Goal: Task Accomplishment & Management: Use online tool/utility

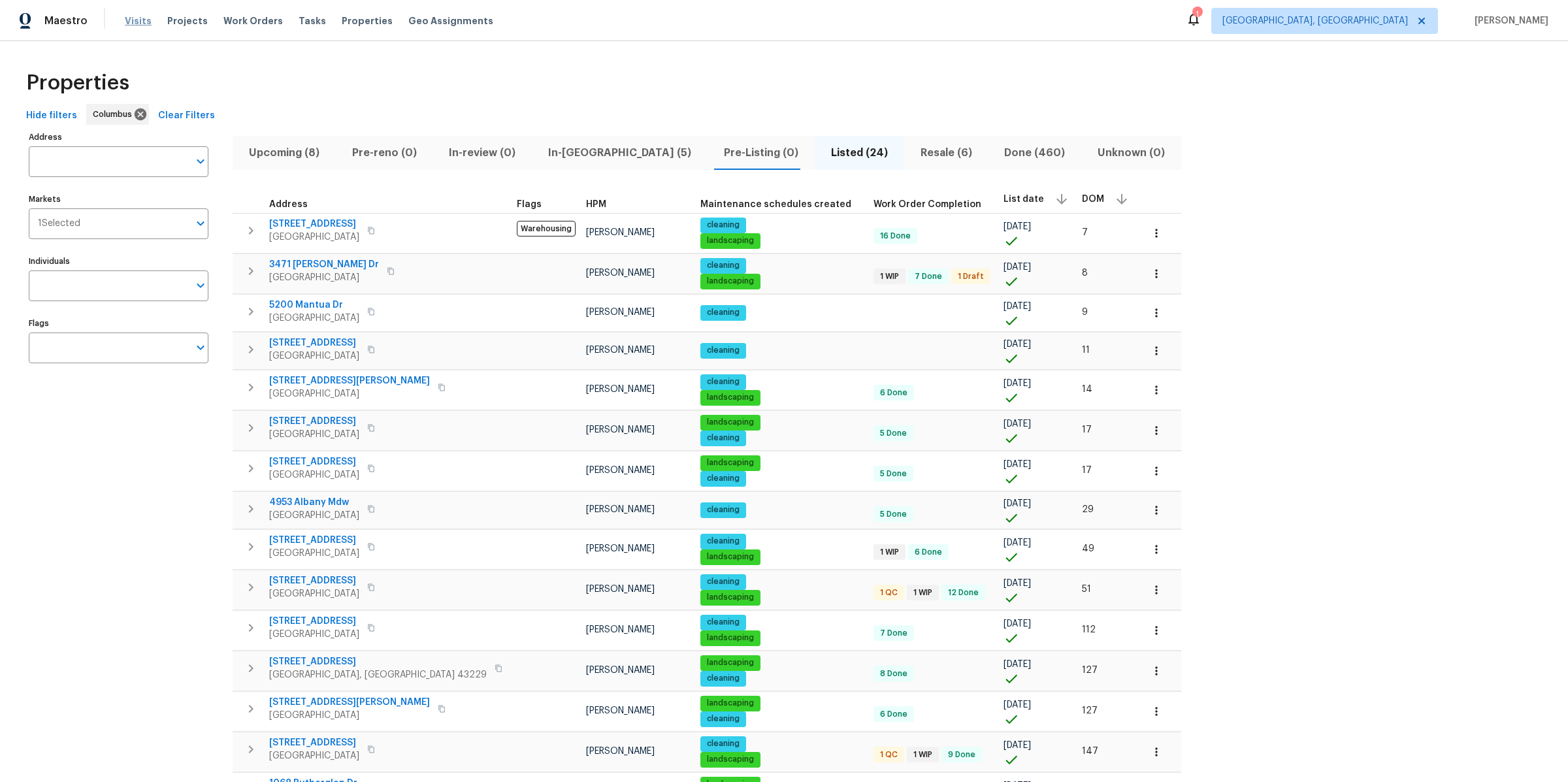
click at [143, 20] on span "Visits" at bounding box center [138, 21] width 27 height 13
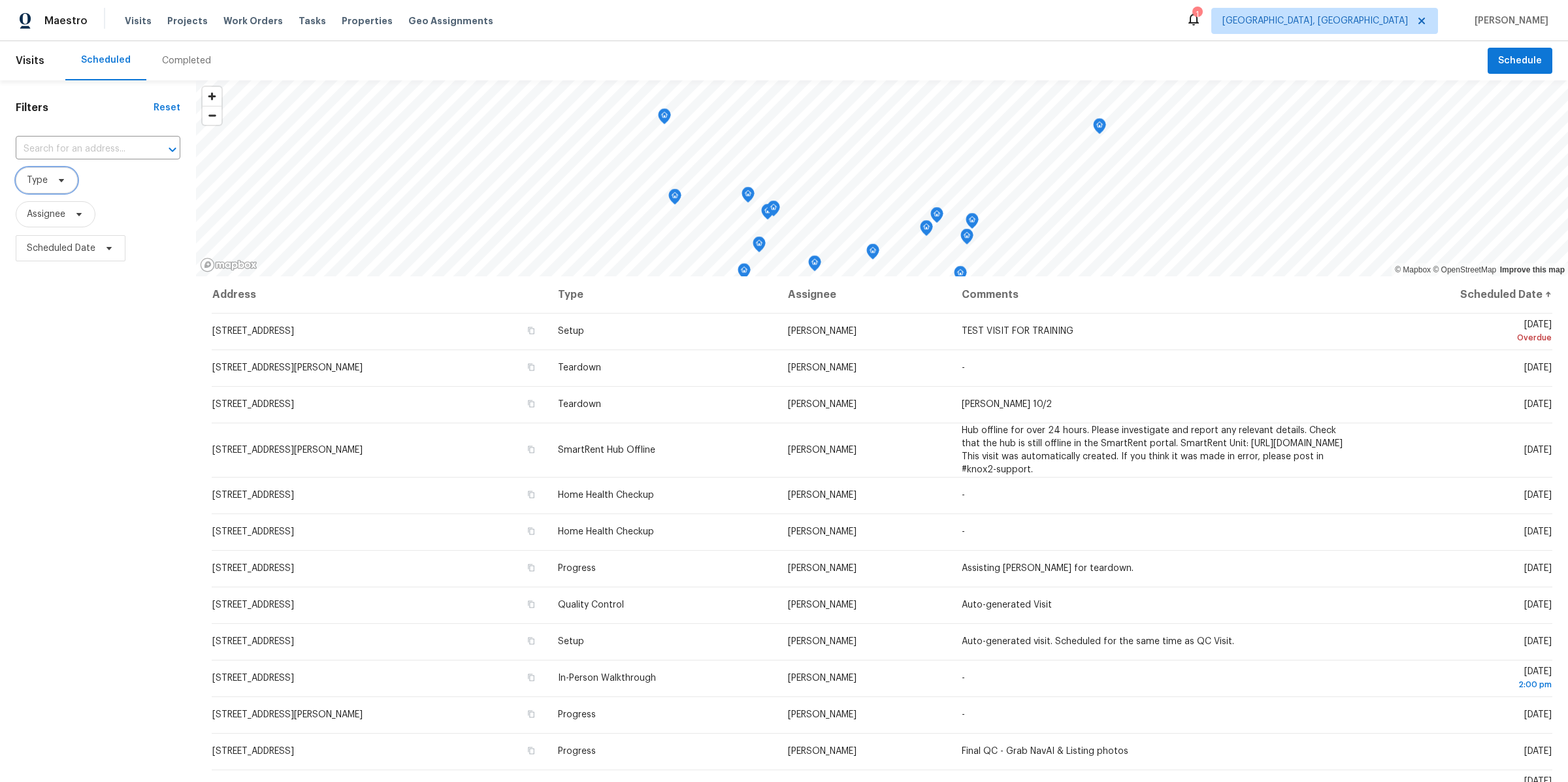
click at [55, 174] on span "Type" at bounding box center [46, 179] width 62 height 26
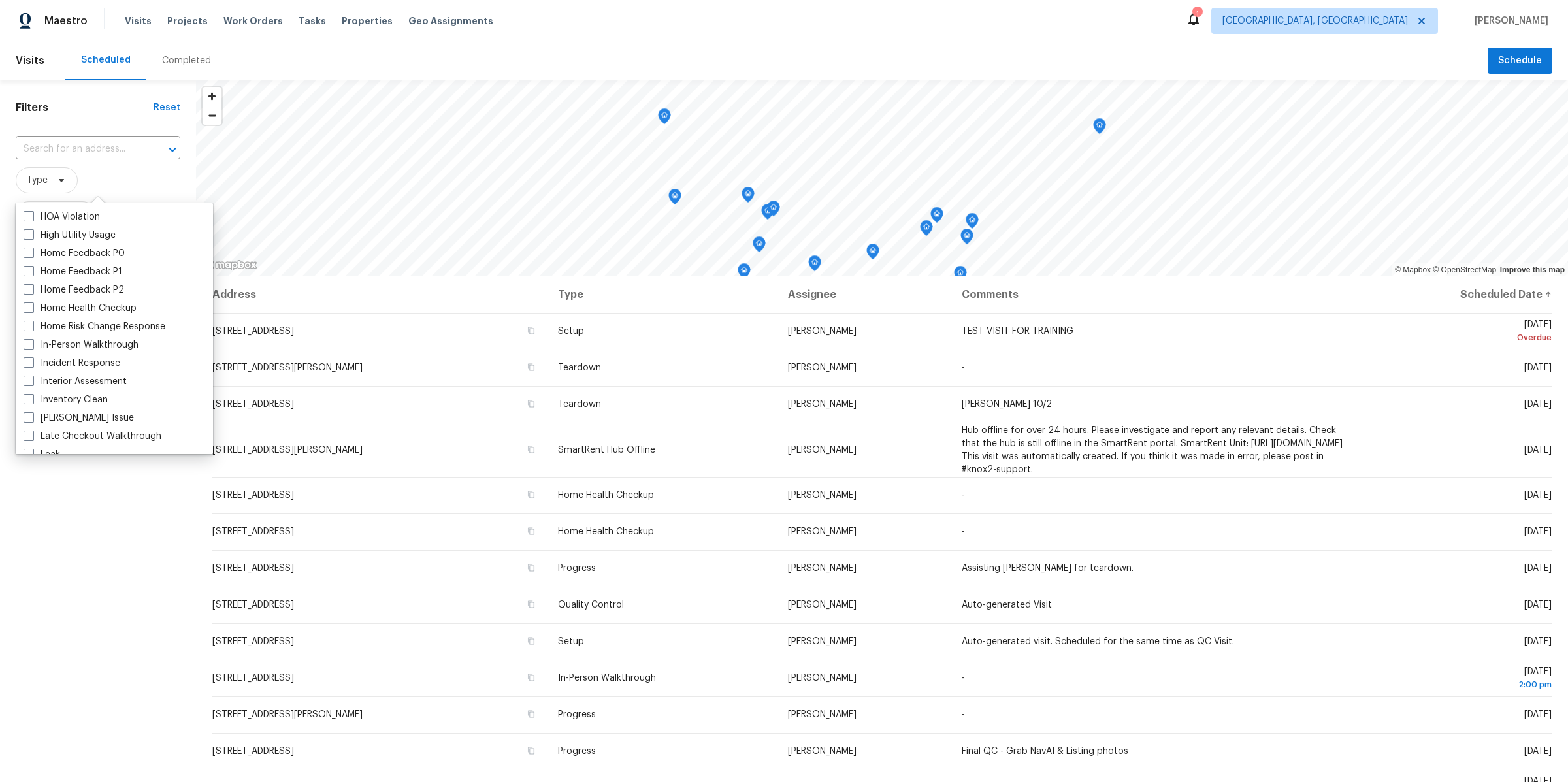
scroll to position [384, 0]
click at [57, 338] on label "In-Person Walkthrough" at bounding box center [81, 344] width 115 height 13
click at [32, 338] on input "In-Person Walkthrough" at bounding box center [27, 341] width 8 height 8
checkbox input "true"
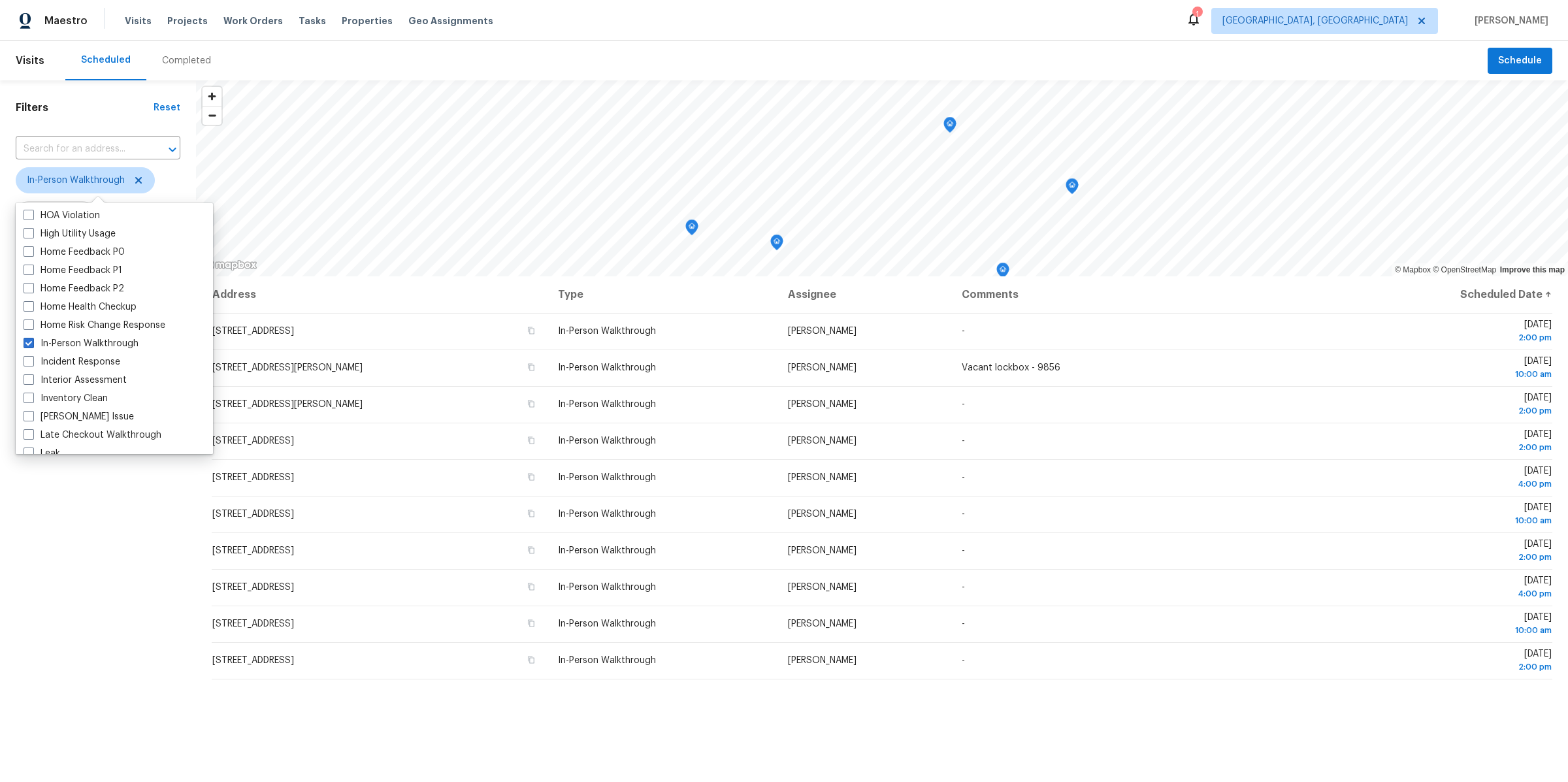
click at [123, 530] on div "Filters Reset ​ In-Person Walkthrough Assignee Scheduled Date" at bounding box center [98, 491] width 196 height 822
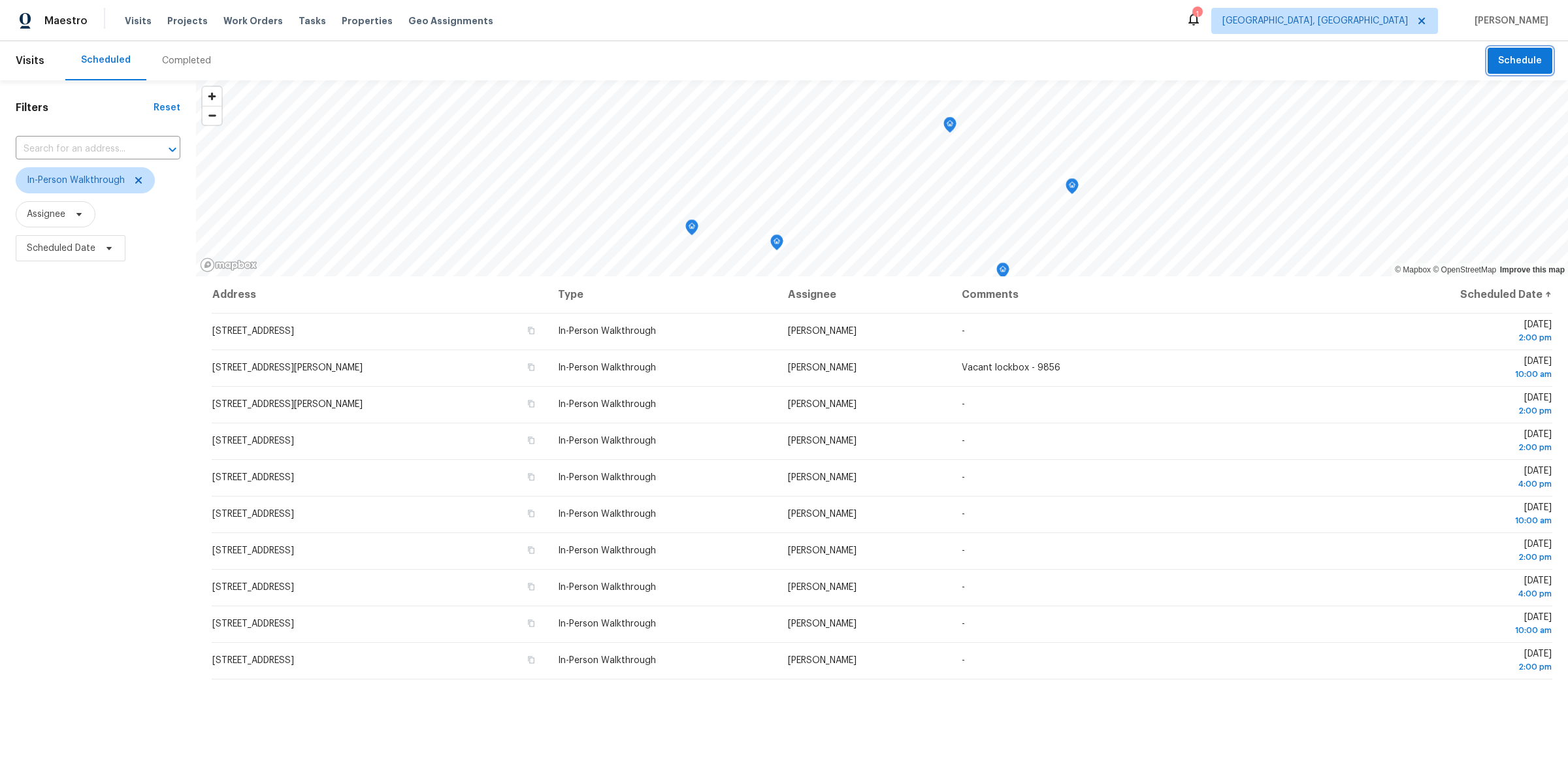
click at [1512, 56] on span "Schedule" at bounding box center [1519, 61] width 44 height 17
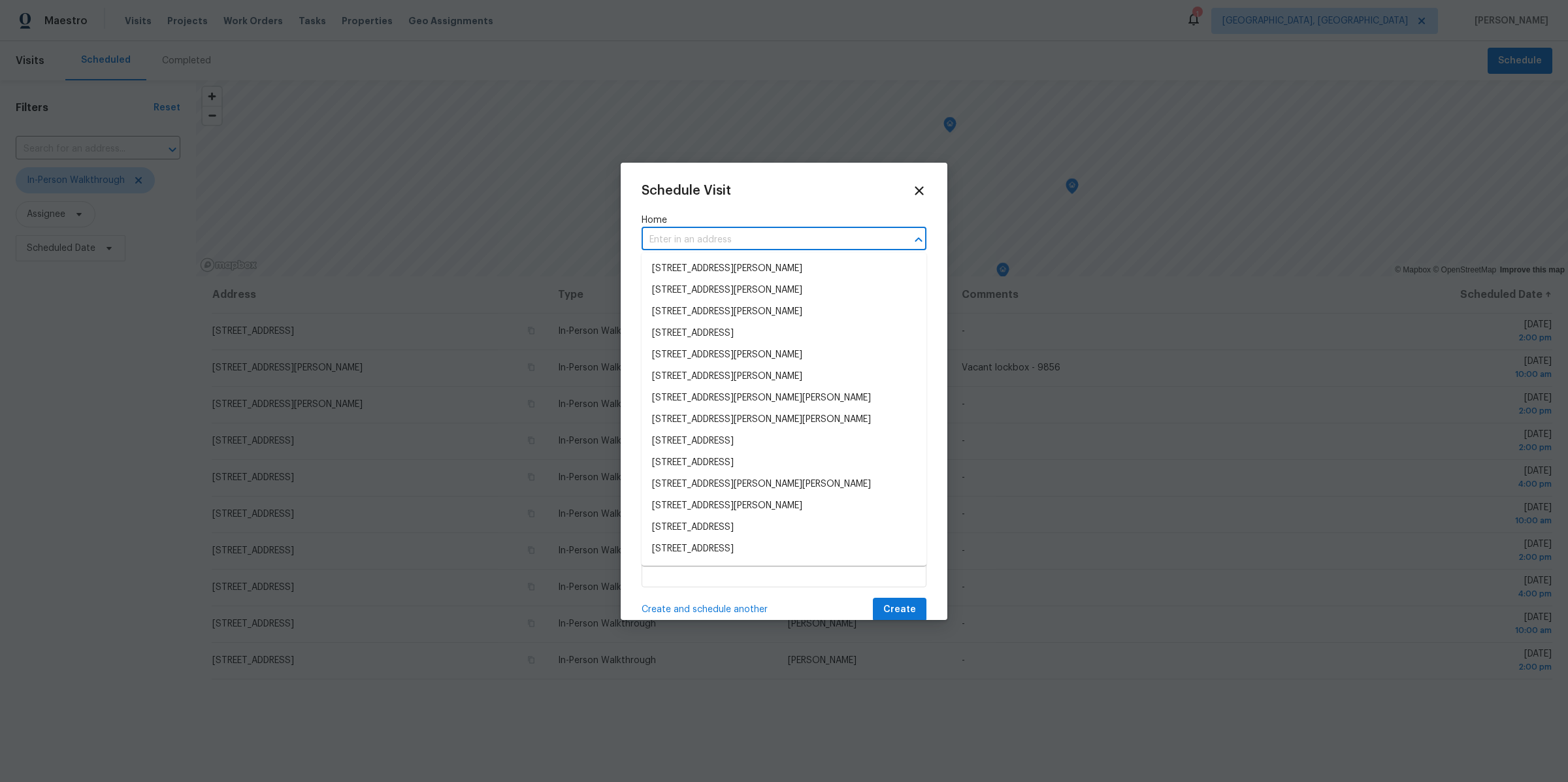
click at [789, 236] on input "text" at bounding box center [765, 240] width 248 height 20
paste input "1565 Wilton Dr, Columbus, OH 43227"
type input "1565 Wilton Dr, Columbus, OH 43227"
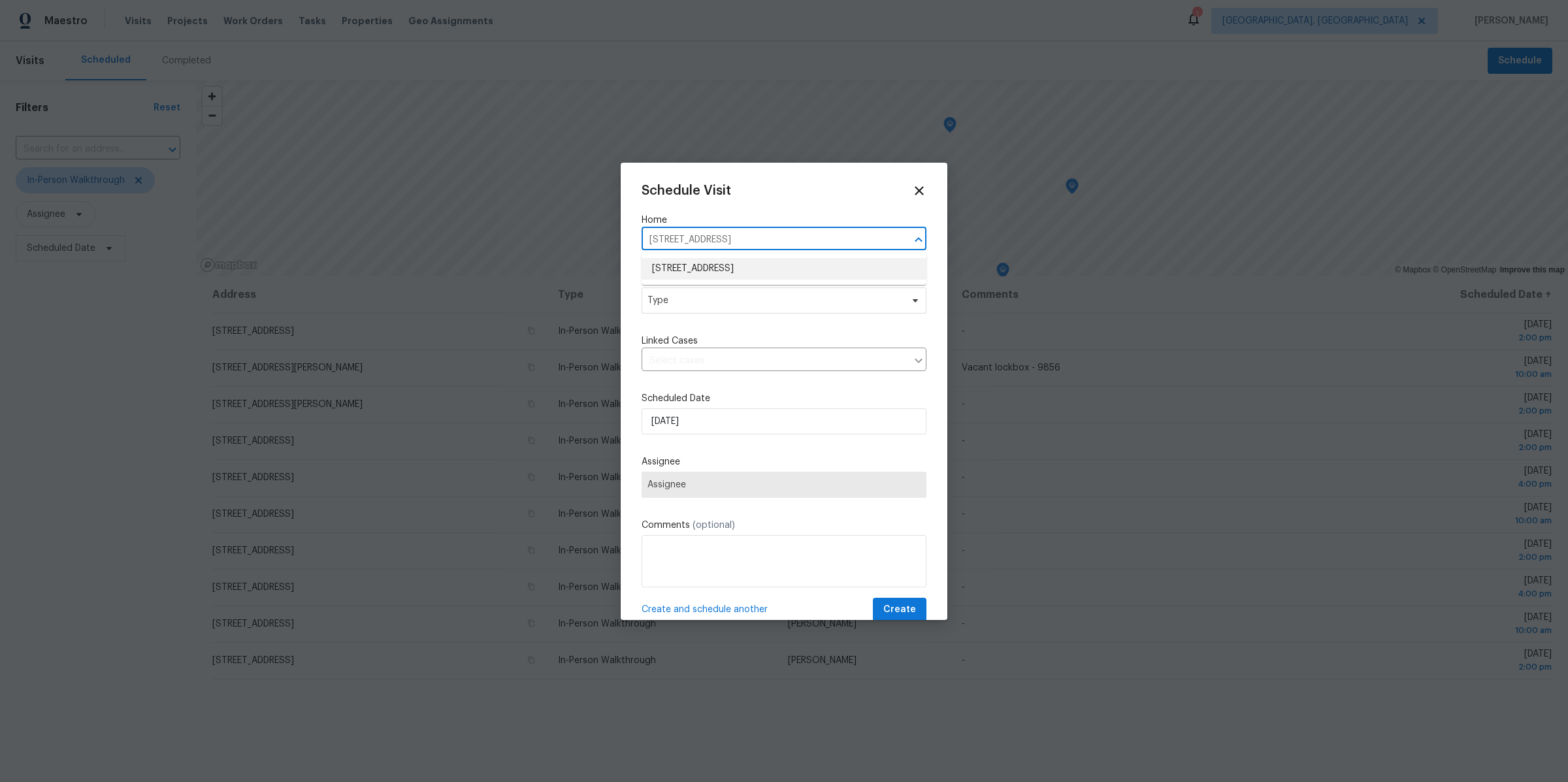
click at [733, 274] on li "1565 Wilton Dr, Columbus, OH 43227" at bounding box center [784, 269] width 285 height 22
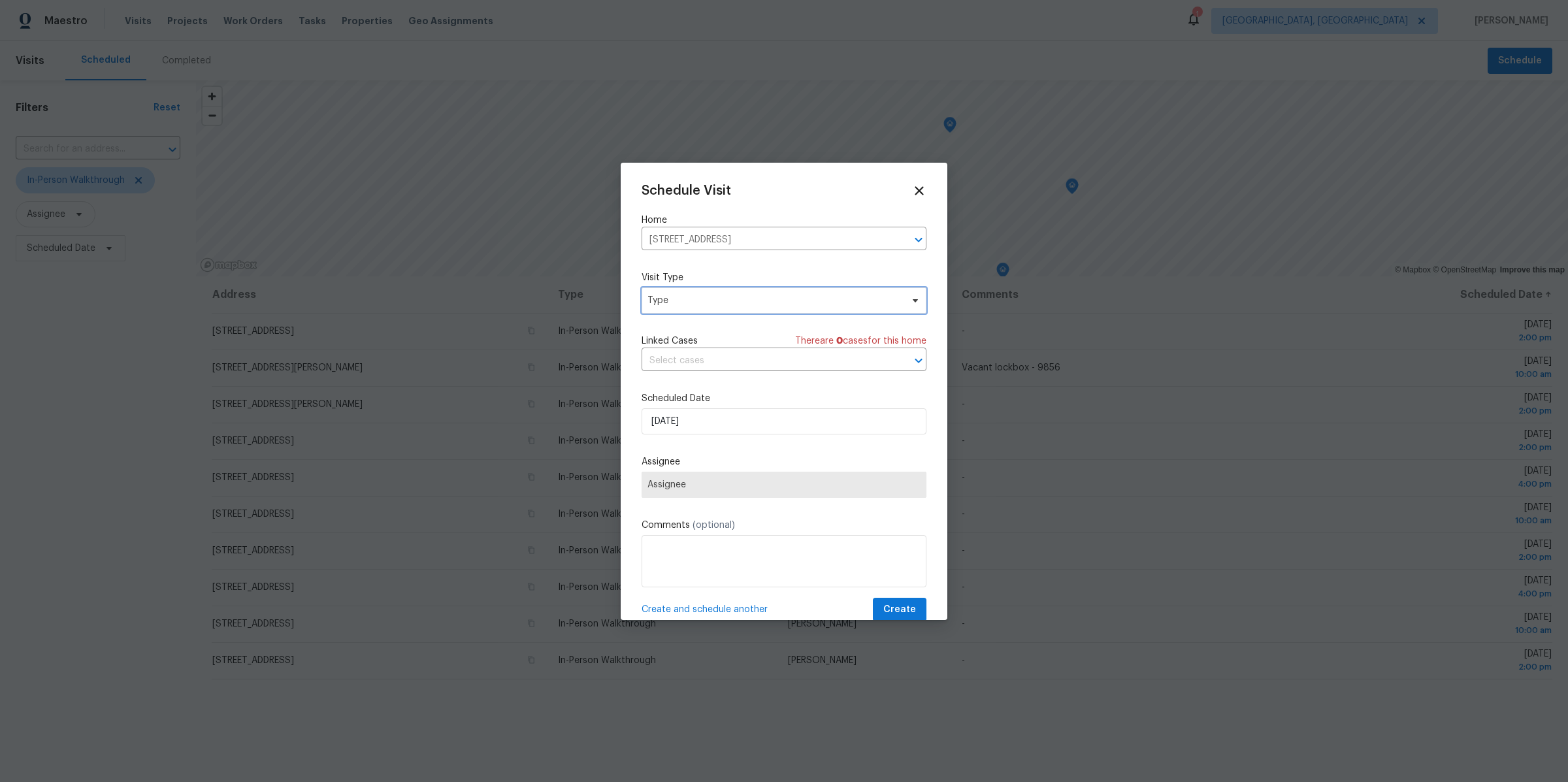
click at [705, 307] on span "Type" at bounding box center [784, 300] width 285 height 26
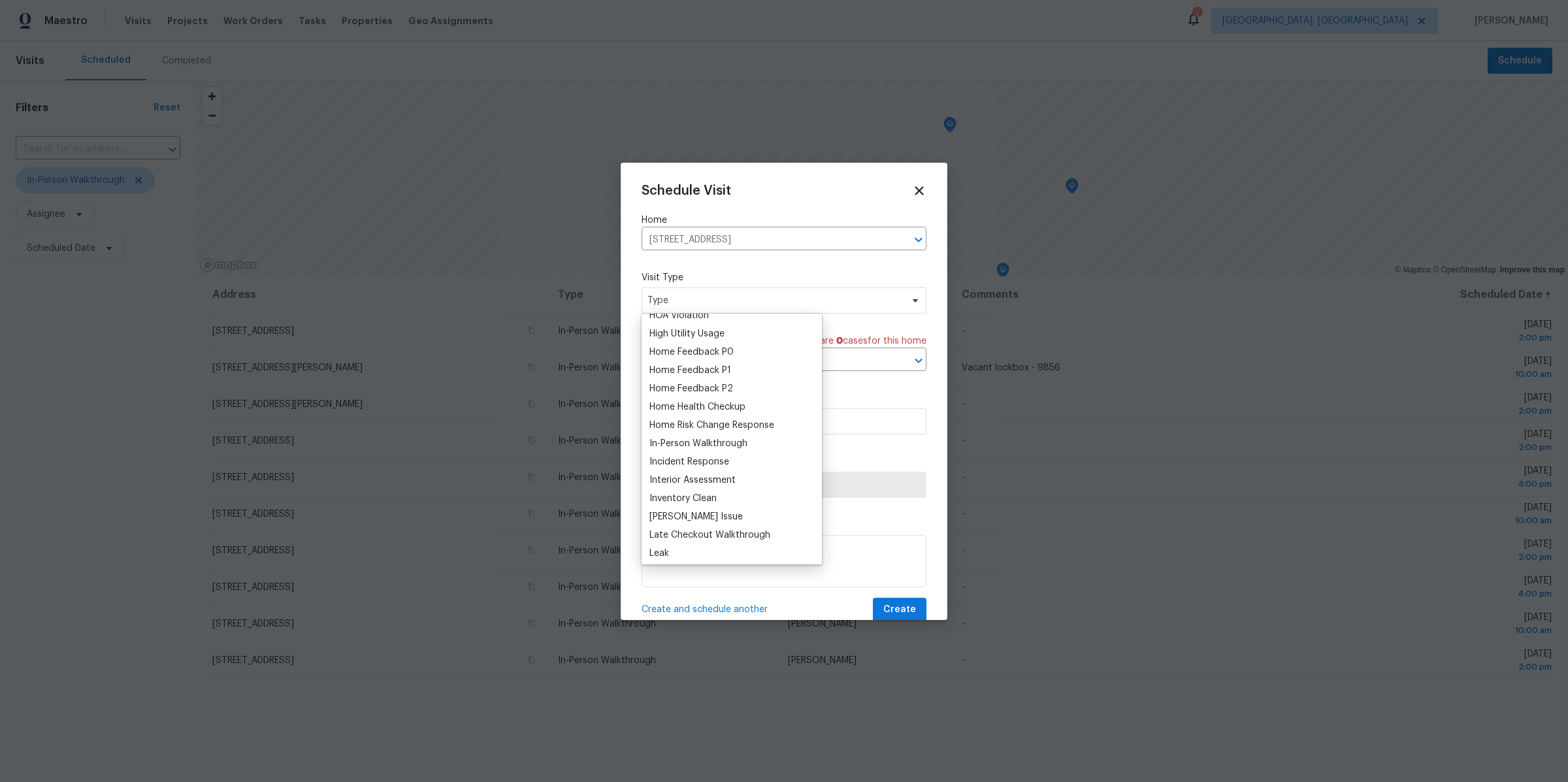
scroll to position [380, 0]
click at [681, 434] on div "In-Person Walkthrough" at bounding box center [698, 439] width 98 height 13
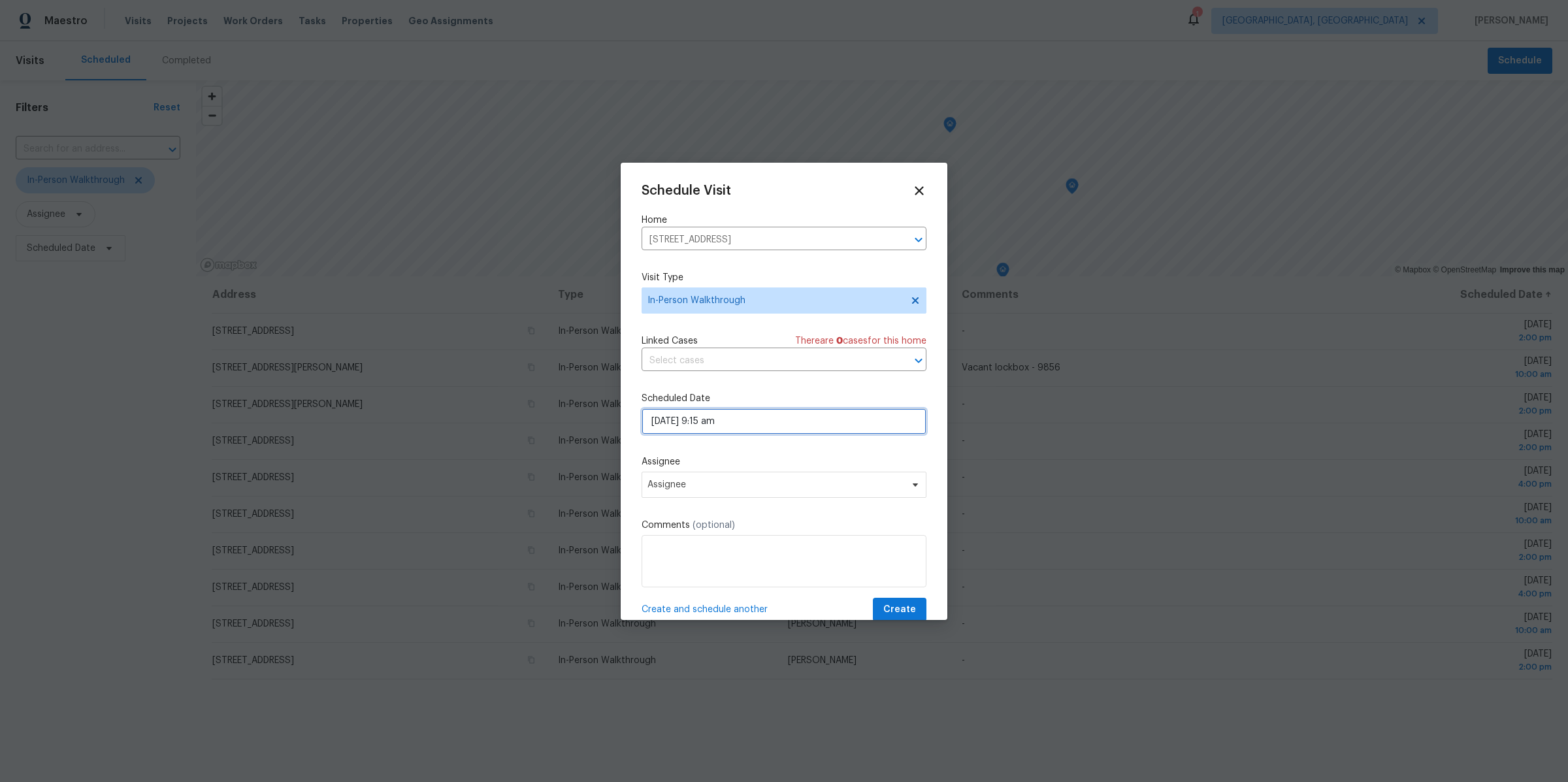
click at [680, 423] on input "09/19/2025 9:15 am" at bounding box center [784, 421] width 285 height 26
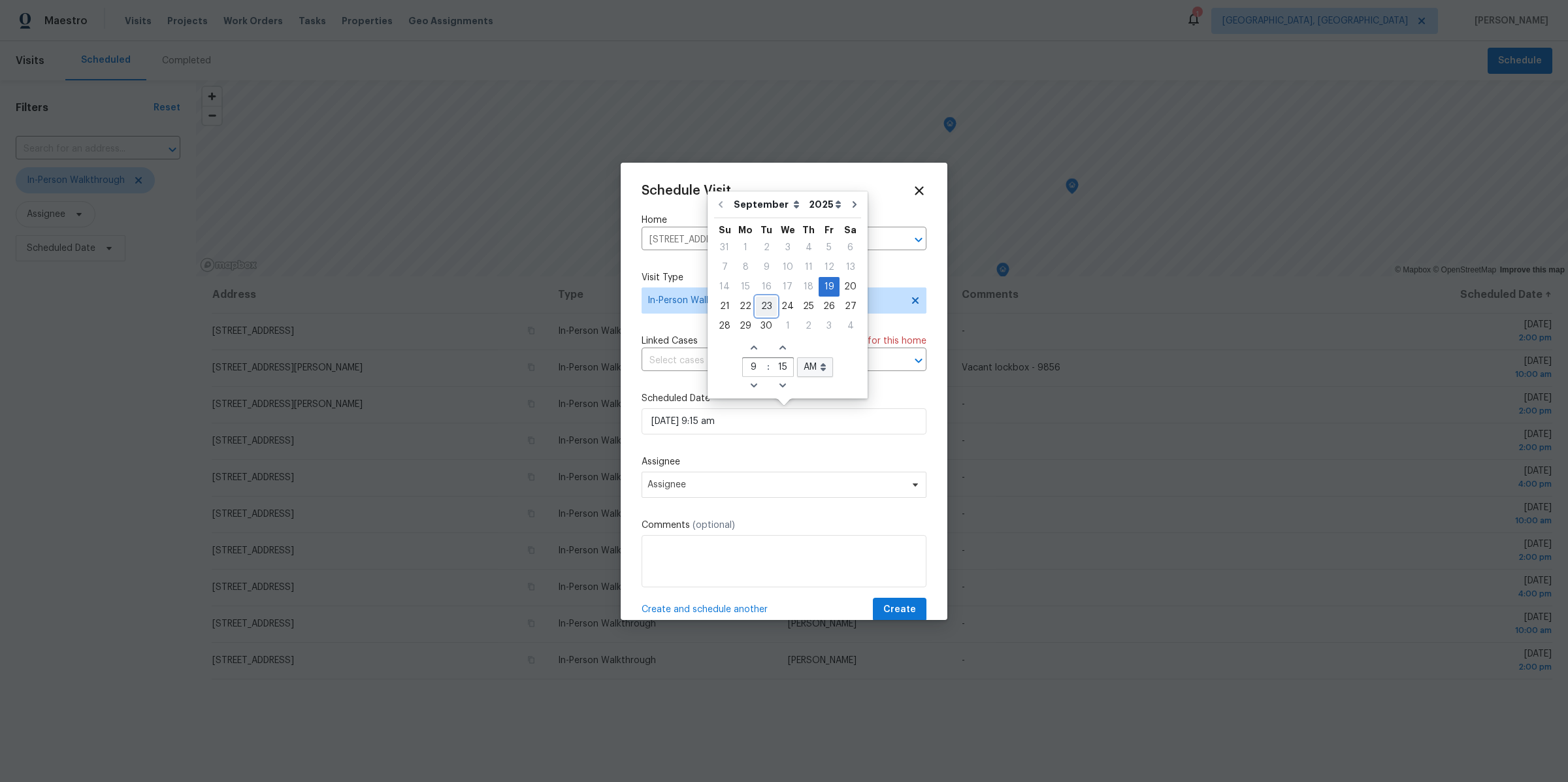
click at [761, 302] on div "23" at bounding box center [765, 306] width 21 height 18
type input "09/23/2025 9:15 am"
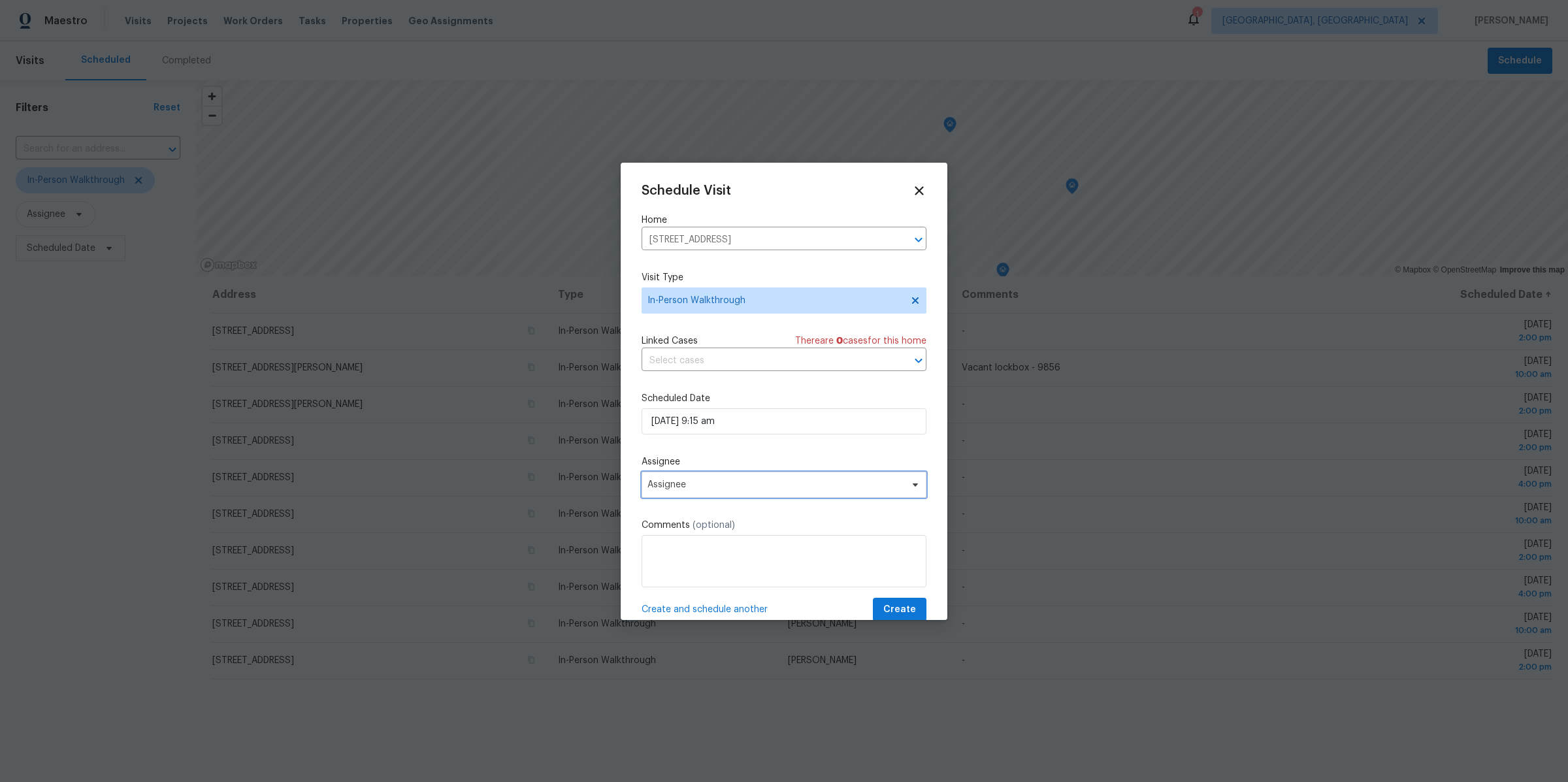
click at [684, 478] on span "Assignee" at bounding box center [784, 484] width 285 height 26
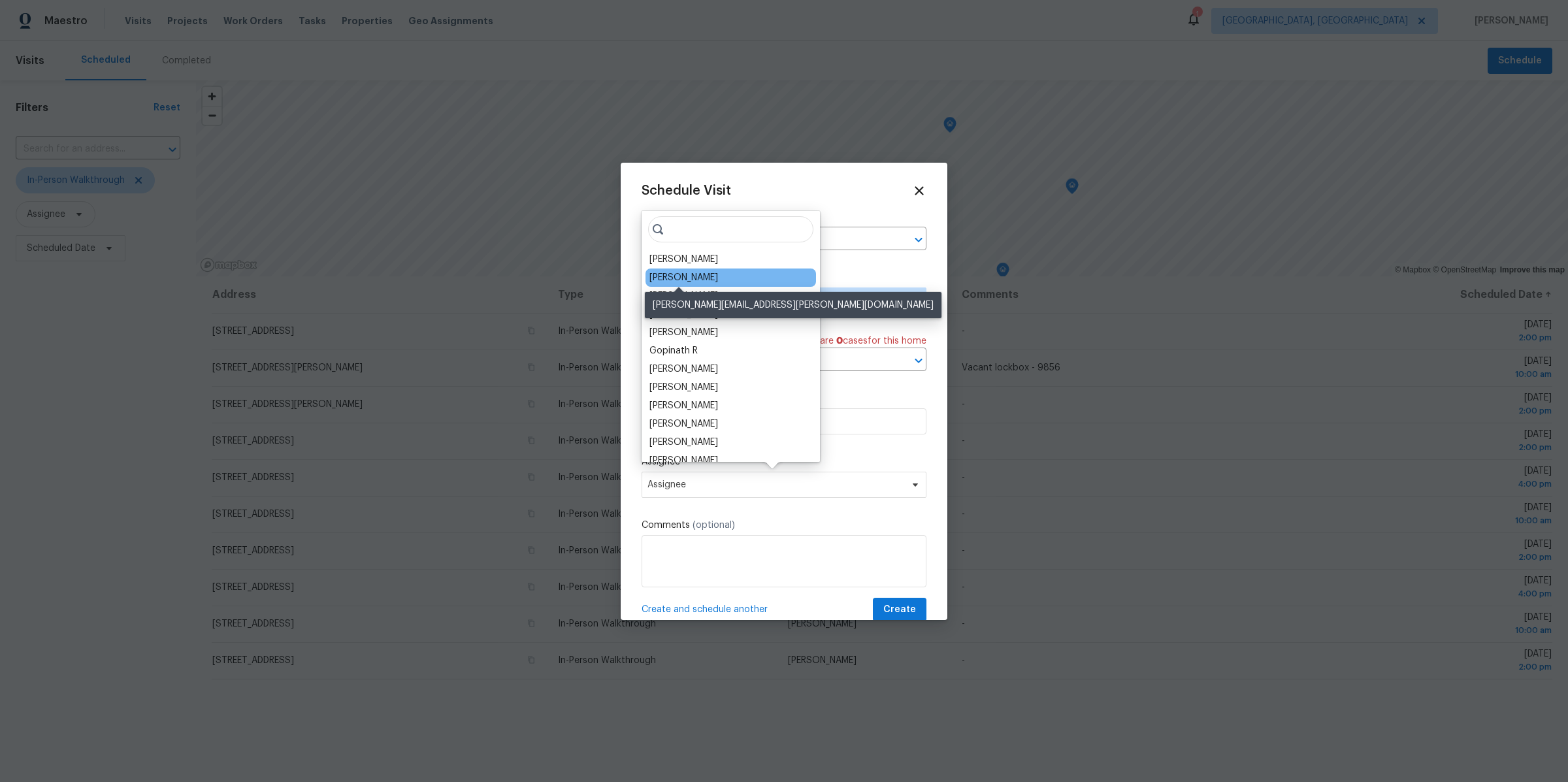
click at [682, 271] on div "Michael Foley" at bounding box center [683, 278] width 69 height 13
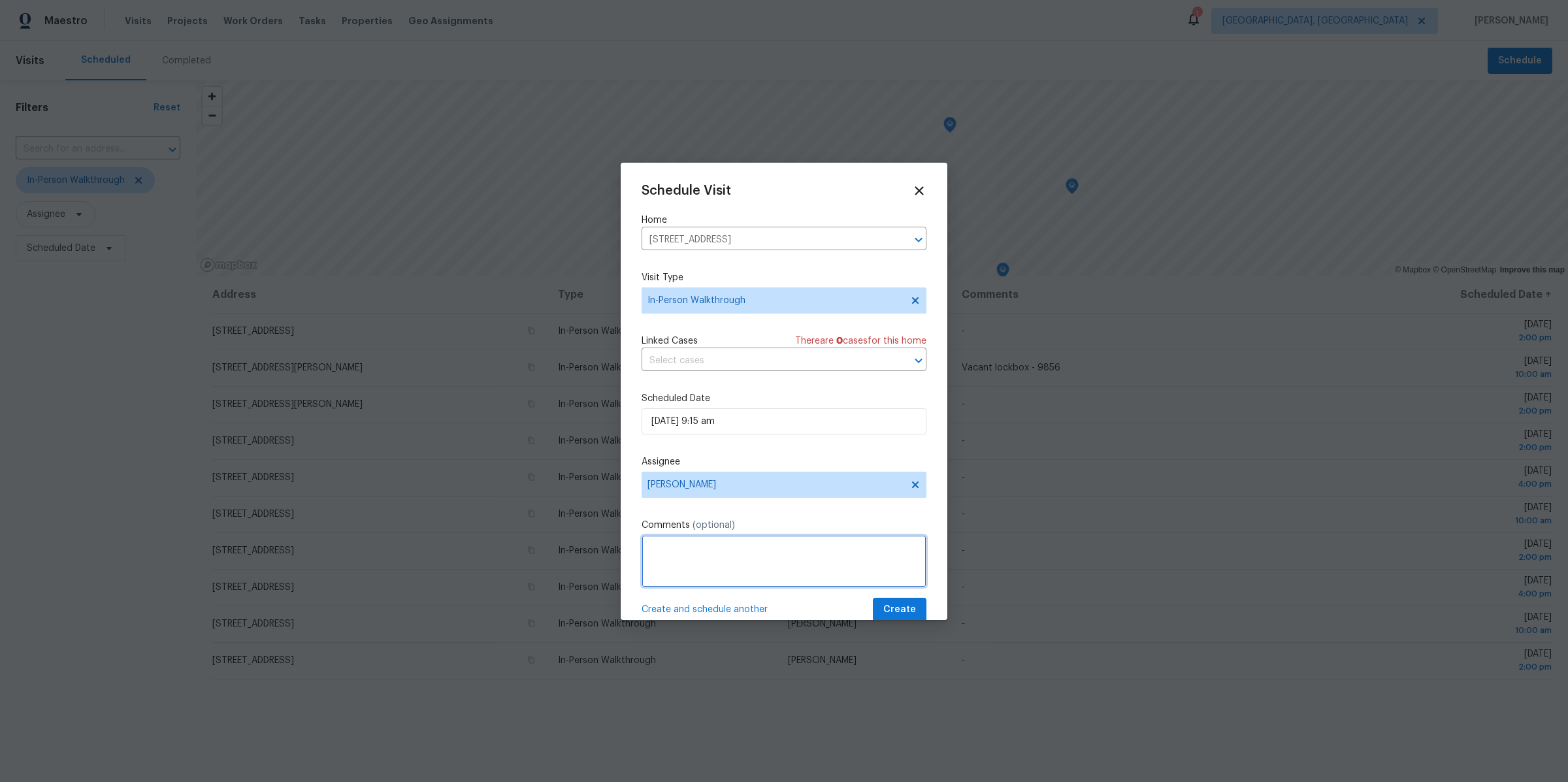
click at [677, 569] on textarea at bounding box center [784, 561] width 285 height 52
type textarea "MICHAEL FIRST SOLO"
drag, startPoint x: 752, startPoint y: 554, endPoint x: 581, endPoint y: 553, distance: 171.0
click at [581, 553] on div "Schedule Visit Home 1565 Wilton Dr, Columbus, OH 43227 ​ Visit Type In-Person W…" at bounding box center [784, 391] width 1568 height 782
click at [699, 474] on span "Michael Foley" at bounding box center [784, 484] width 285 height 26
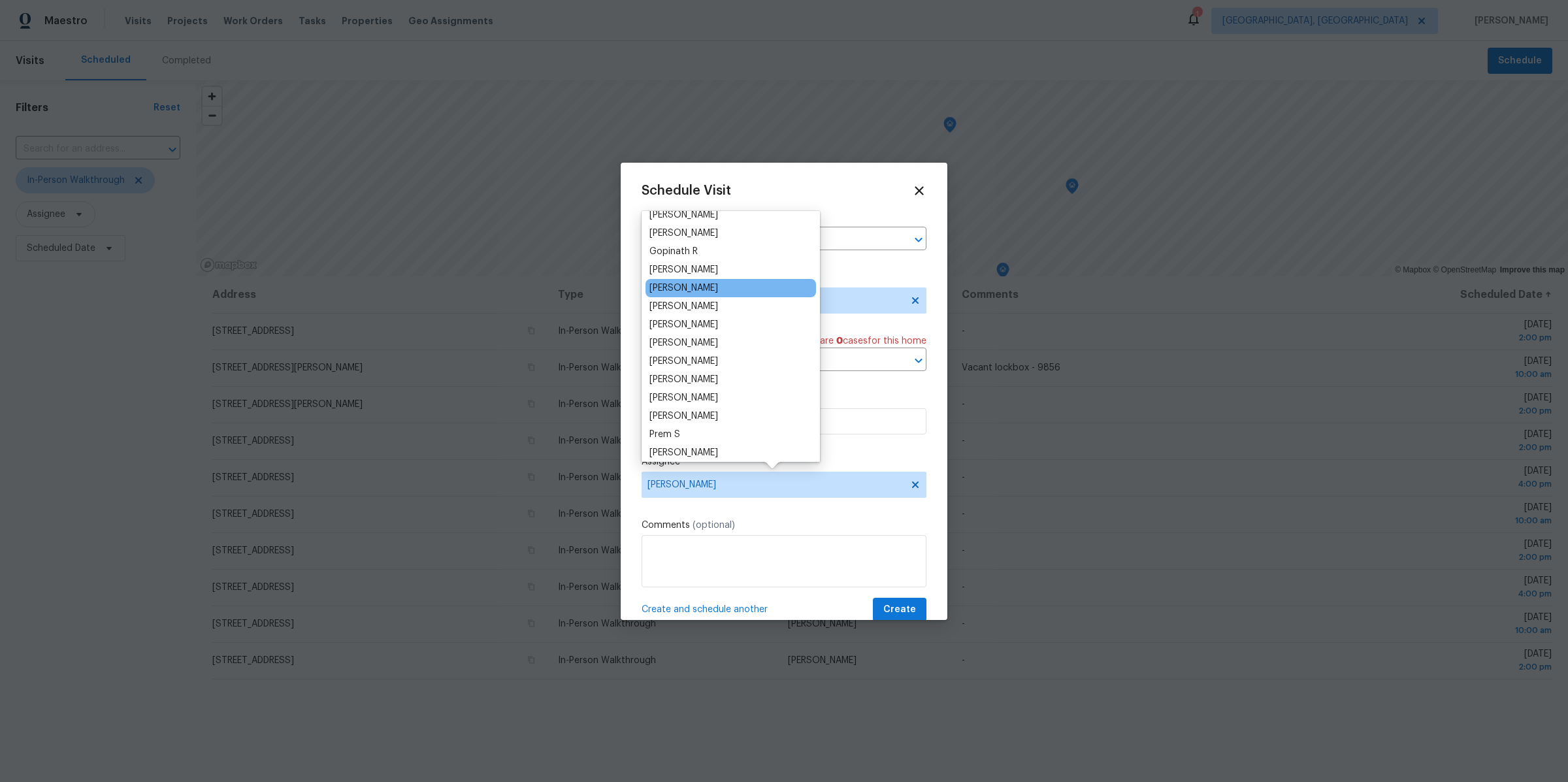
scroll to position [100, 0]
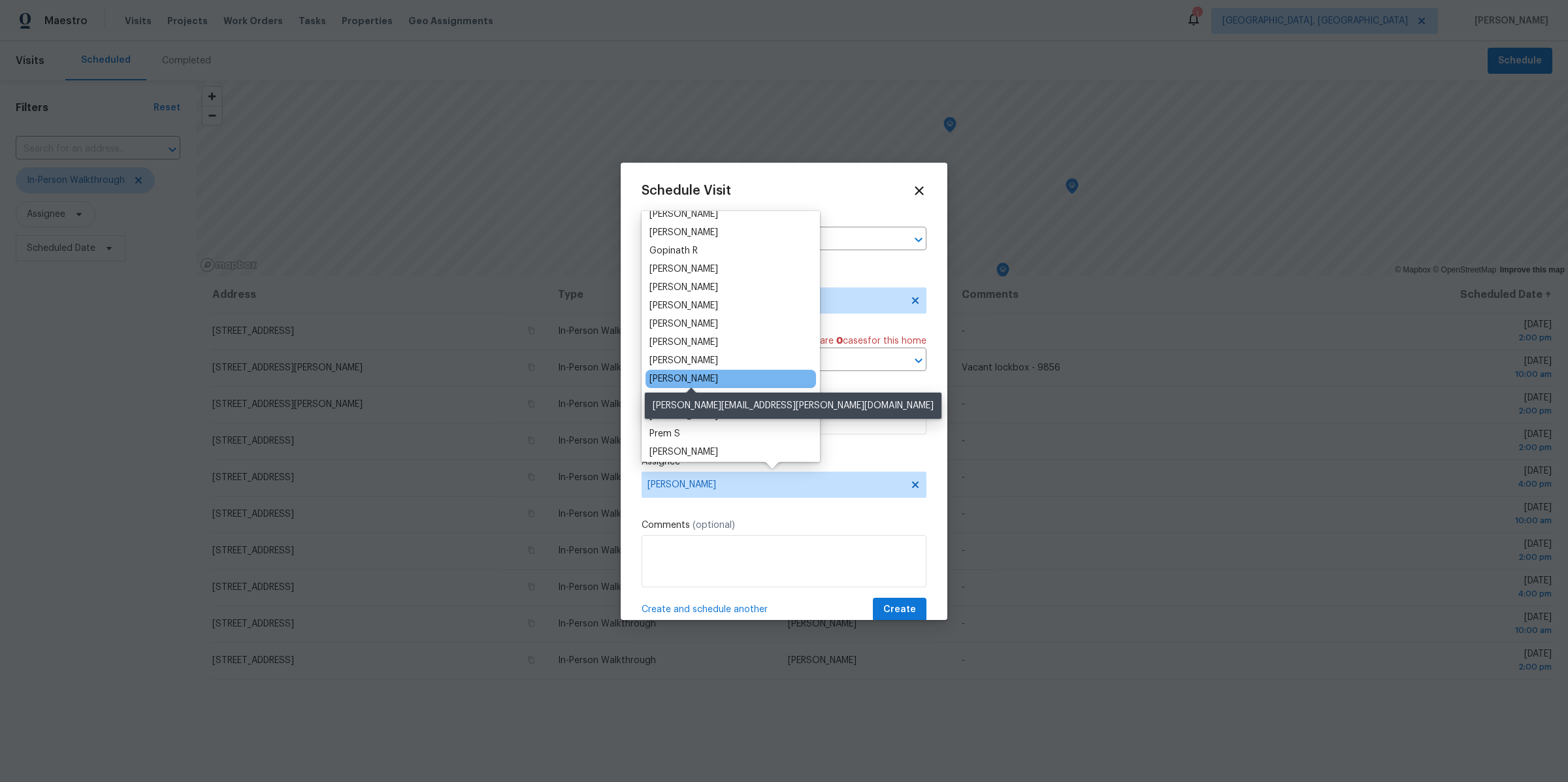
click at [681, 378] on div "Keith Hollingsworth" at bounding box center [683, 379] width 69 height 13
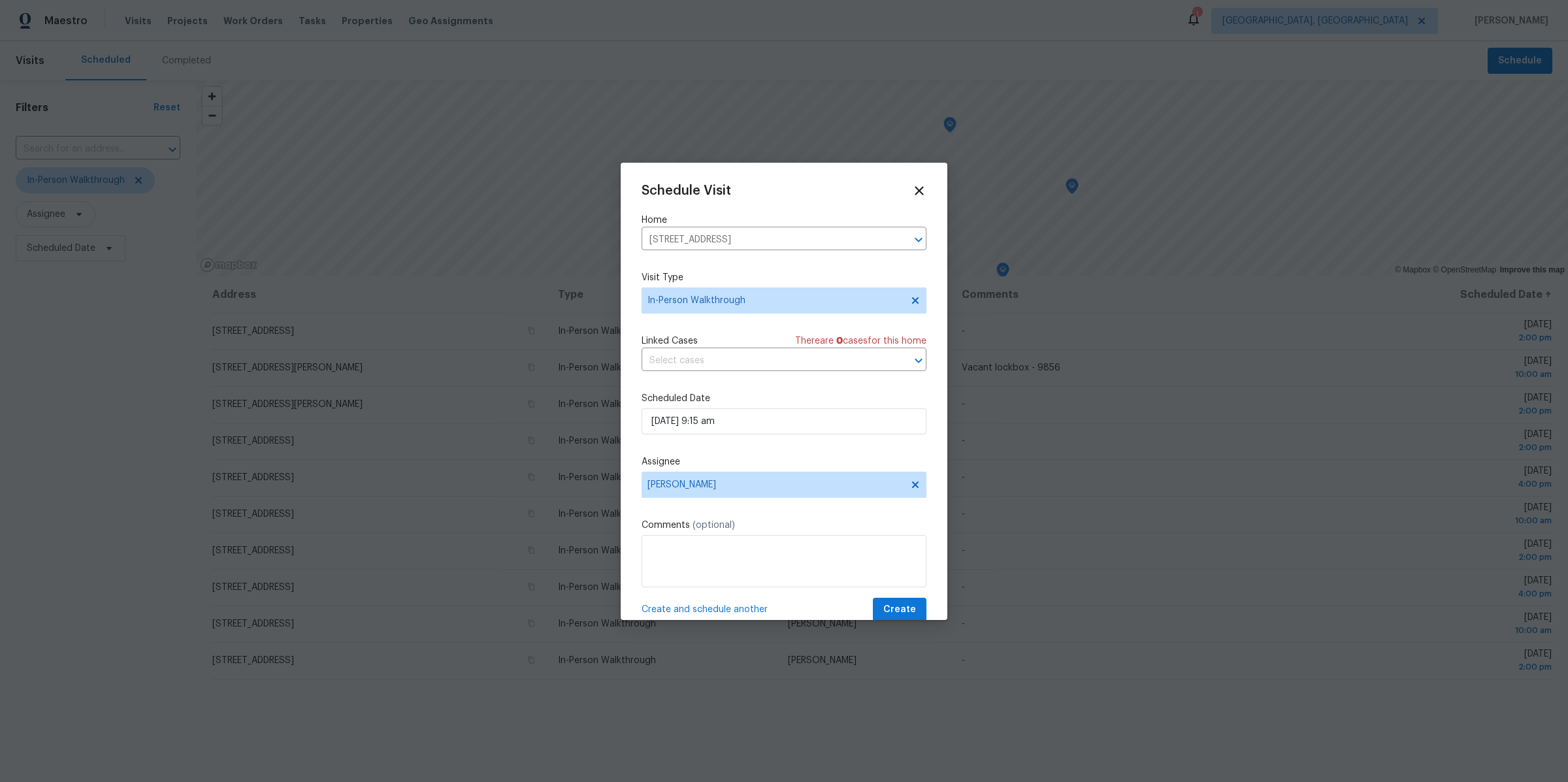
click at [704, 405] on div "Scheduled Date 09/23/2025 9:15 am" at bounding box center [784, 413] width 285 height 42
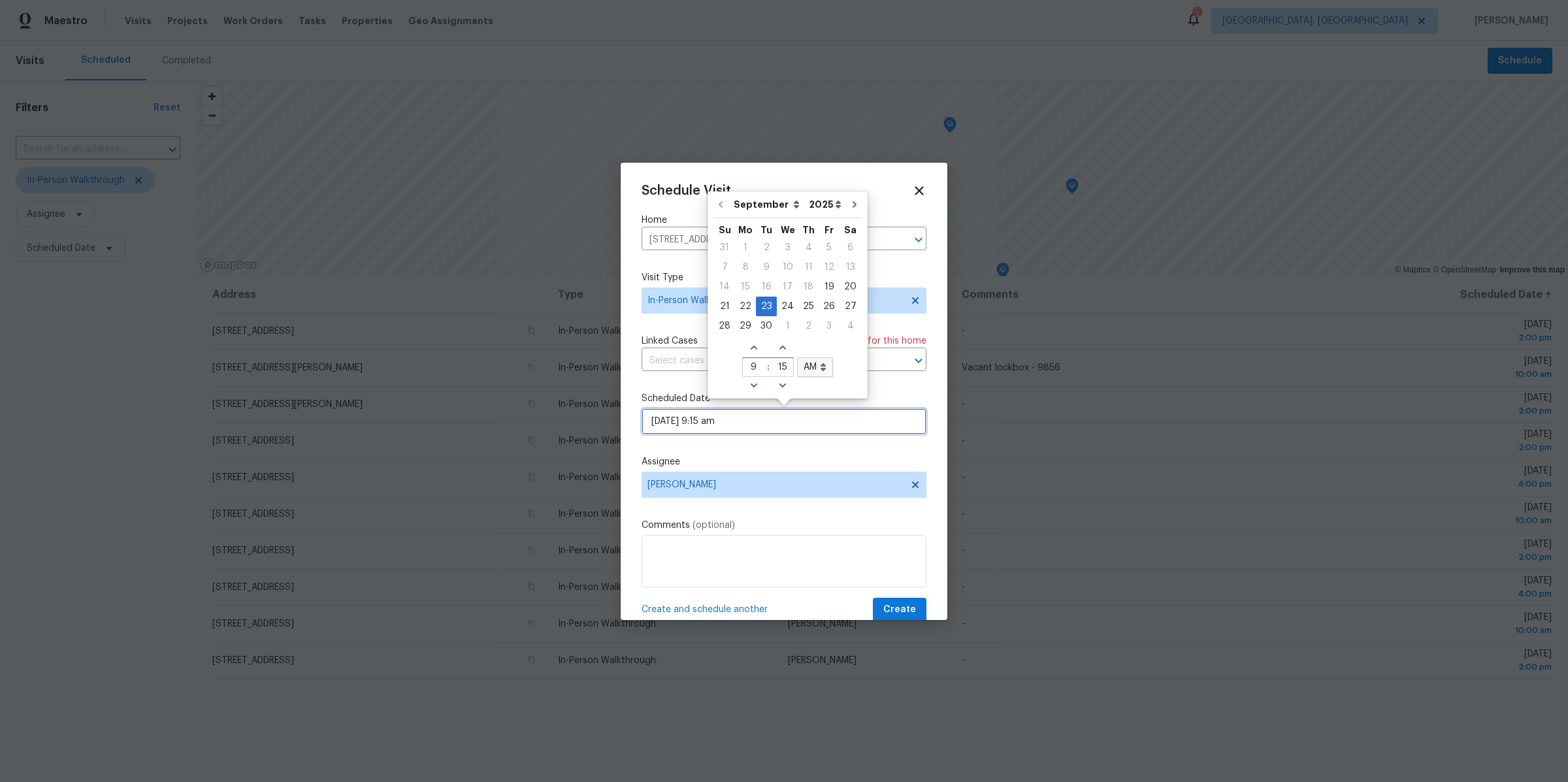
click at [716, 424] on input "09/23/2025 9:15 am" at bounding box center [784, 421] width 285 height 26
click at [816, 369] on select "AM PM" at bounding box center [814, 367] width 36 height 20
select select "pm"
click at [797, 357] on select "AM PM" at bounding box center [814, 367] width 36 height 20
type input "09/23/2025 9:15 pm"
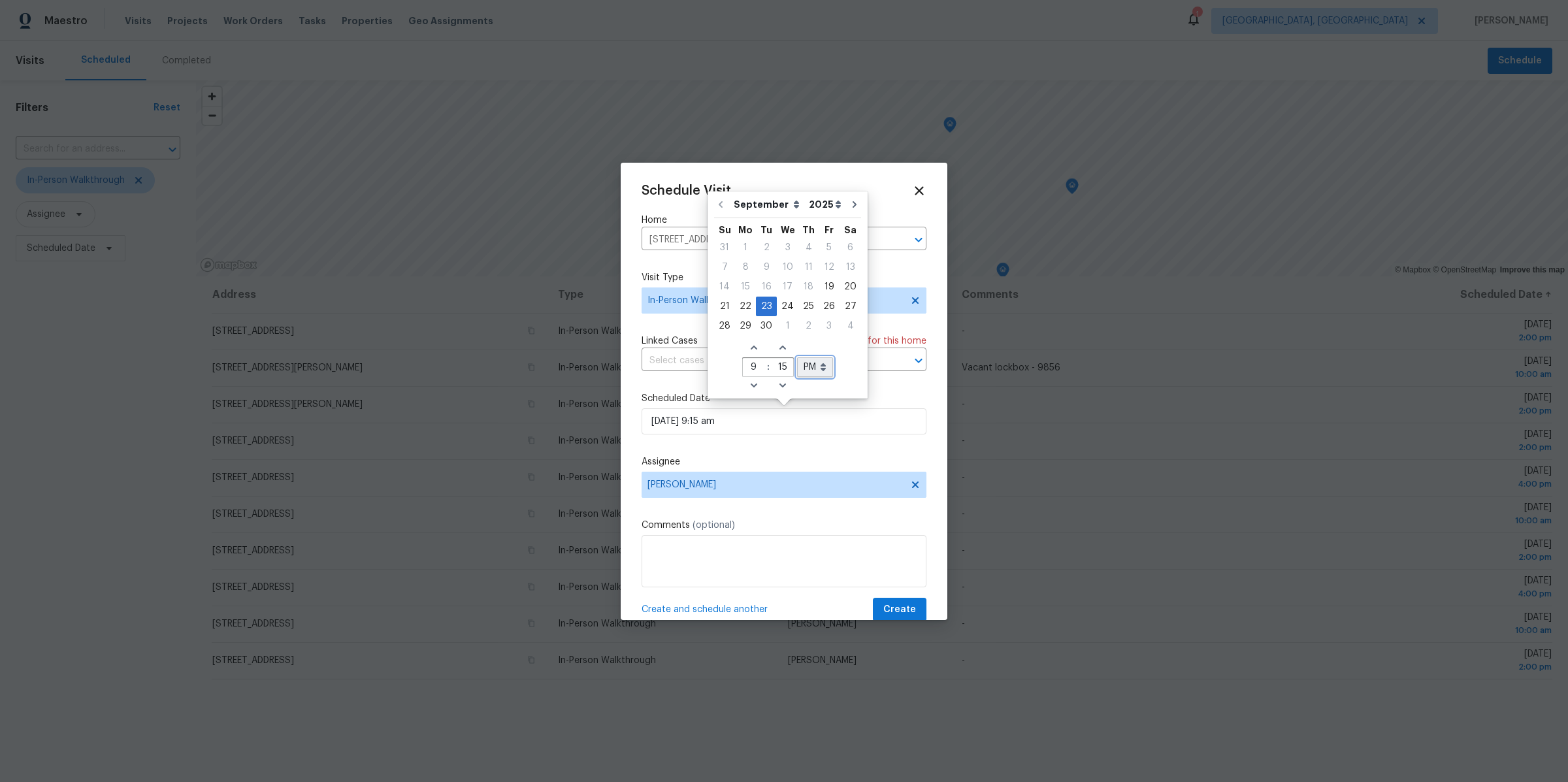
select select "pm"
click at [751, 348] on icon "Increase hours (12hr clock)" at bounding box center [753, 347] width 7 height 4
type input "09/23/2025 10:15 pm"
type input "10"
click at [751, 348] on icon "Increase hours (12hr clock)" at bounding box center [753, 347] width 7 height 4
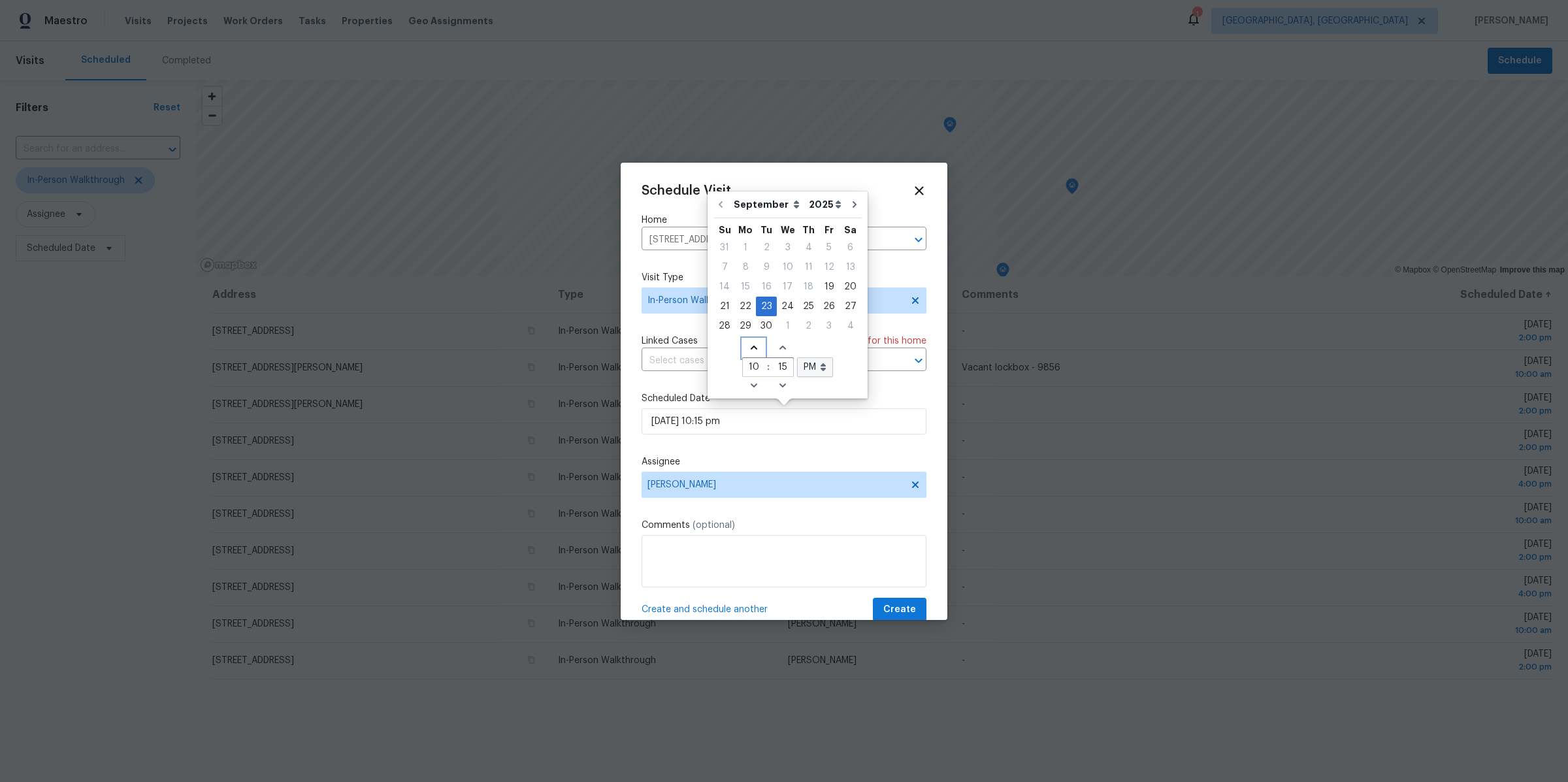
type input "09/23/2025 11:15 pm"
type input "11"
click at [751, 348] on icon "Increase hours (12hr clock)" at bounding box center [753, 347] width 7 height 4
type input "09/23/2025 12:15 pm"
type input "12"
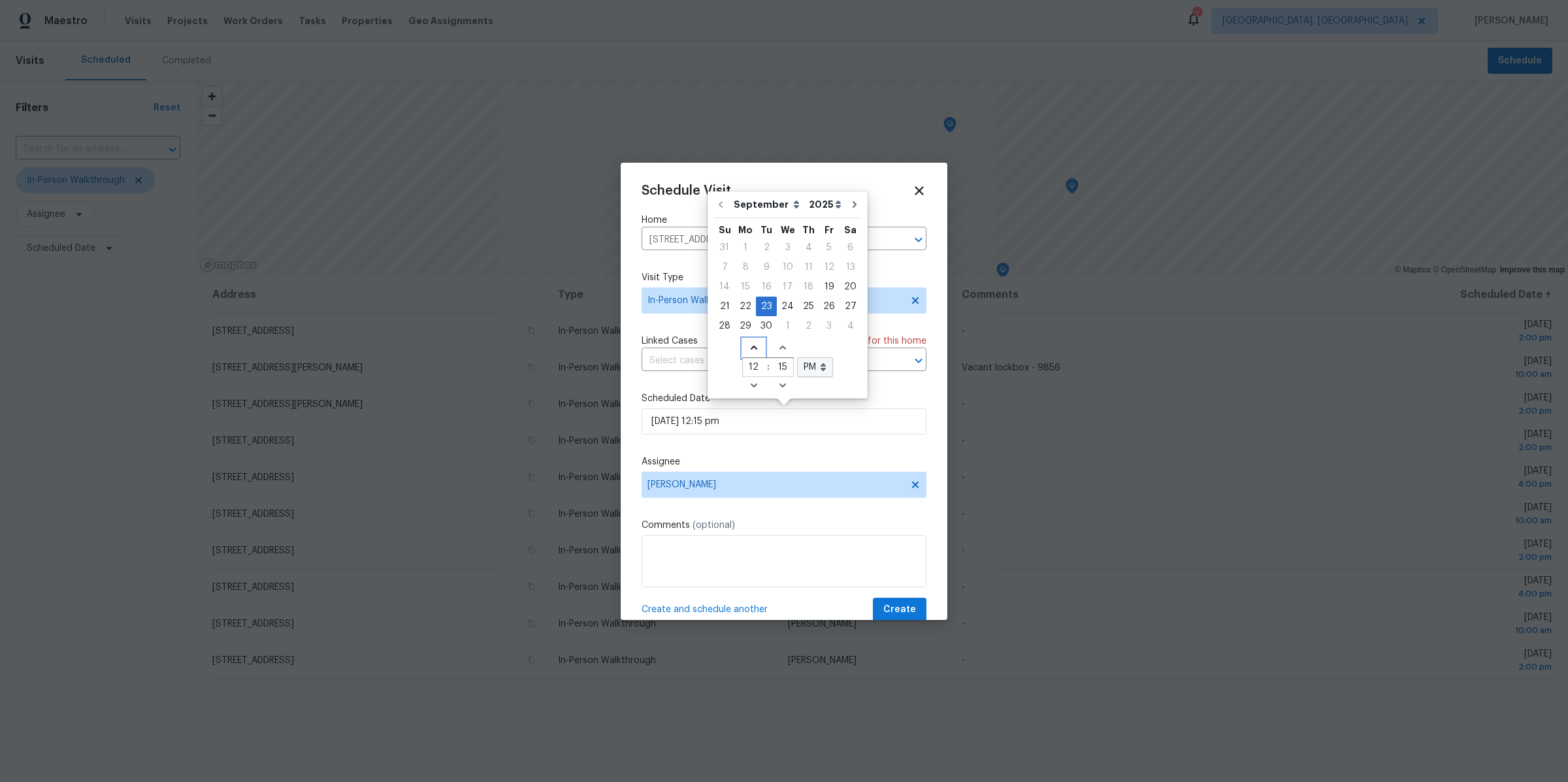
click at [751, 348] on icon "Increase hours (12hr clock)" at bounding box center [753, 347] width 7 height 4
type input "09/23/2025 1:15 pm"
type input "1"
click at [751, 348] on icon "Increase hours (12hr clock)" at bounding box center [753, 347] width 7 height 4
type input "09/23/2025 2:15 pm"
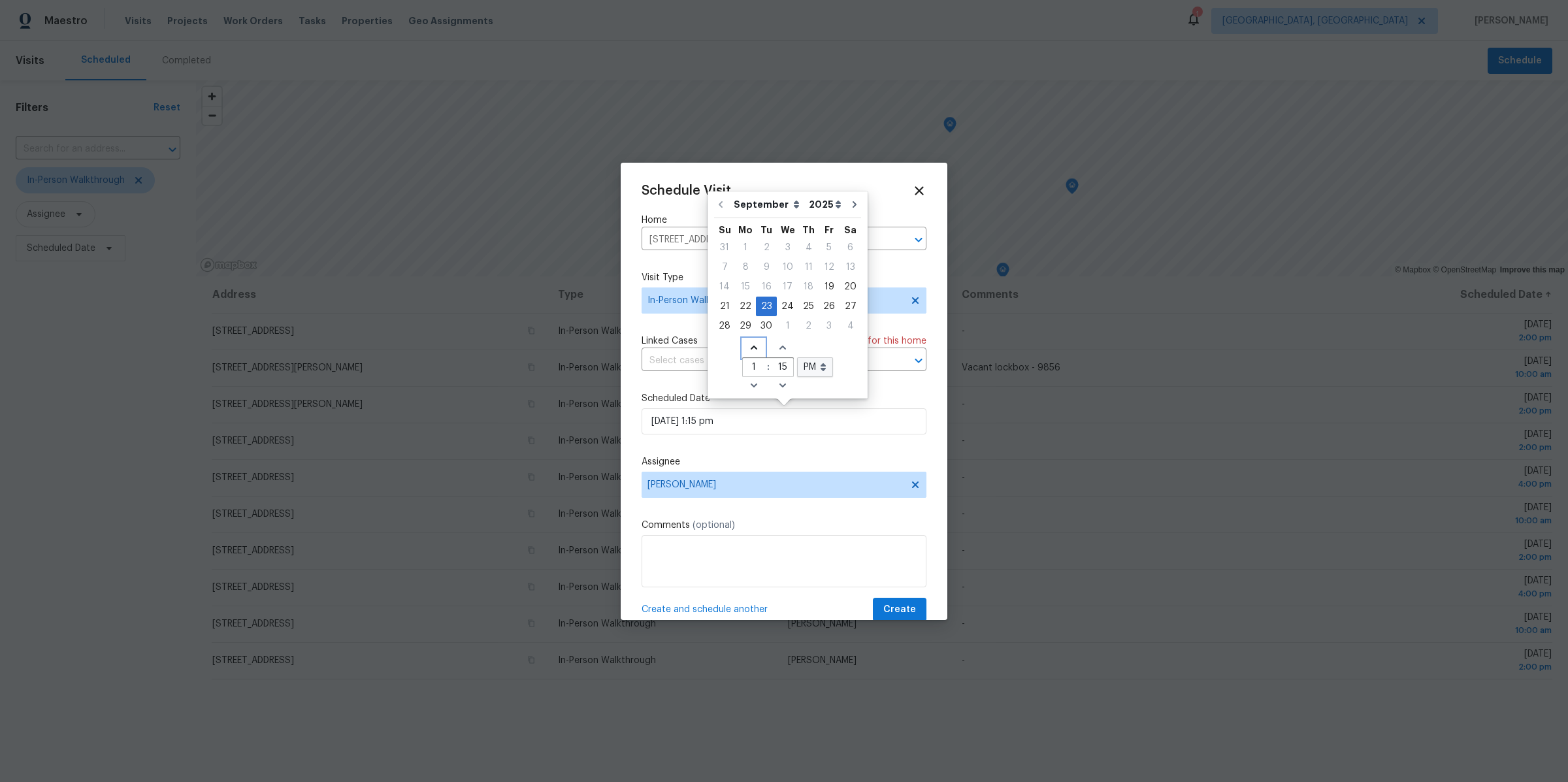
type input "2"
click at [895, 618] on span "Create" at bounding box center [899, 610] width 32 height 17
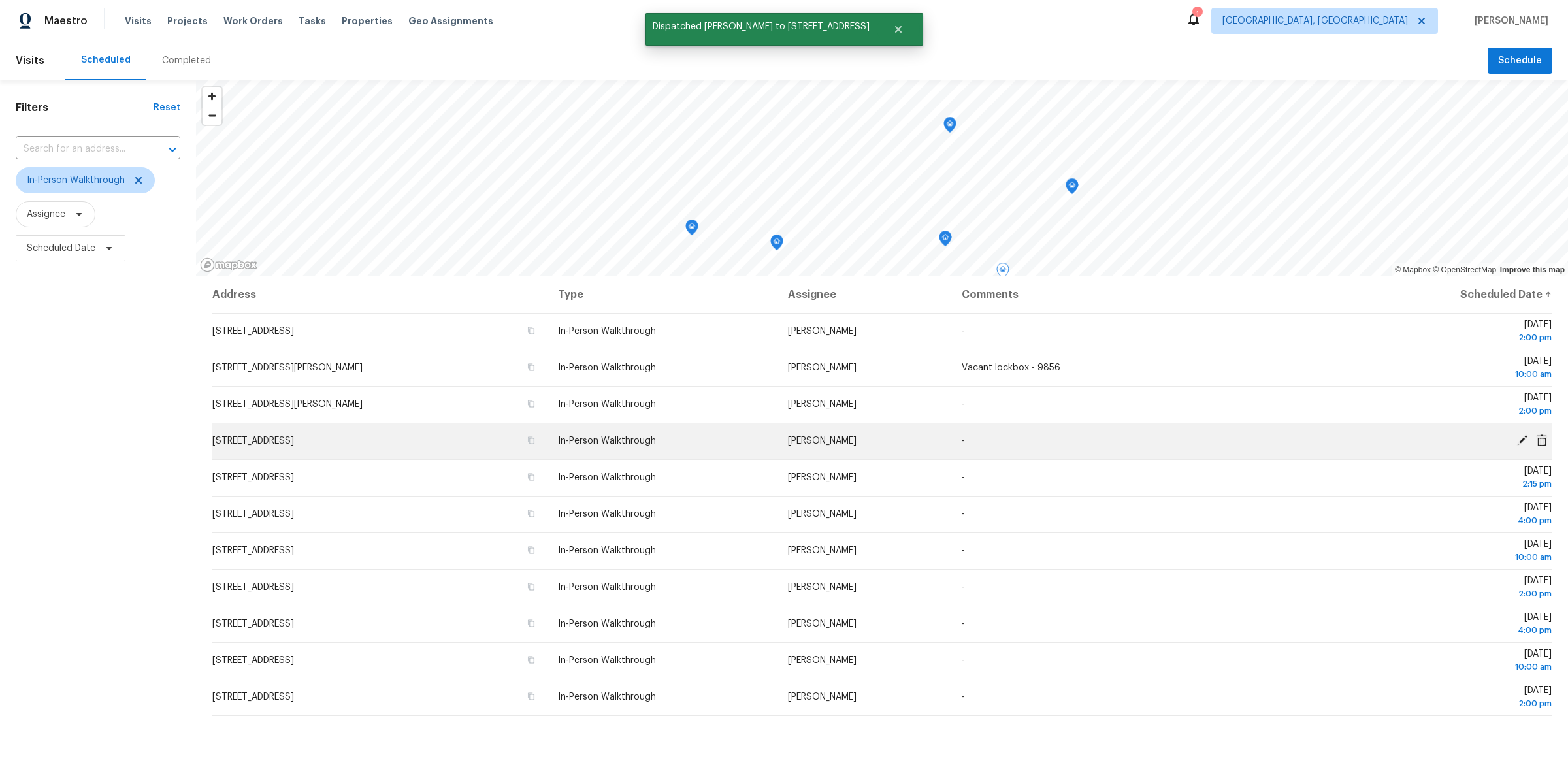
click at [1520, 441] on icon at bounding box center [1522, 440] width 11 height 11
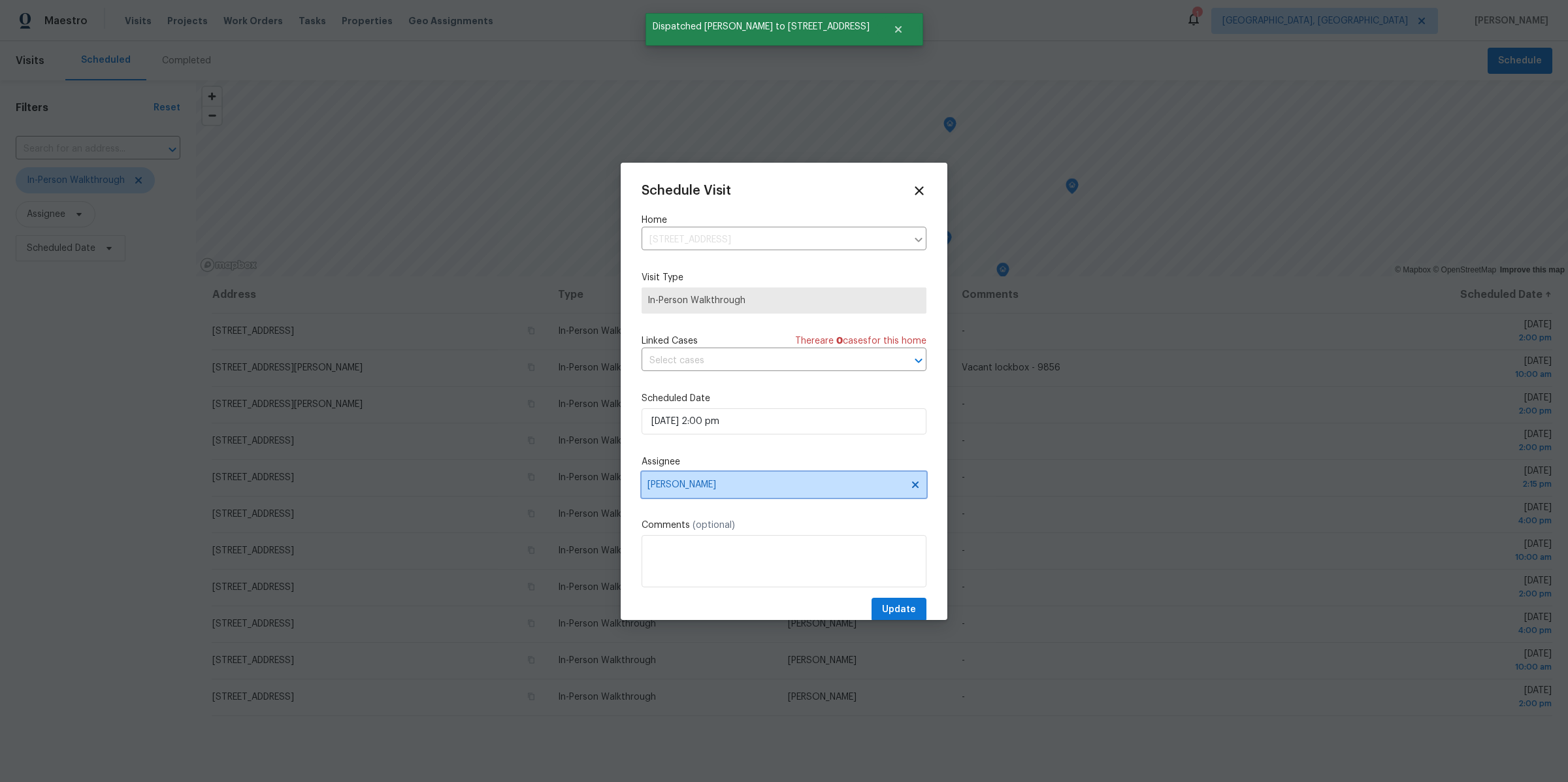
click at [670, 486] on span "[PERSON_NAME]" at bounding box center [775, 485] width 256 height 11
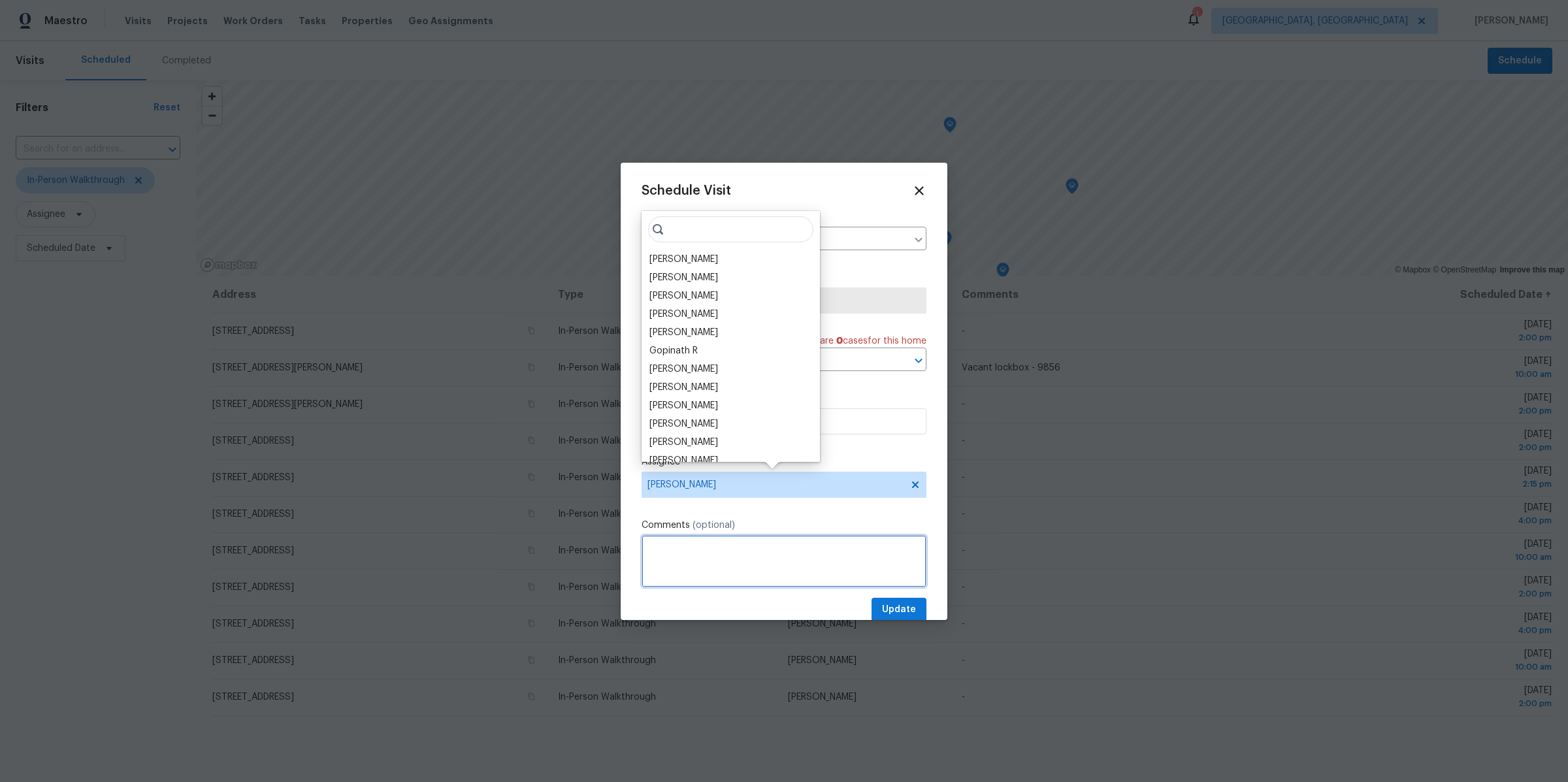
click at [774, 548] on textarea at bounding box center [784, 561] width 285 height 52
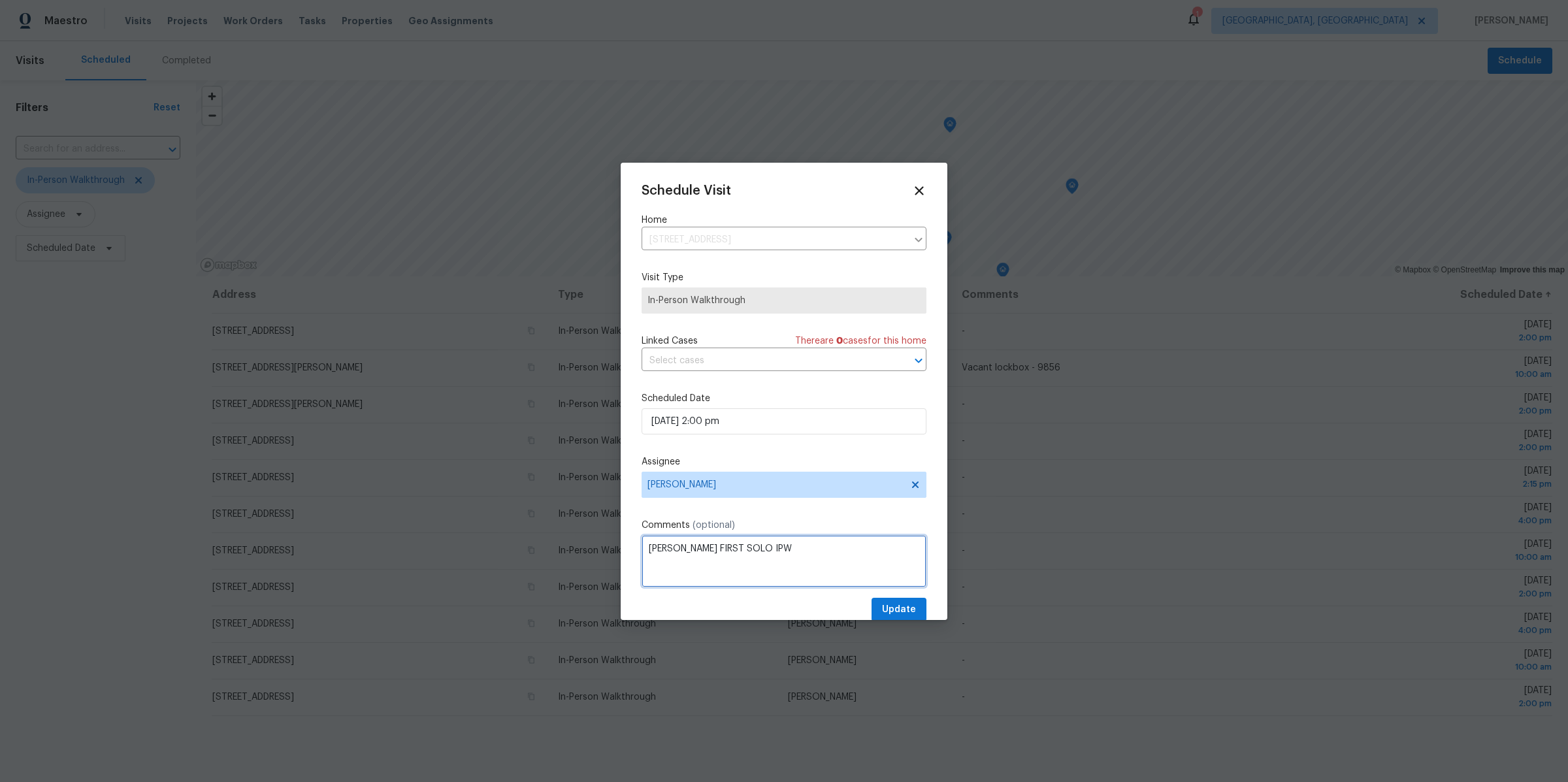
type textarea "MICHAEL FIRST SOLO IPW"
click at [907, 598] on button "Update" at bounding box center [899, 609] width 55 height 24
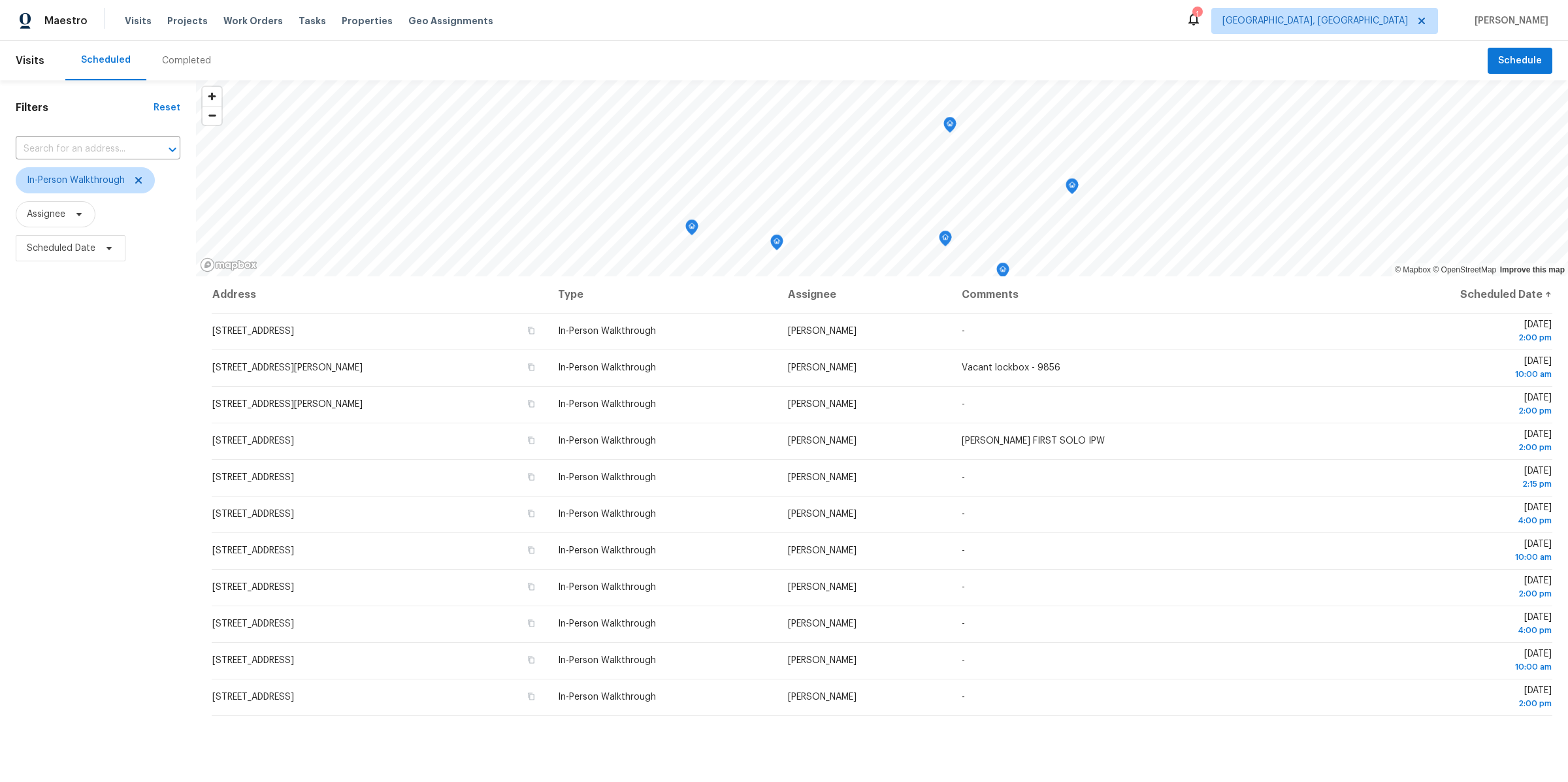
click at [63, 543] on div "Filters Reset ​ In-Person Walkthrough Assignee Scheduled Date" at bounding box center [98, 491] width 196 height 822
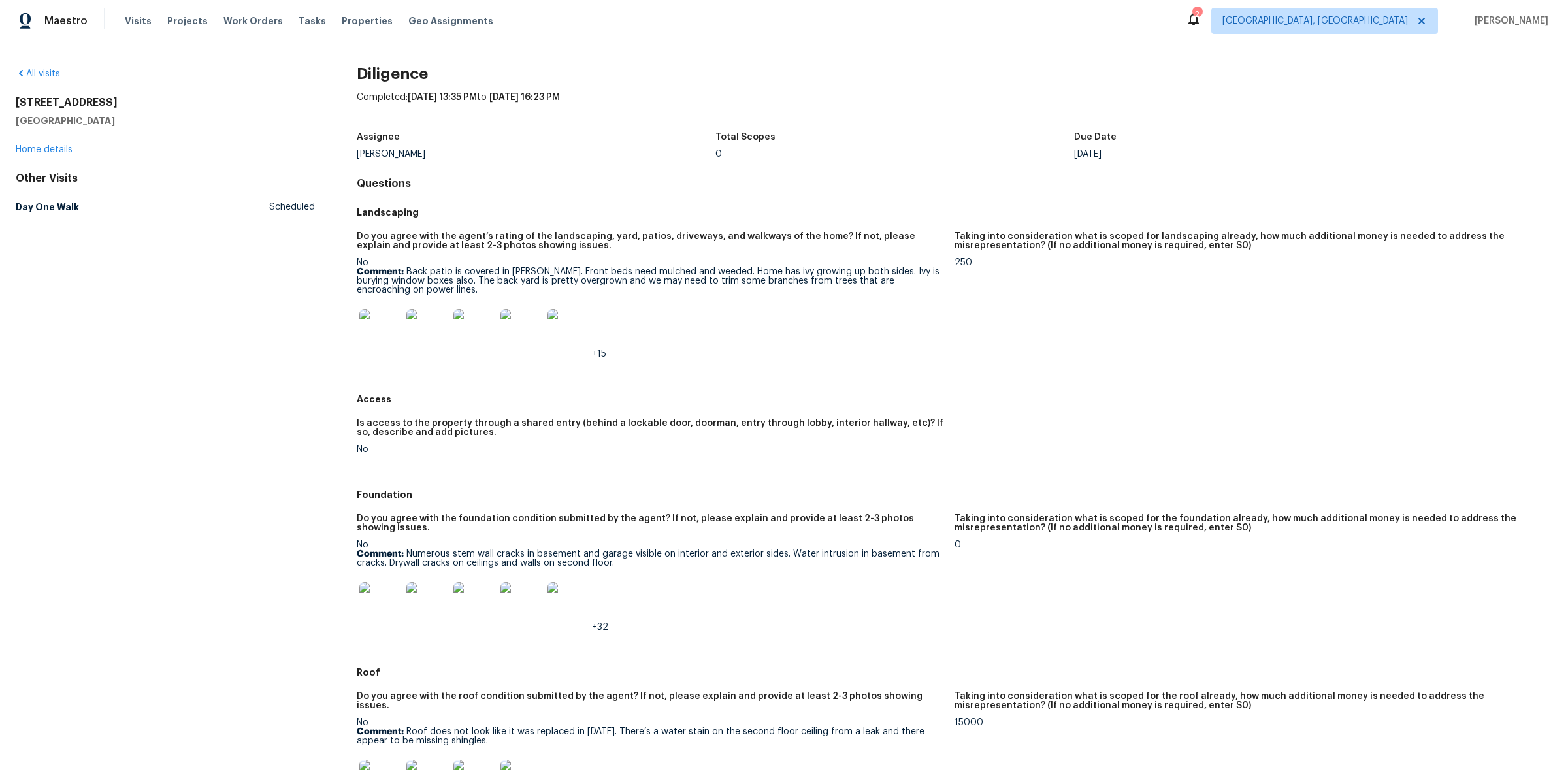
click at [377, 330] on img at bounding box center [380, 330] width 42 height 42
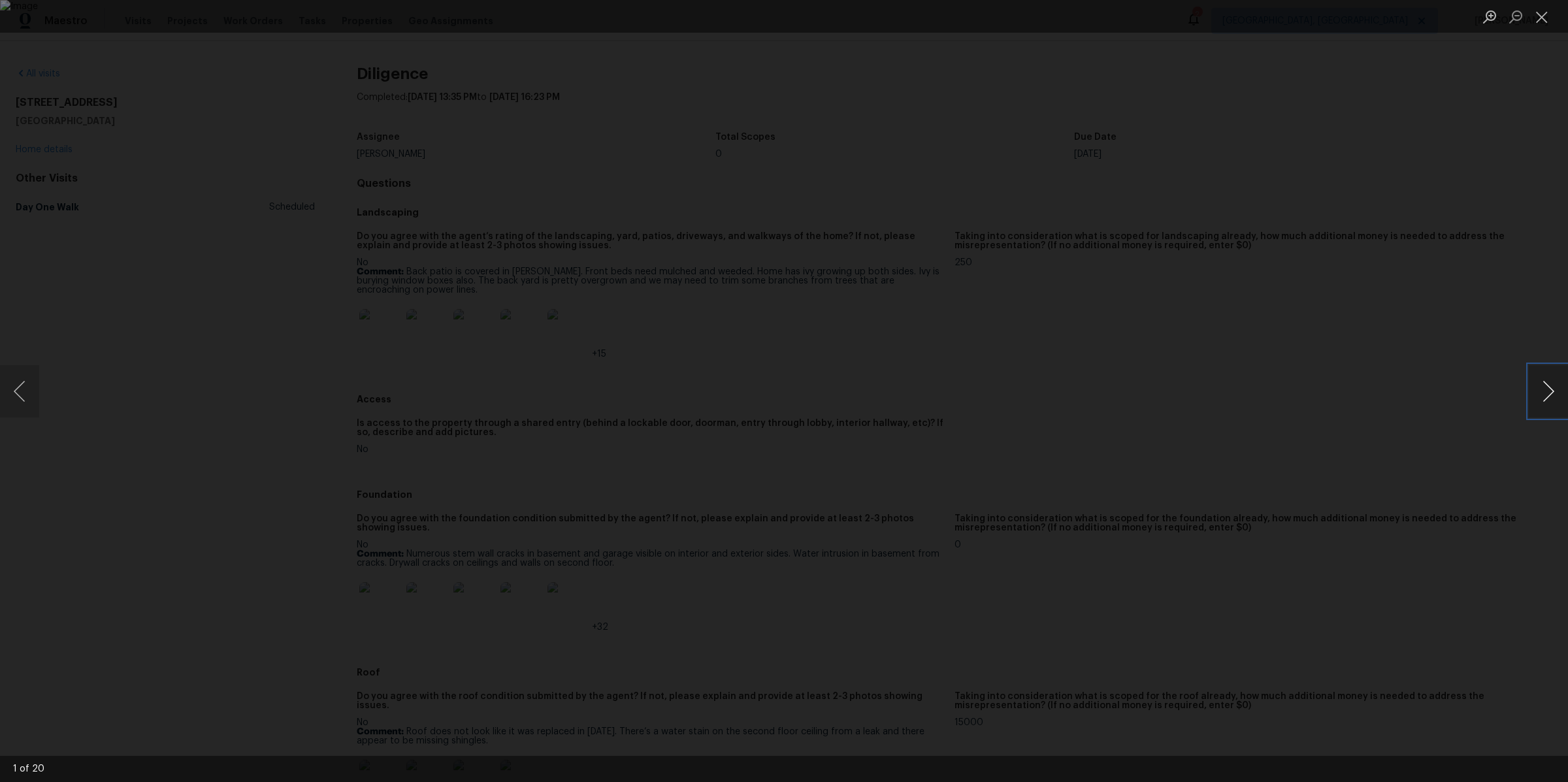
click at [1541, 385] on button "Next image" at bounding box center [1547, 391] width 39 height 52
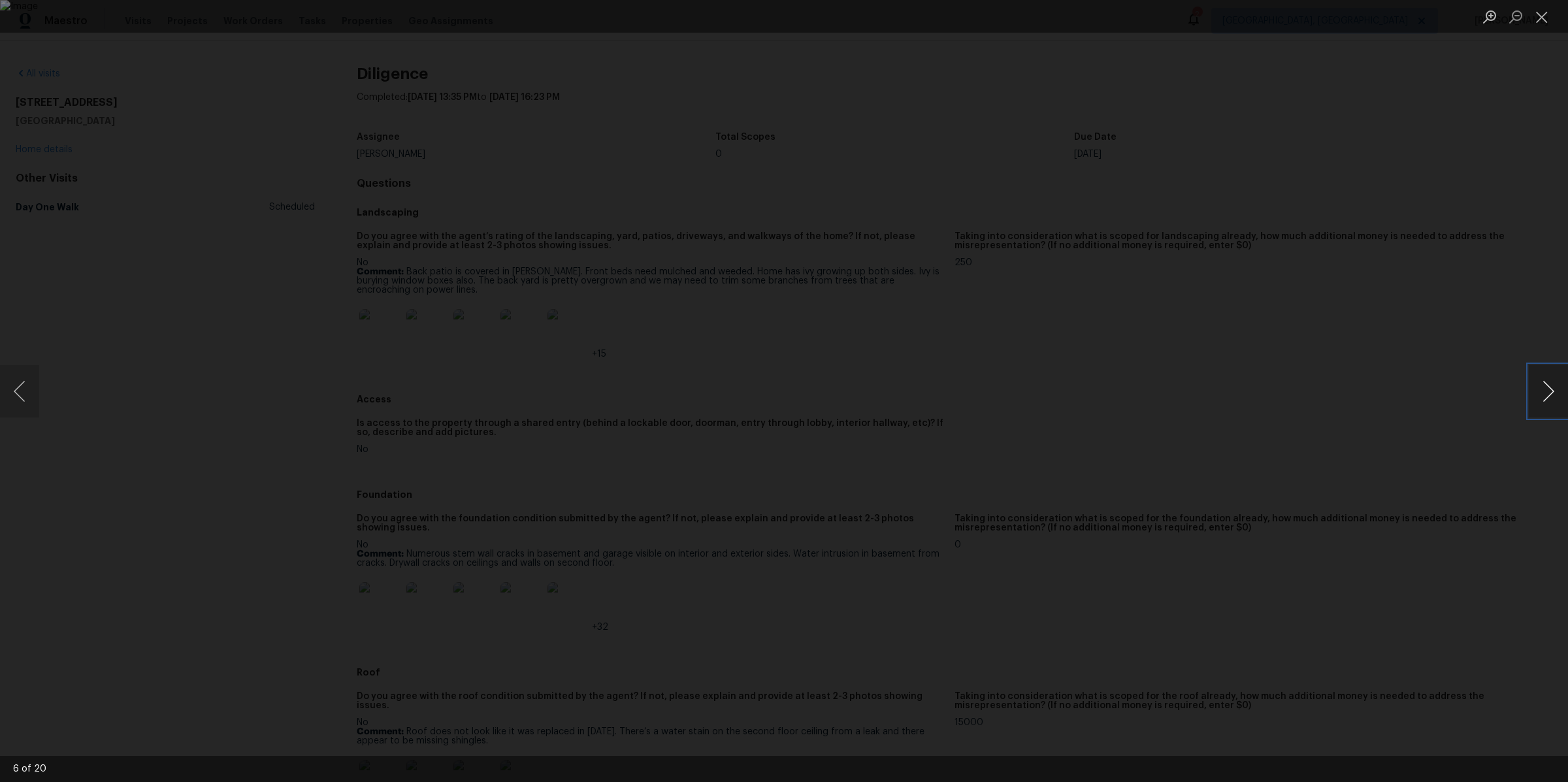
click at [1541, 385] on button "Next image" at bounding box center [1547, 391] width 39 height 52
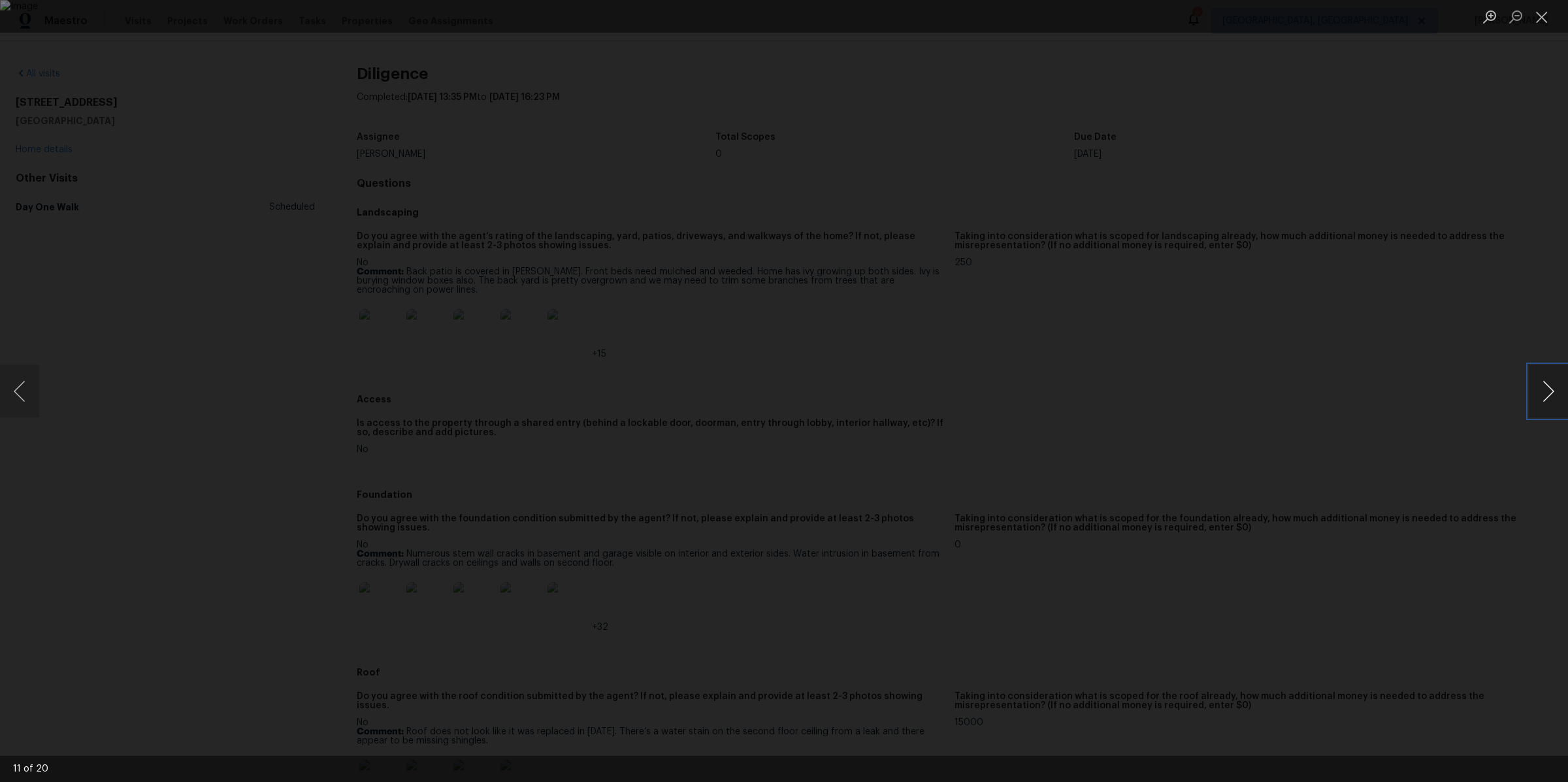
click at [1541, 385] on button "Next image" at bounding box center [1547, 391] width 39 height 52
click at [1387, 393] on div "Lightbox" at bounding box center [784, 391] width 1568 height 782
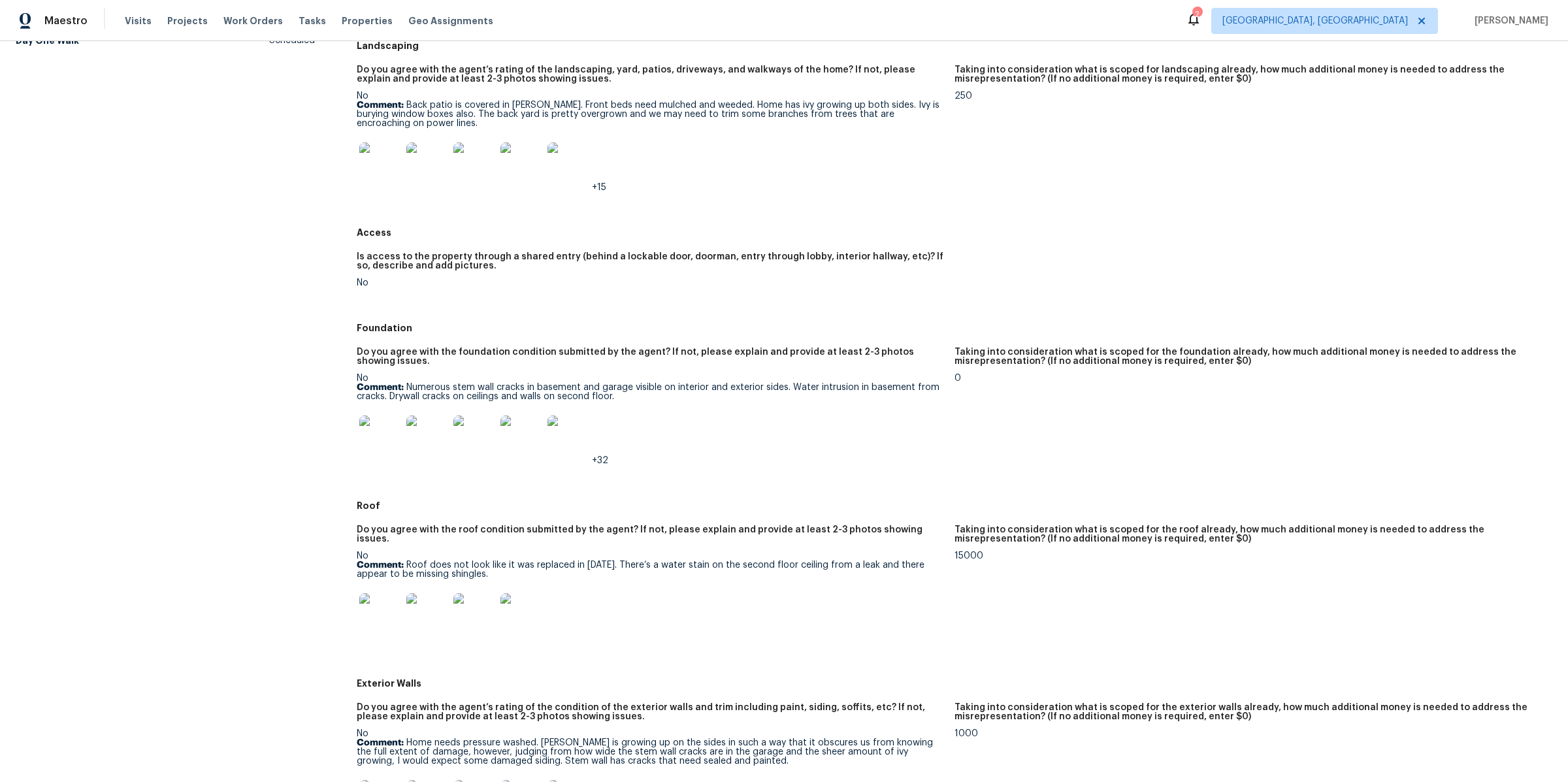
scroll to position [266, 0]
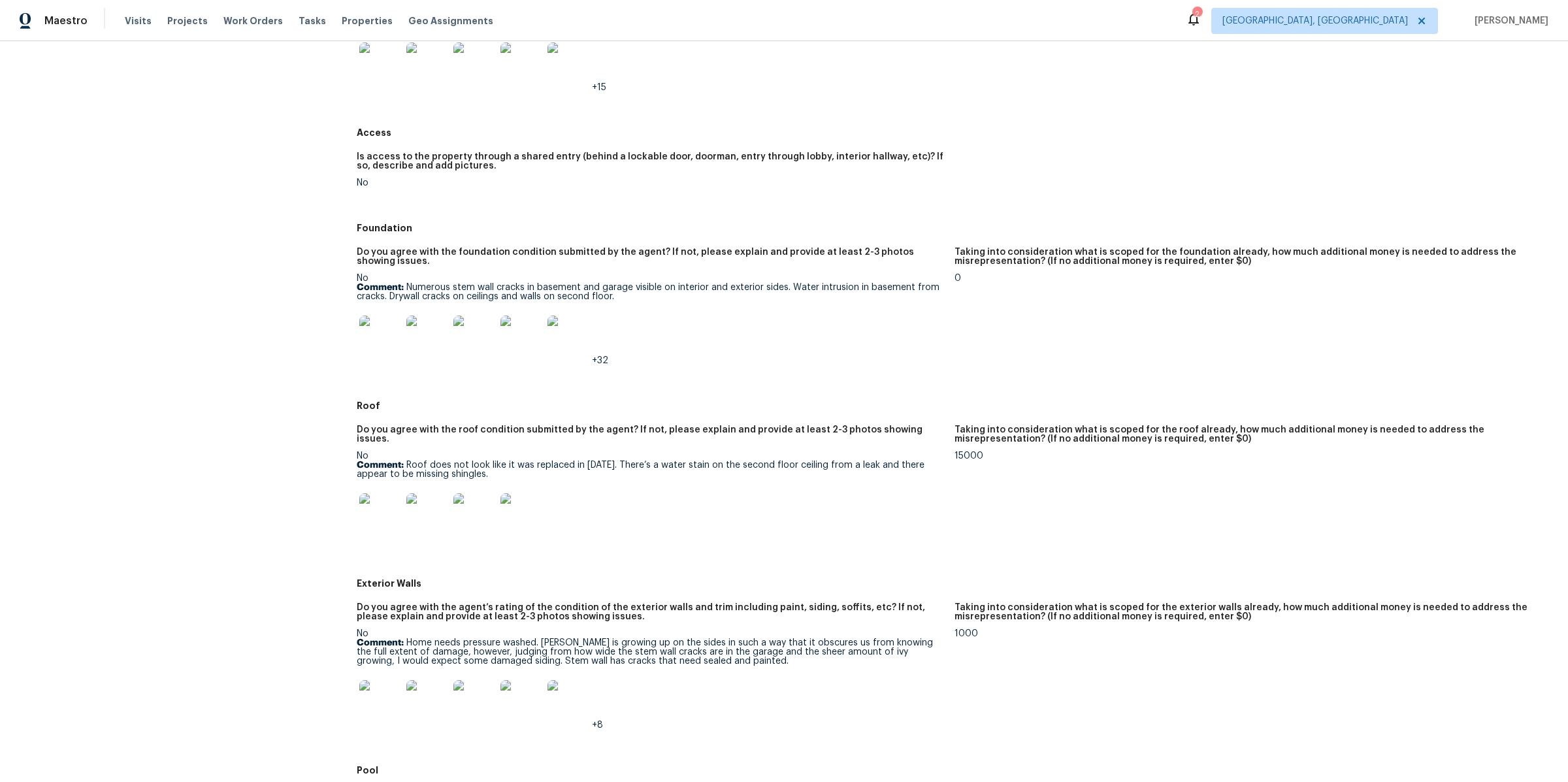
click at [364, 339] on img at bounding box center [380, 336] width 42 height 42
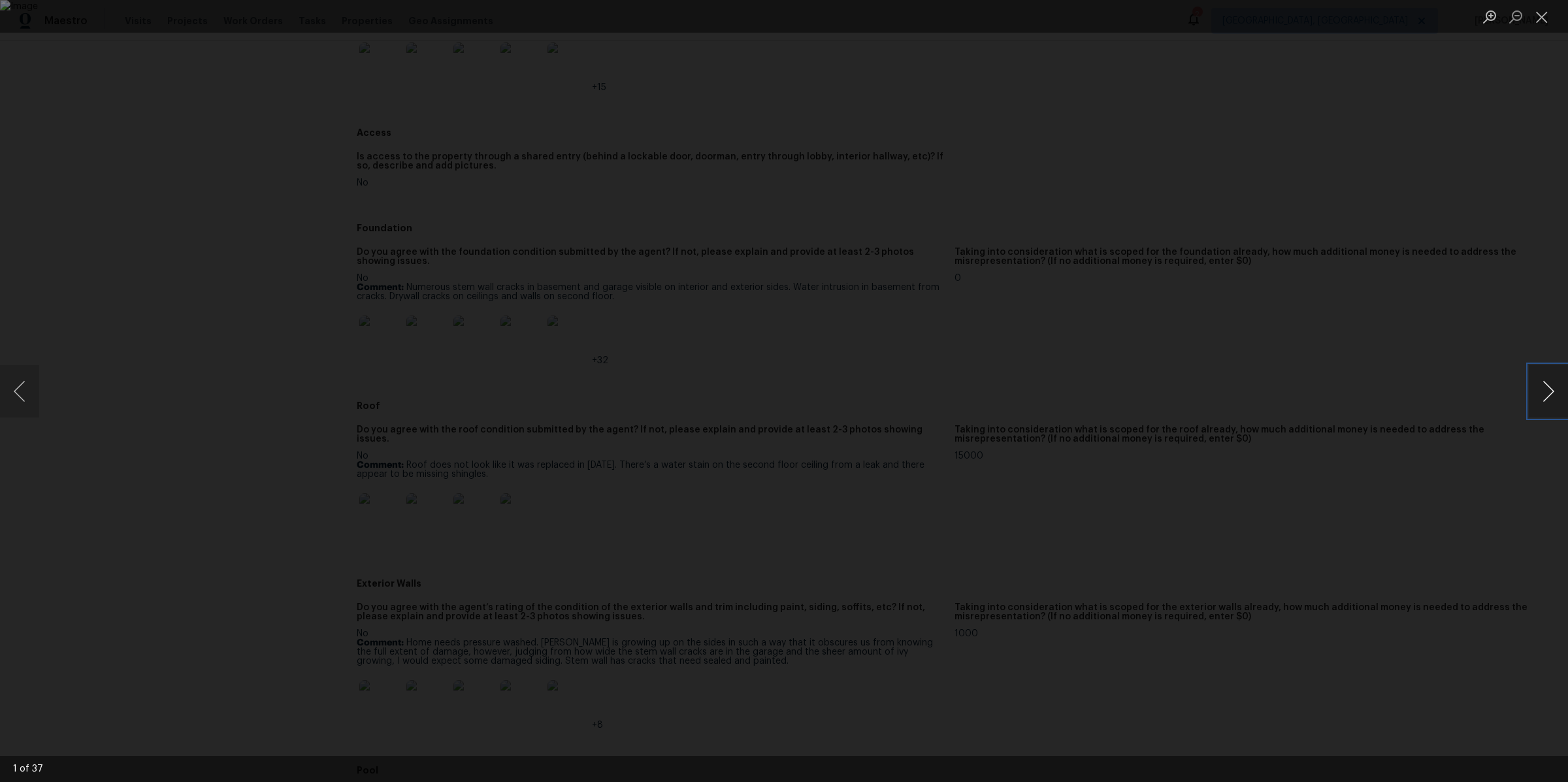
click at [1546, 400] on button "Next image" at bounding box center [1547, 391] width 39 height 52
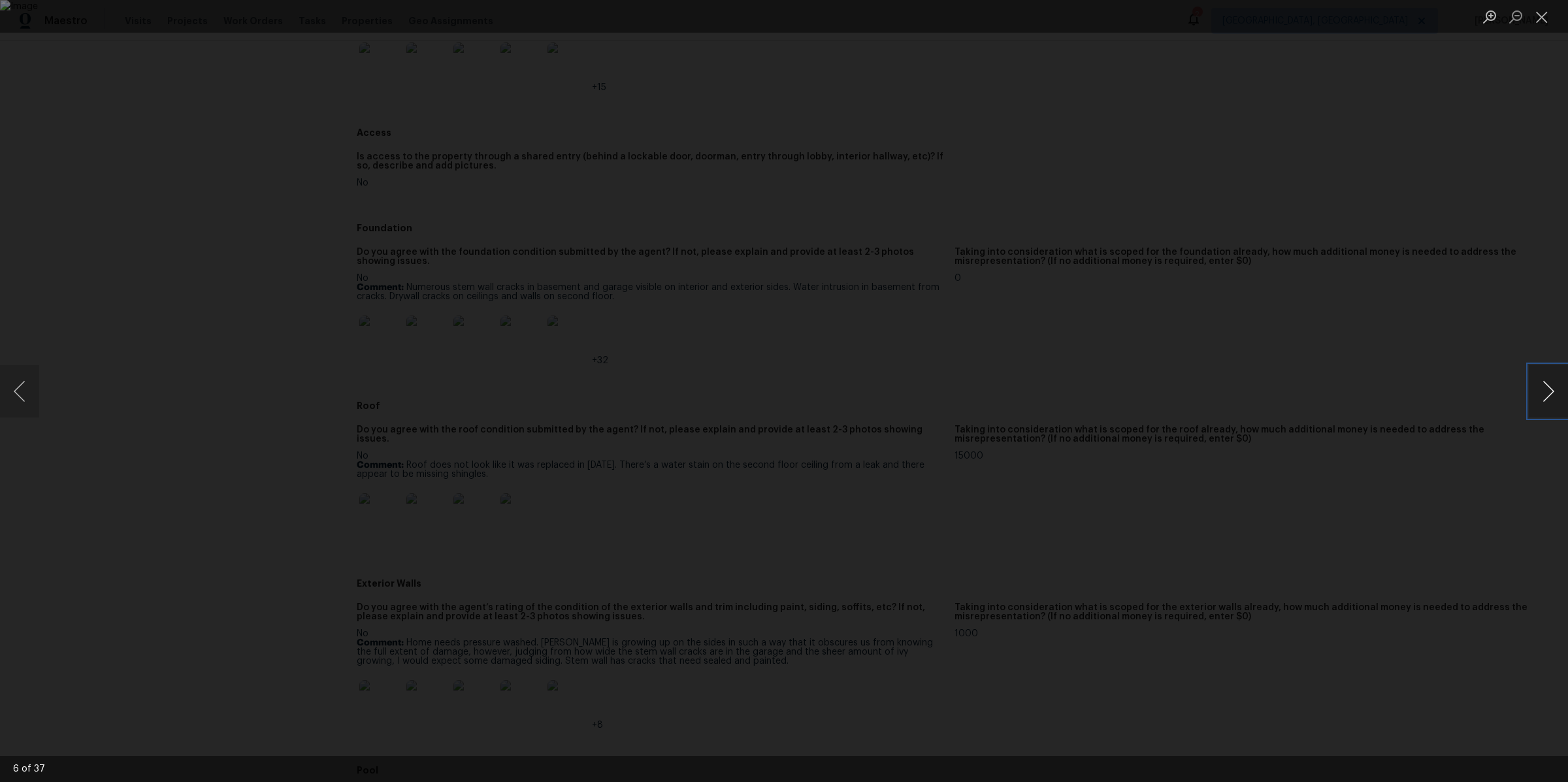
click at [1546, 400] on button "Next image" at bounding box center [1547, 391] width 39 height 52
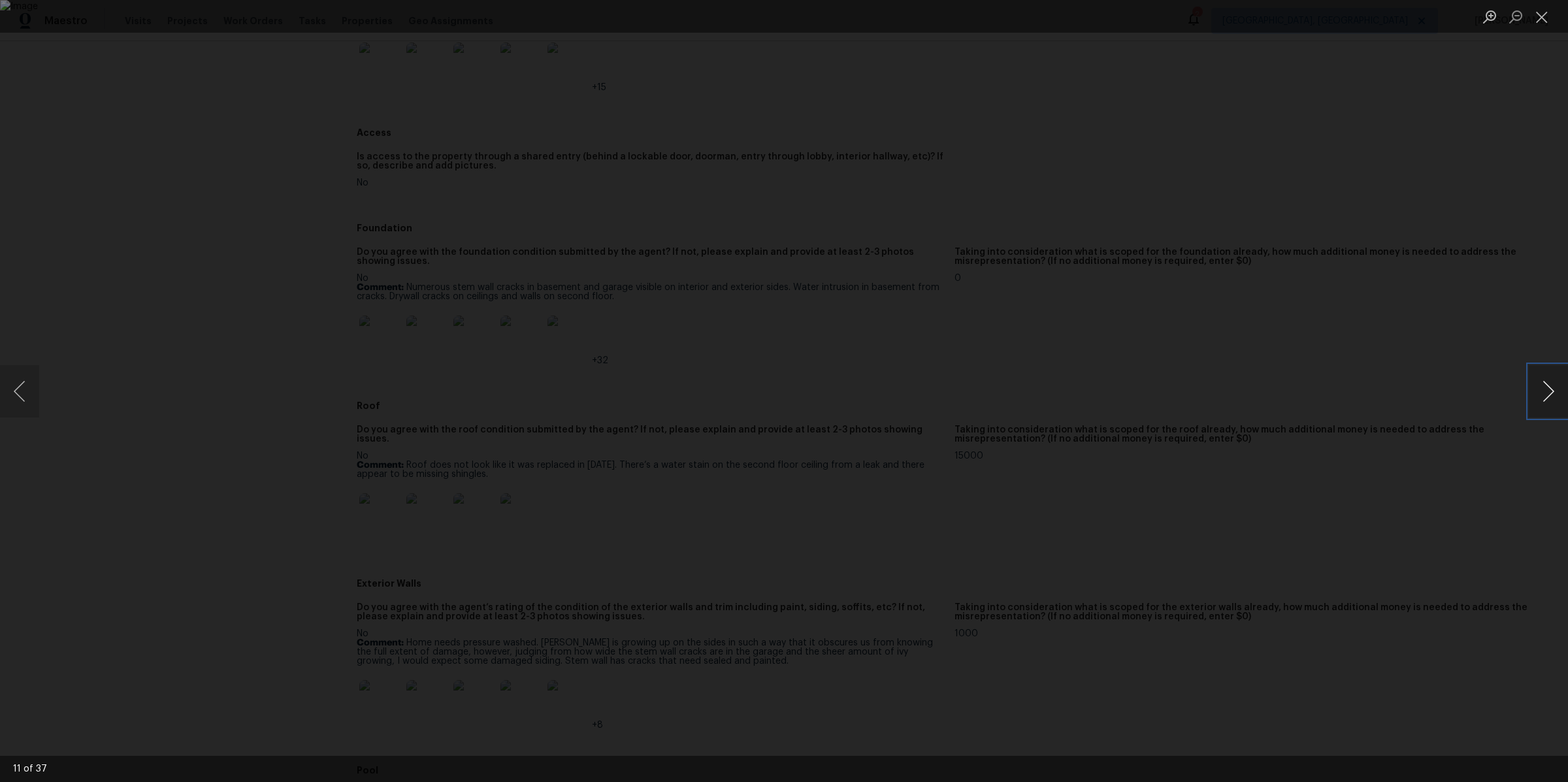
click at [1546, 400] on button "Next image" at bounding box center [1547, 391] width 39 height 52
click at [22, 394] on button "Previous image" at bounding box center [19, 391] width 39 height 52
click at [1557, 398] on button "Next image" at bounding box center [1547, 391] width 39 height 52
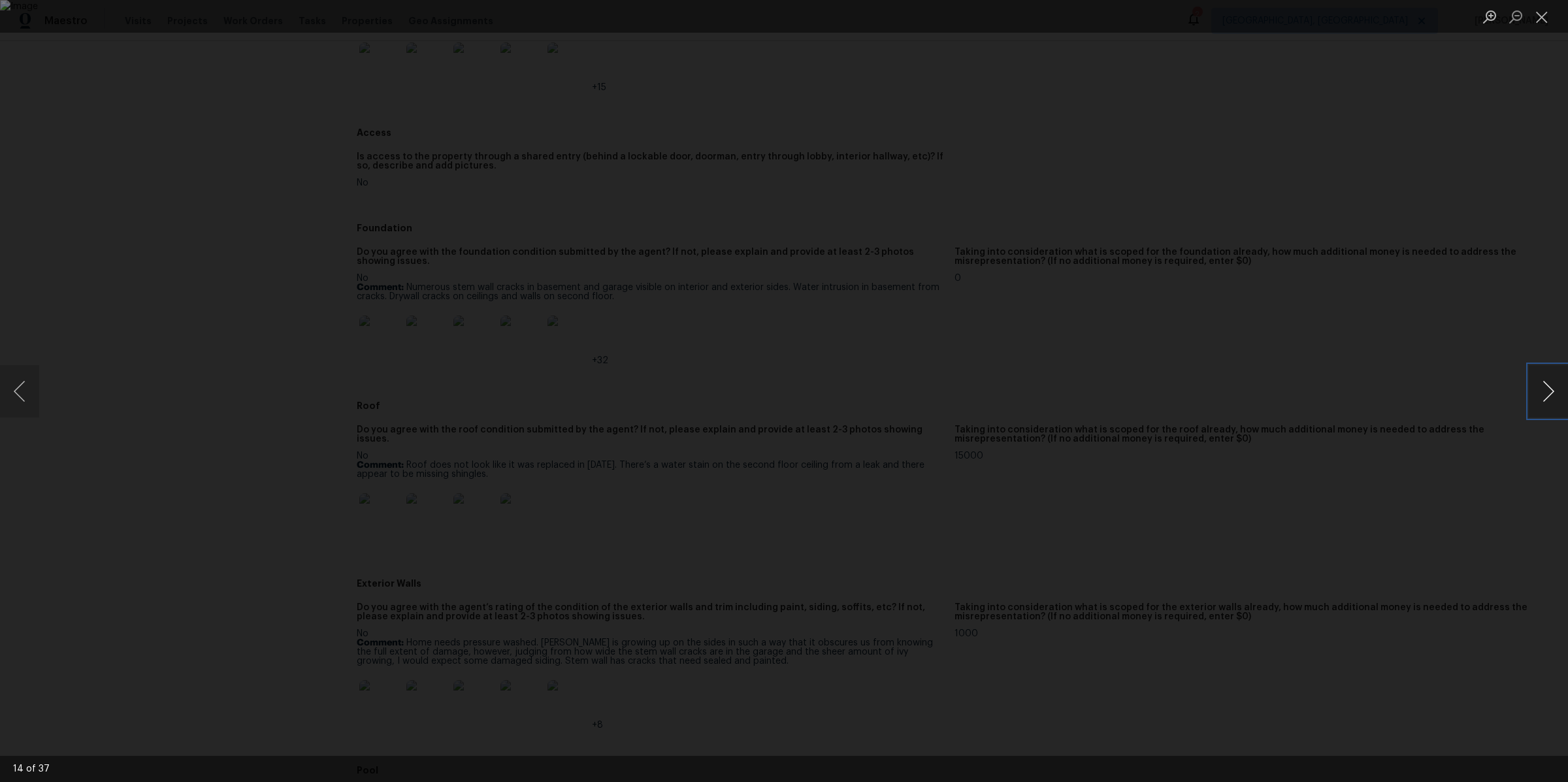
click at [1557, 398] on button "Next image" at bounding box center [1547, 391] width 39 height 52
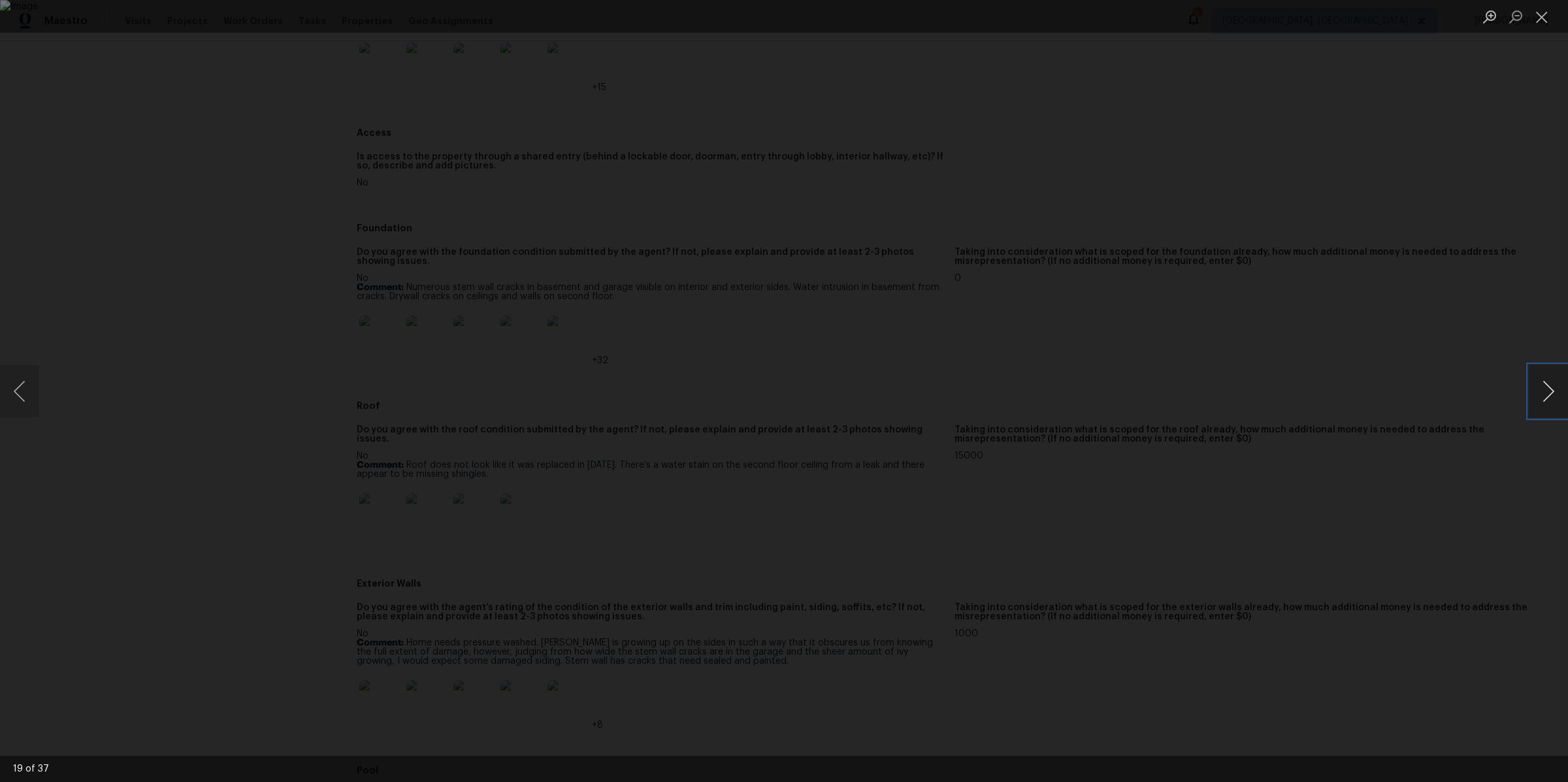
click at [1557, 398] on button "Next image" at bounding box center [1547, 391] width 39 height 52
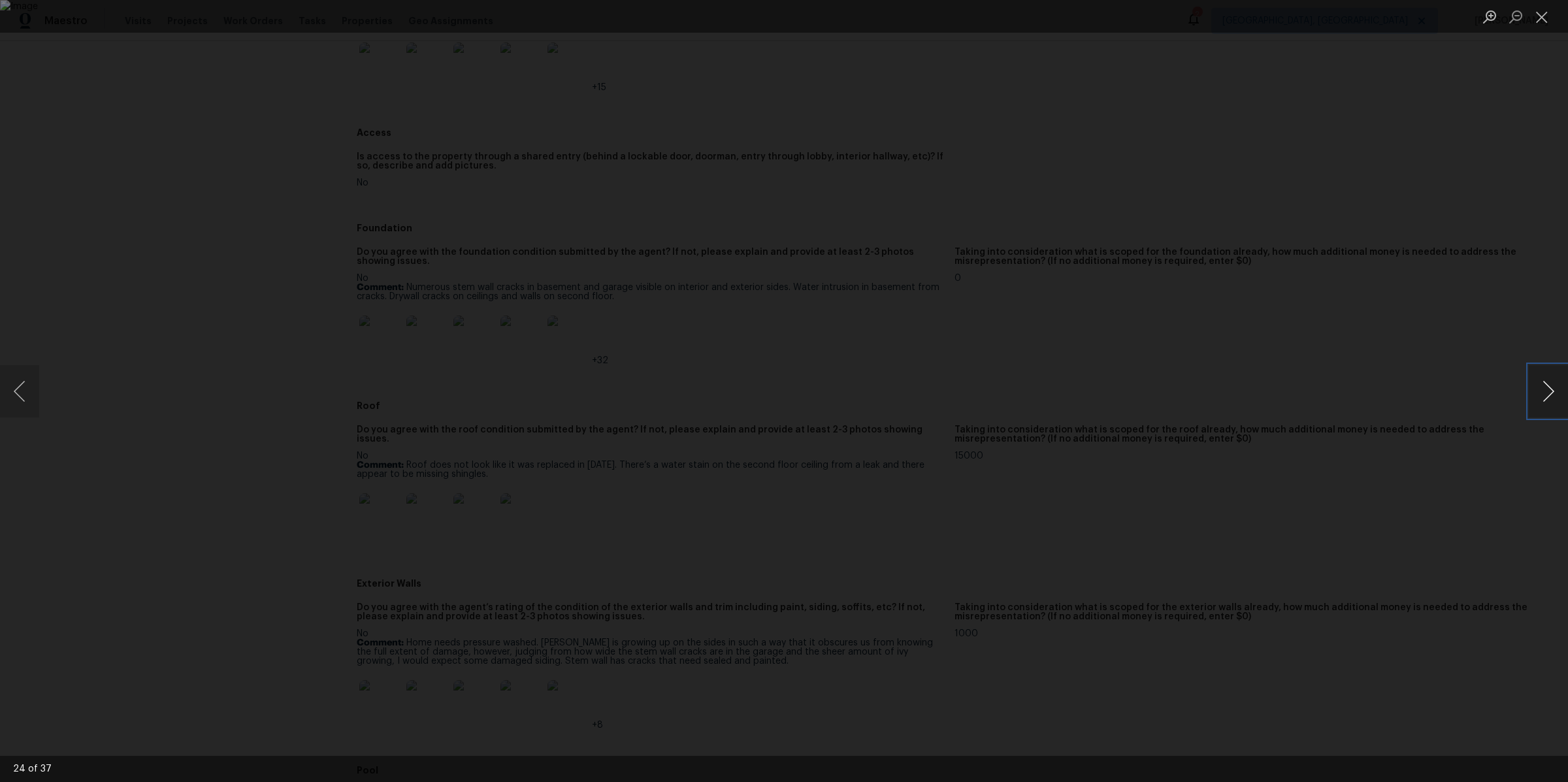
click at [1557, 398] on button "Next image" at bounding box center [1547, 391] width 39 height 52
click at [1306, 451] on div "Lightbox" at bounding box center [784, 391] width 1568 height 782
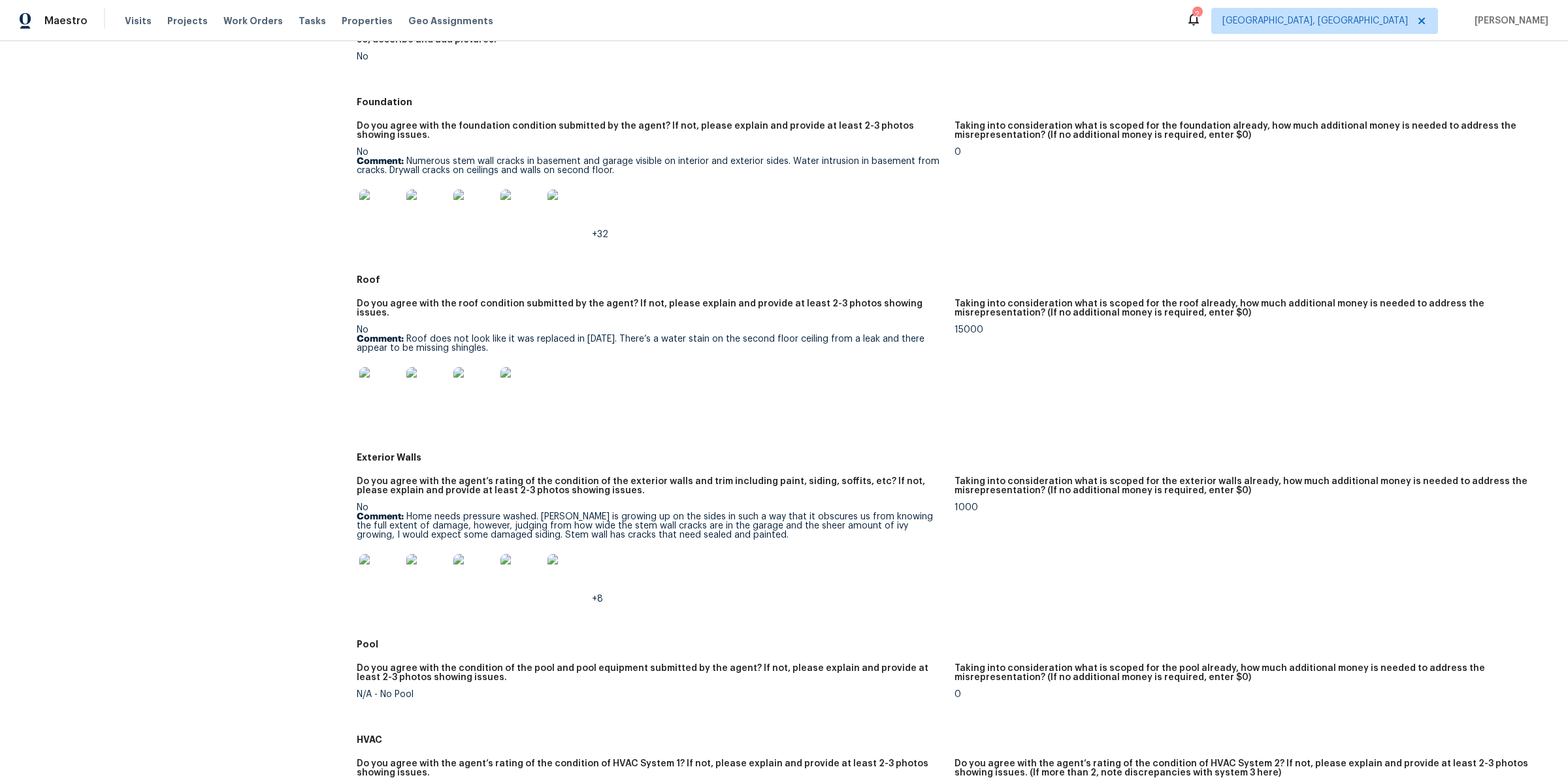
scroll to position [517, 0]
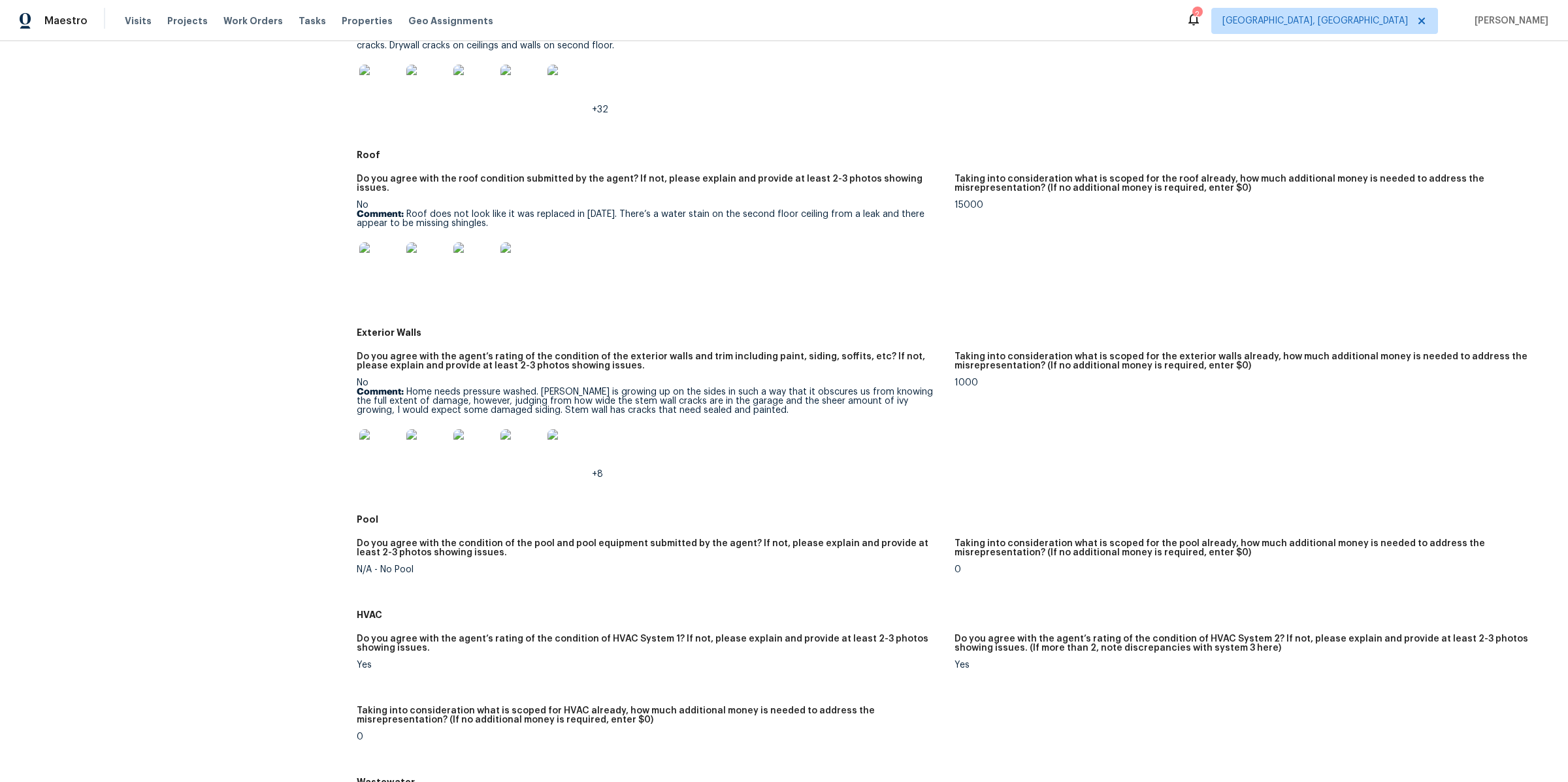
click at [378, 256] on img at bounding box center [380, 263] width 42 height 42
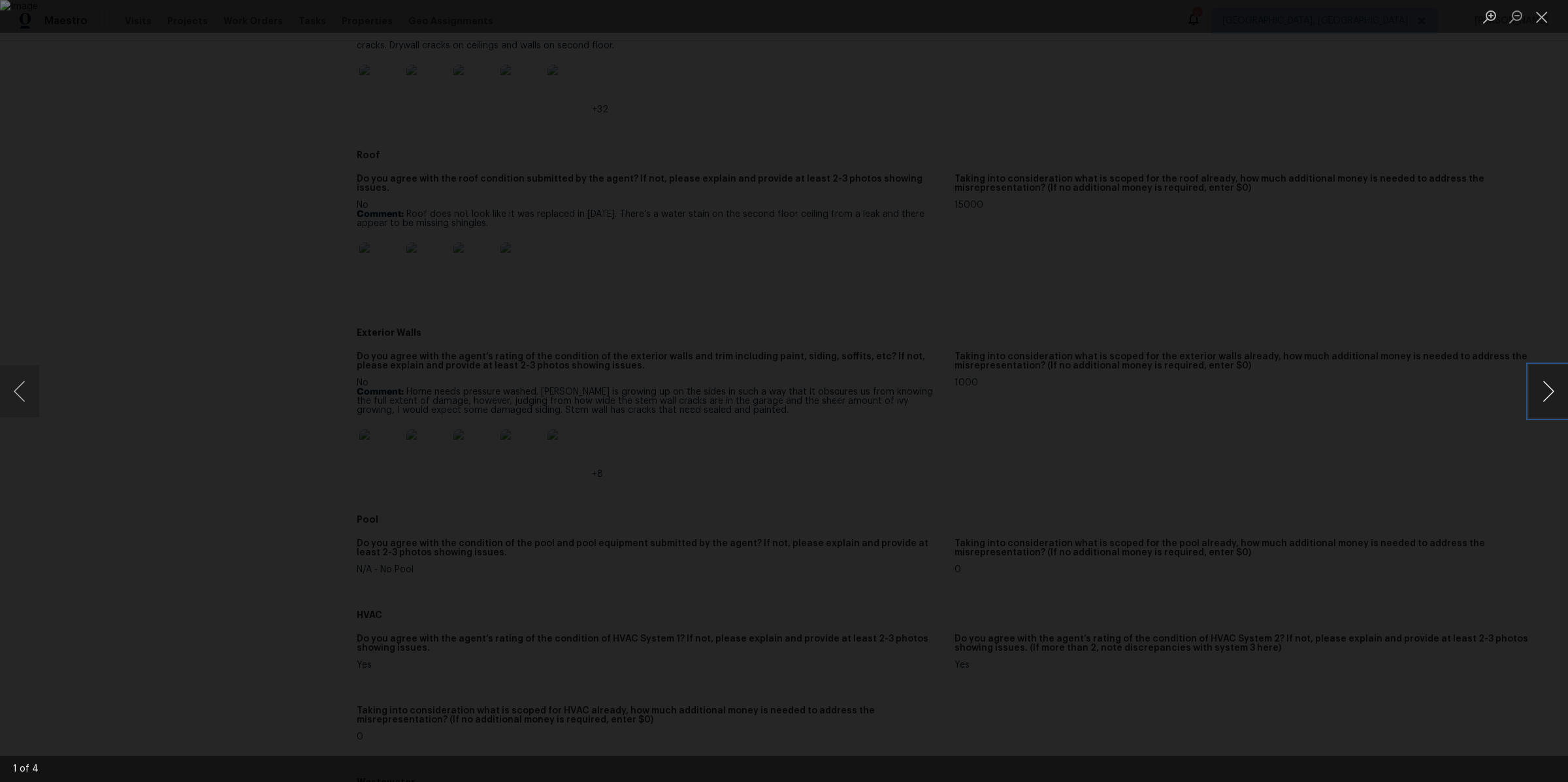
click at [1550, 395] on button "Next image" at bounding box center [1547, 391] width 39 height 52
click at [1541, 386] on button "Next image" at bounding box center [1547, 391] width 39 height 52
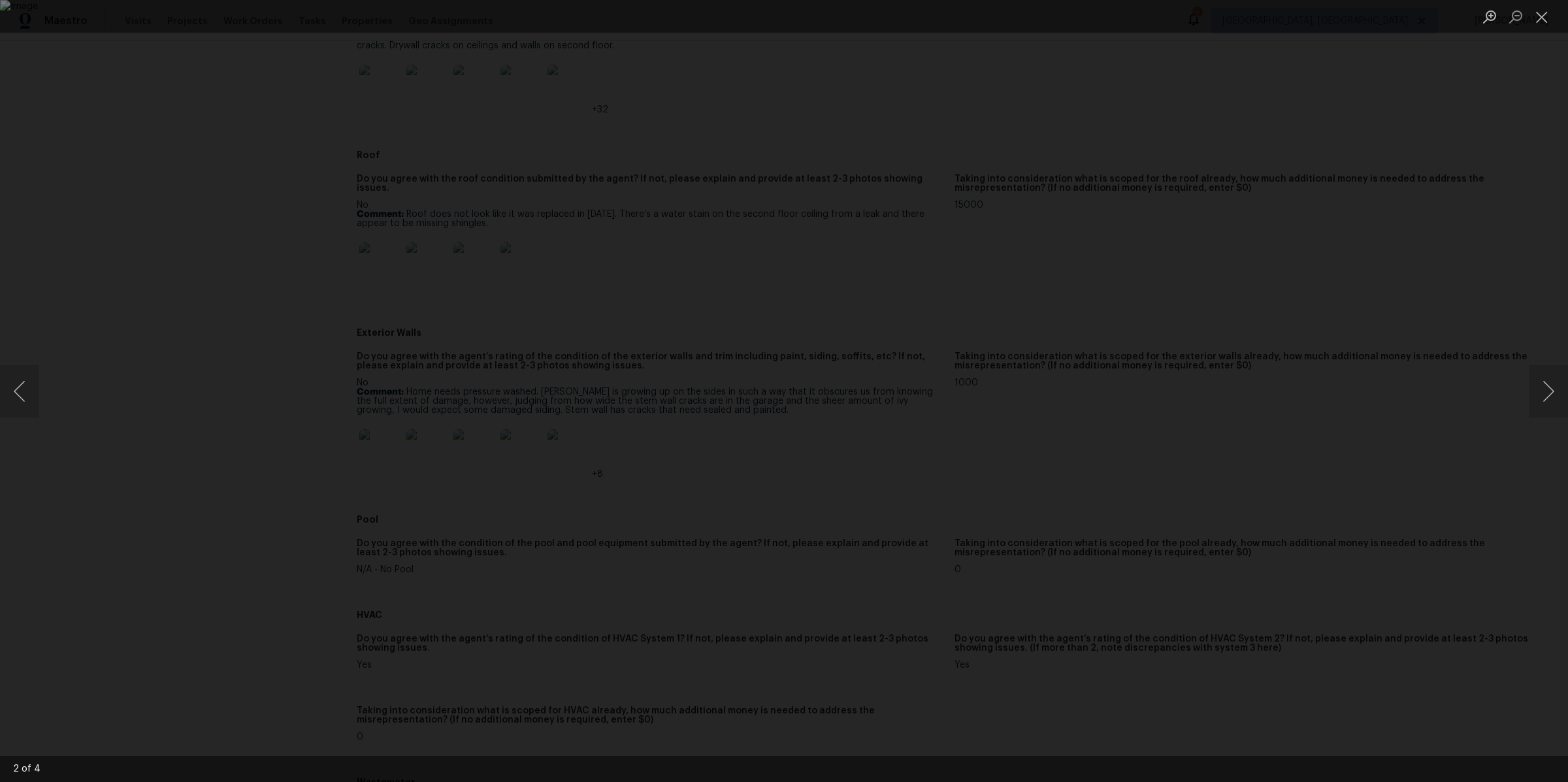
click at [1526, 390] on div "Lightbox" at bounding box center [784, 391] width 1568 height 782
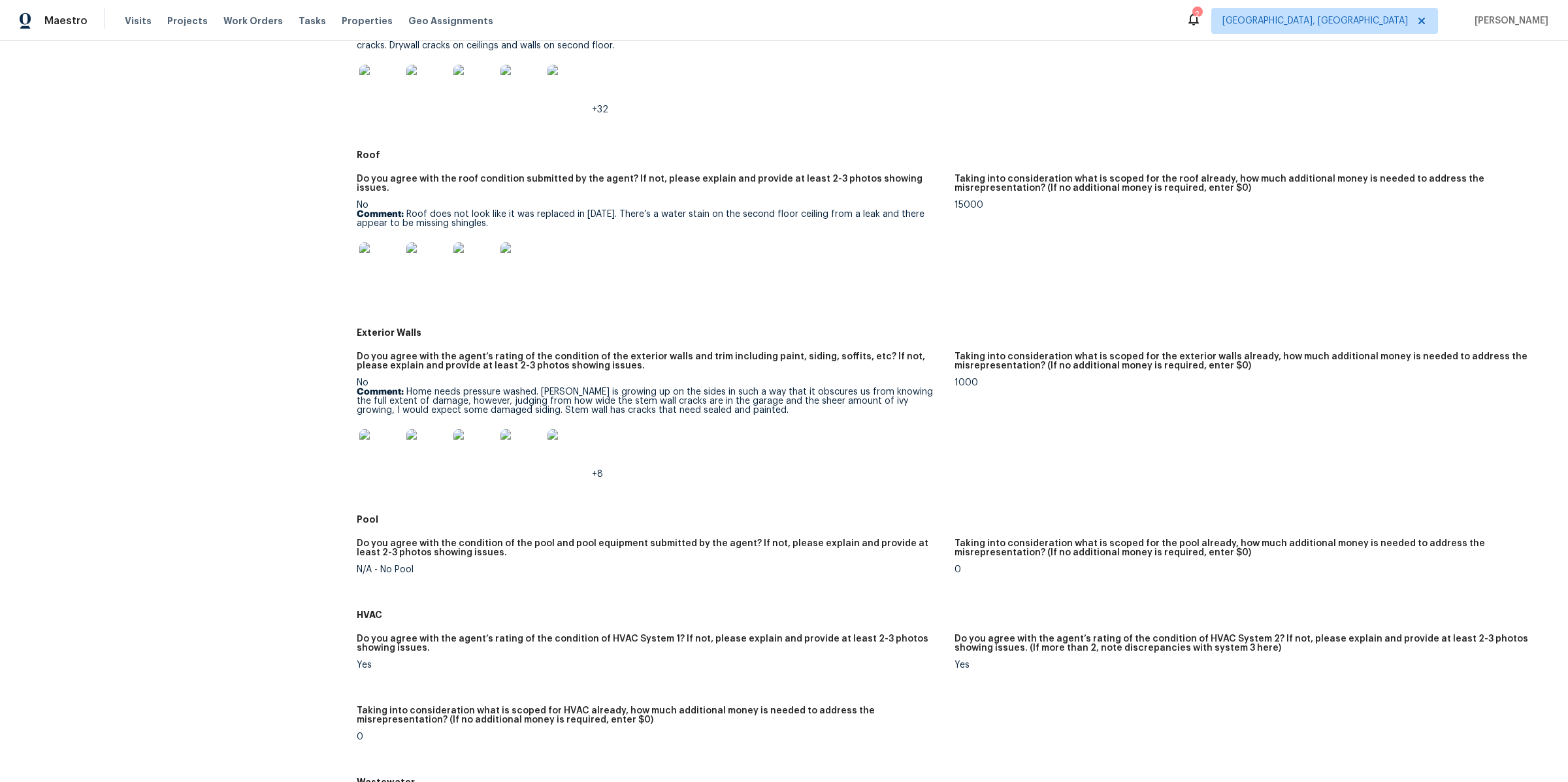
scroll to position [0, 0]
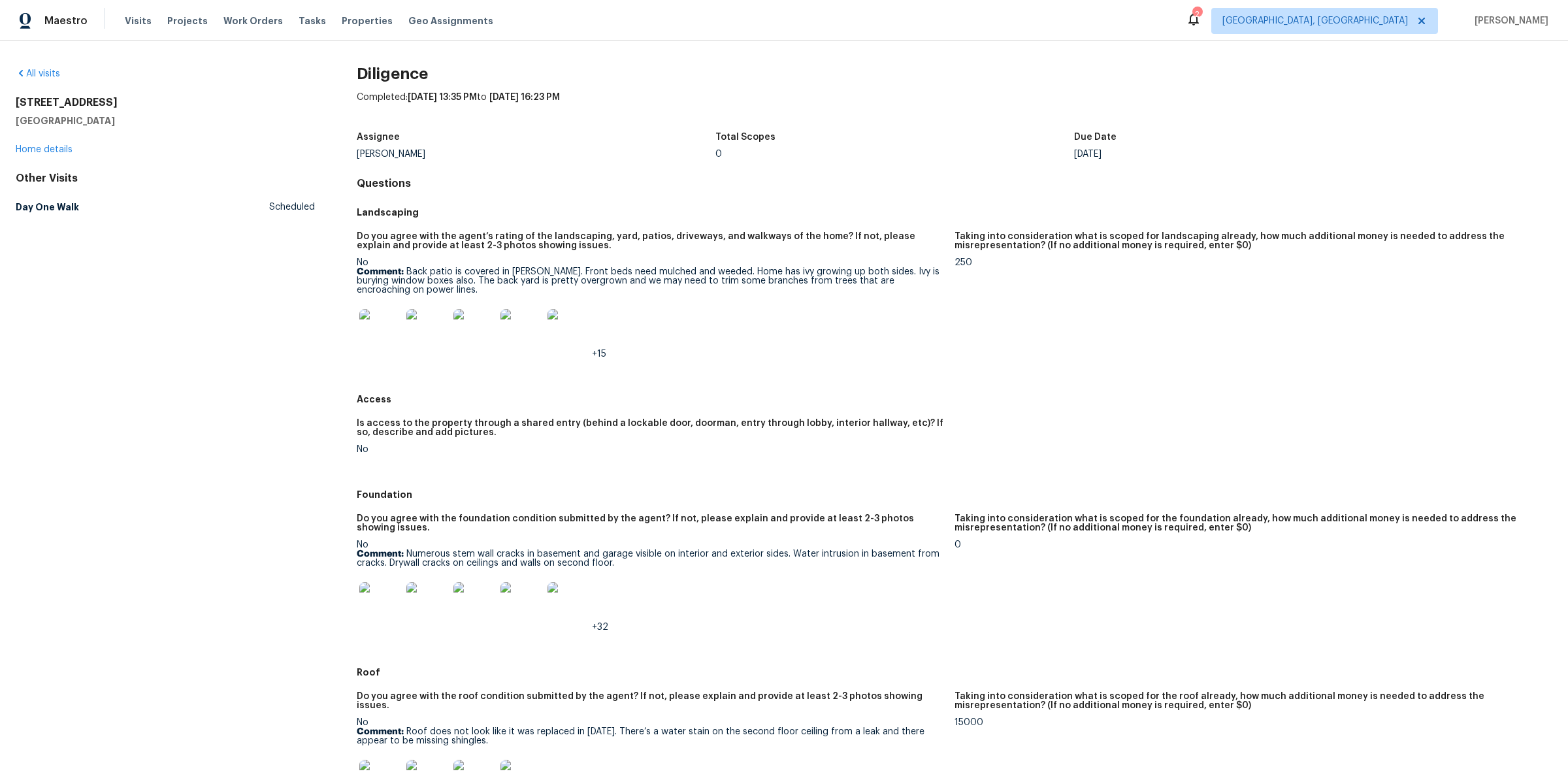
drag, startPoint x: 129, startPoint y: 120, endPoint x: 0, endPoint y: 103, distance: 130.1
click at [0, 103] on div "All visits 20945 Halworth Rd Shaker Heights, OH 44122 Home details Other Visits…" at bounding box center [784, 412] width 1568 height 740
copy div "20945 Halworth Rd Shaker Heights, OH 44122"
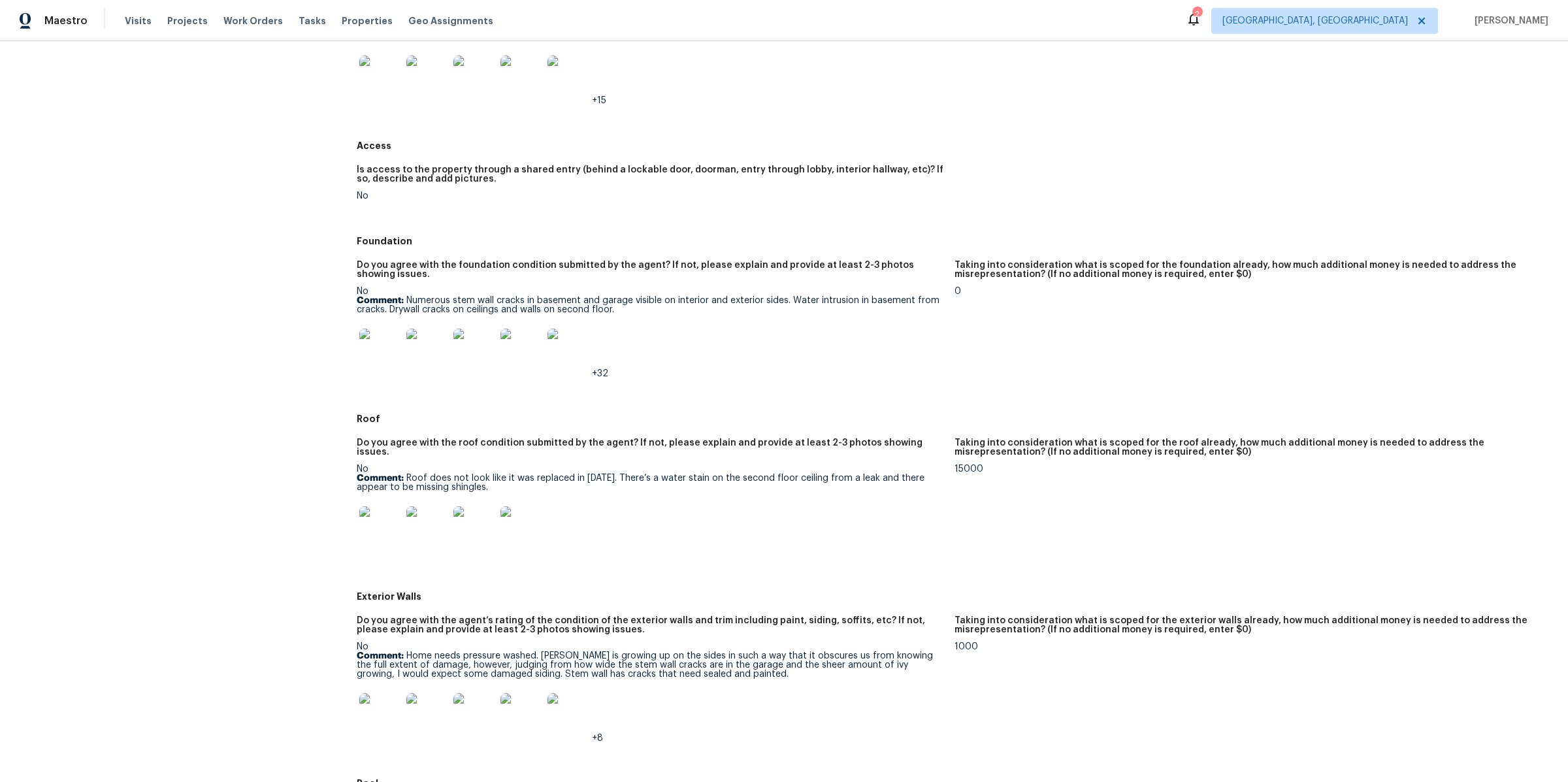
scroll to position [364, 0]
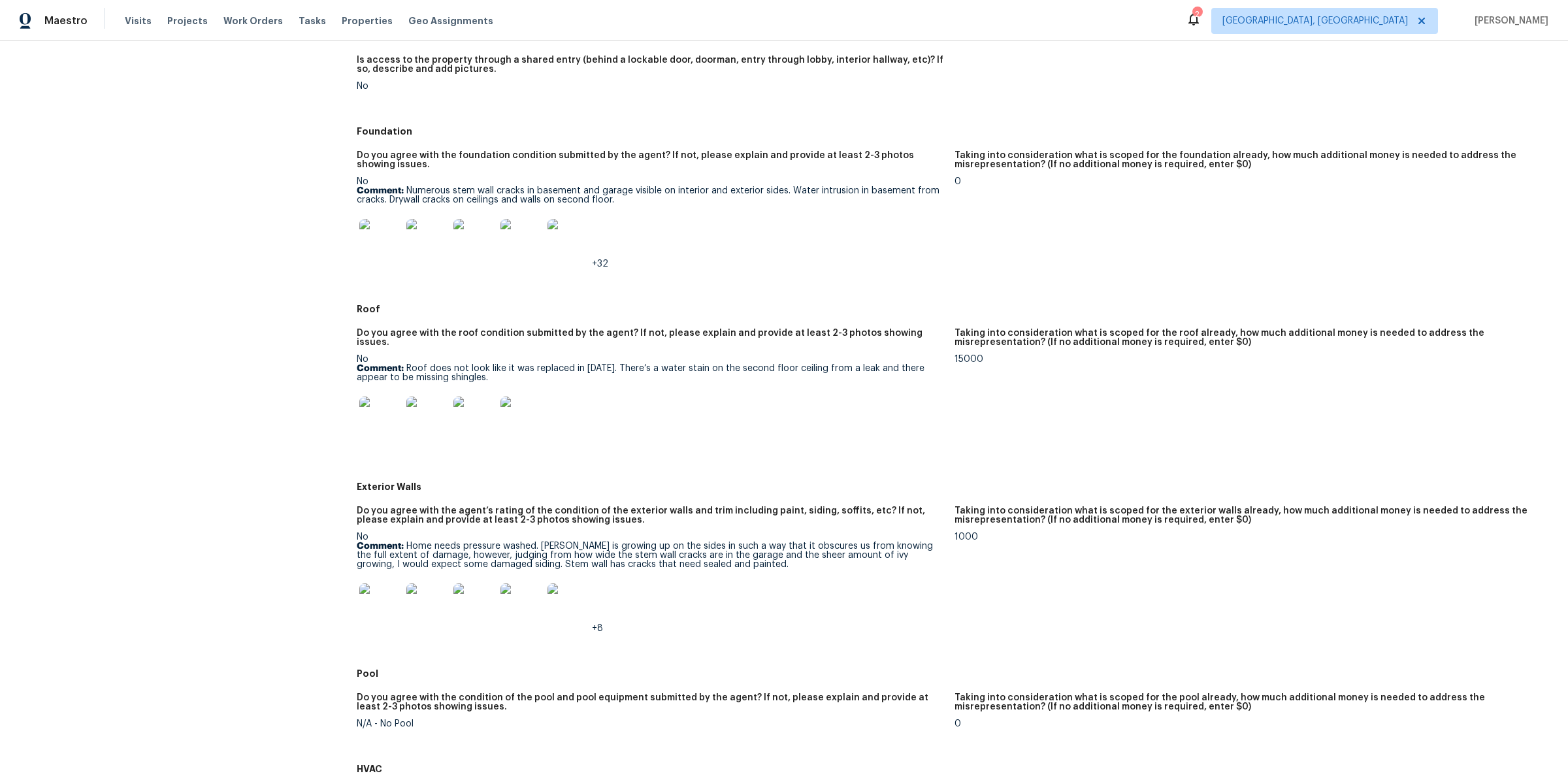
click at [388, 423] on img at bounding box center [380, 418] width 42 height 42
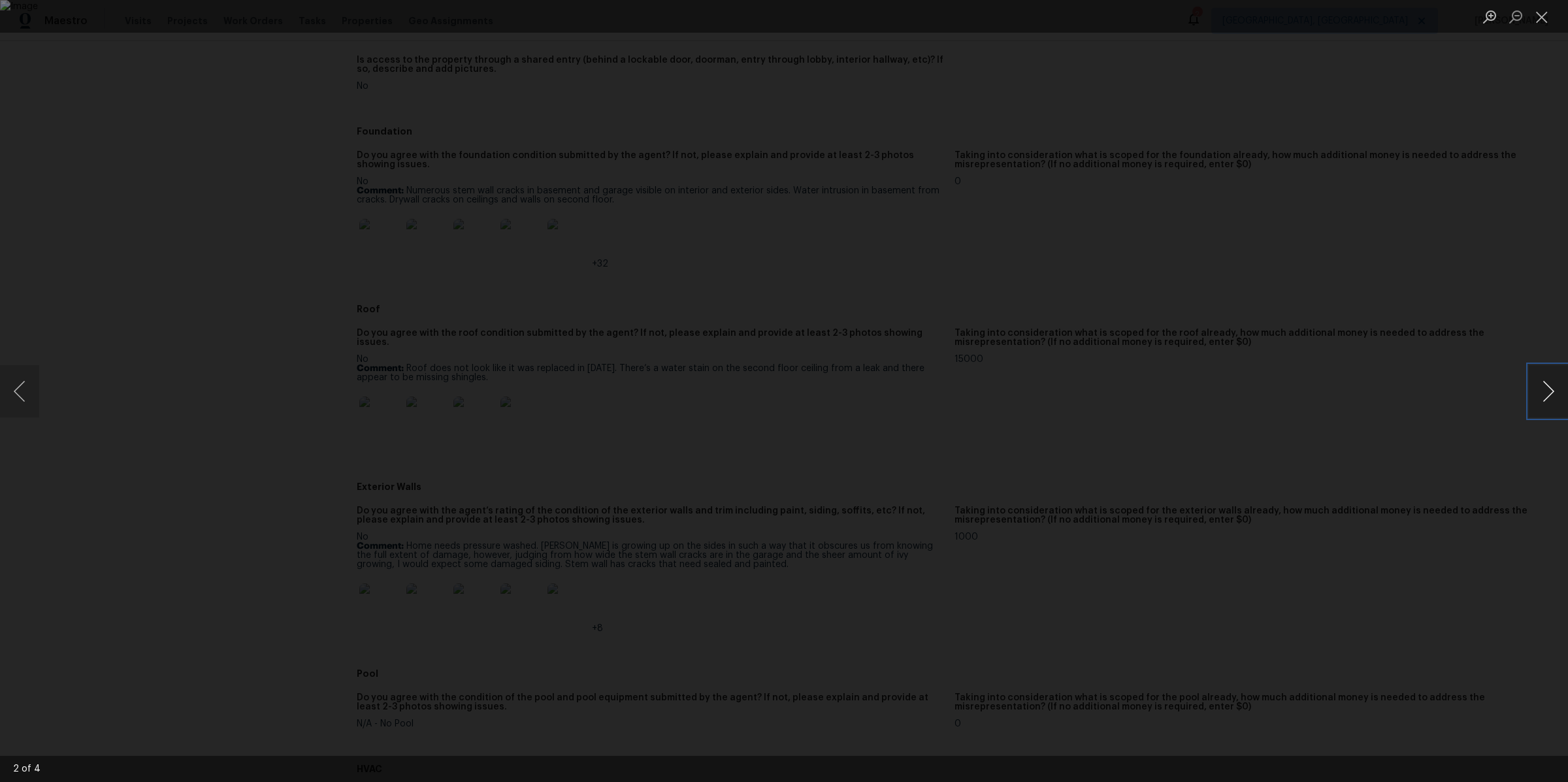
click at [1554, 400] on button "Next image" at bounding box center [1547, 391] width 39 height 52
click at [1563, 386] on button "Next image" at bounding box center [1547, 391] width 39 height 52
click at [1170, 375] on div "Lightbox" at bounding box center [784, 391] width 1568 height 782
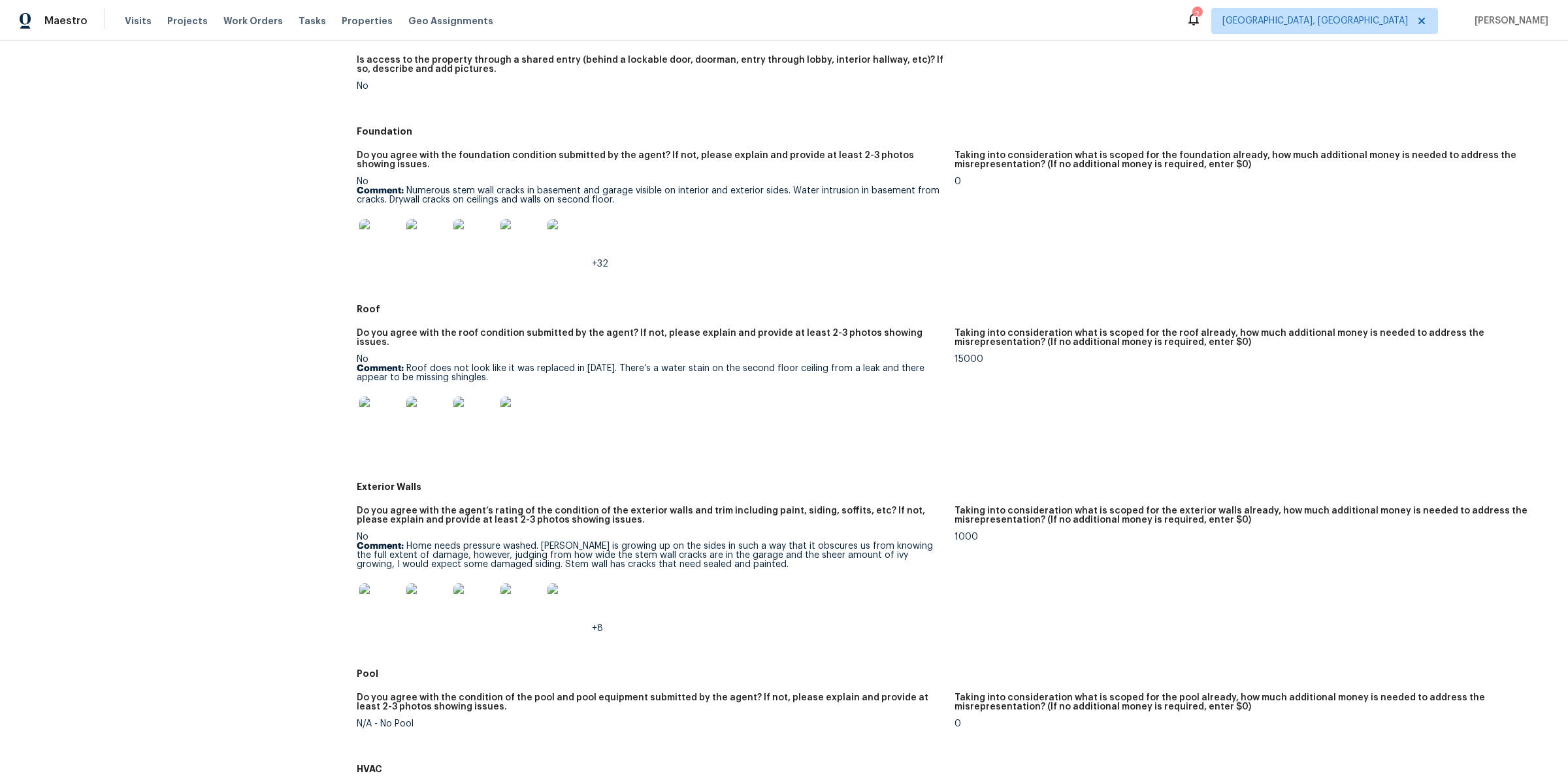
click at [430, 257] on img at bounding box center [427, 240] width 42 height 42
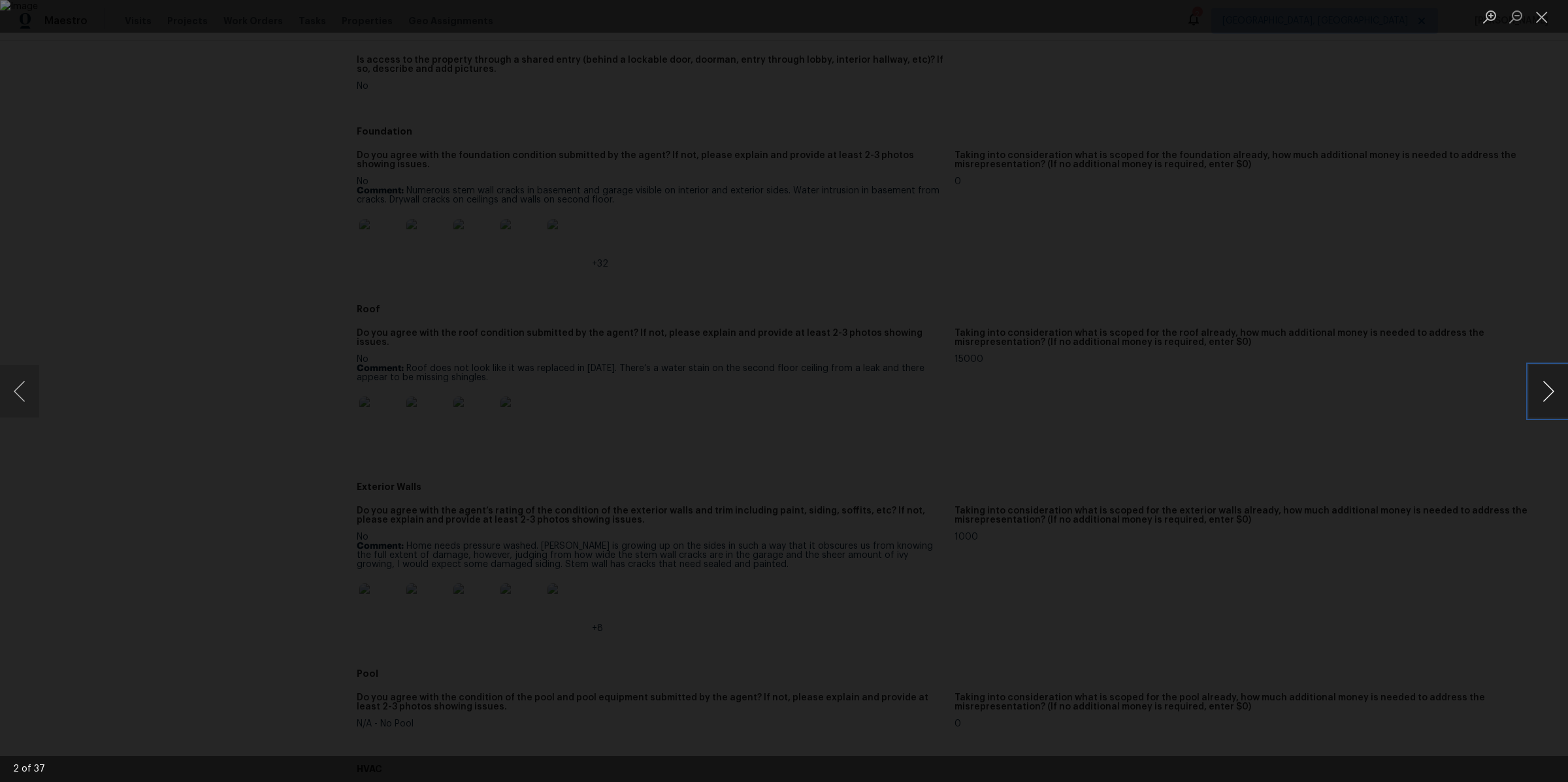
click at [1548, 403] on button "Next image" at bounding box center [1547, 391] width 39 height 52
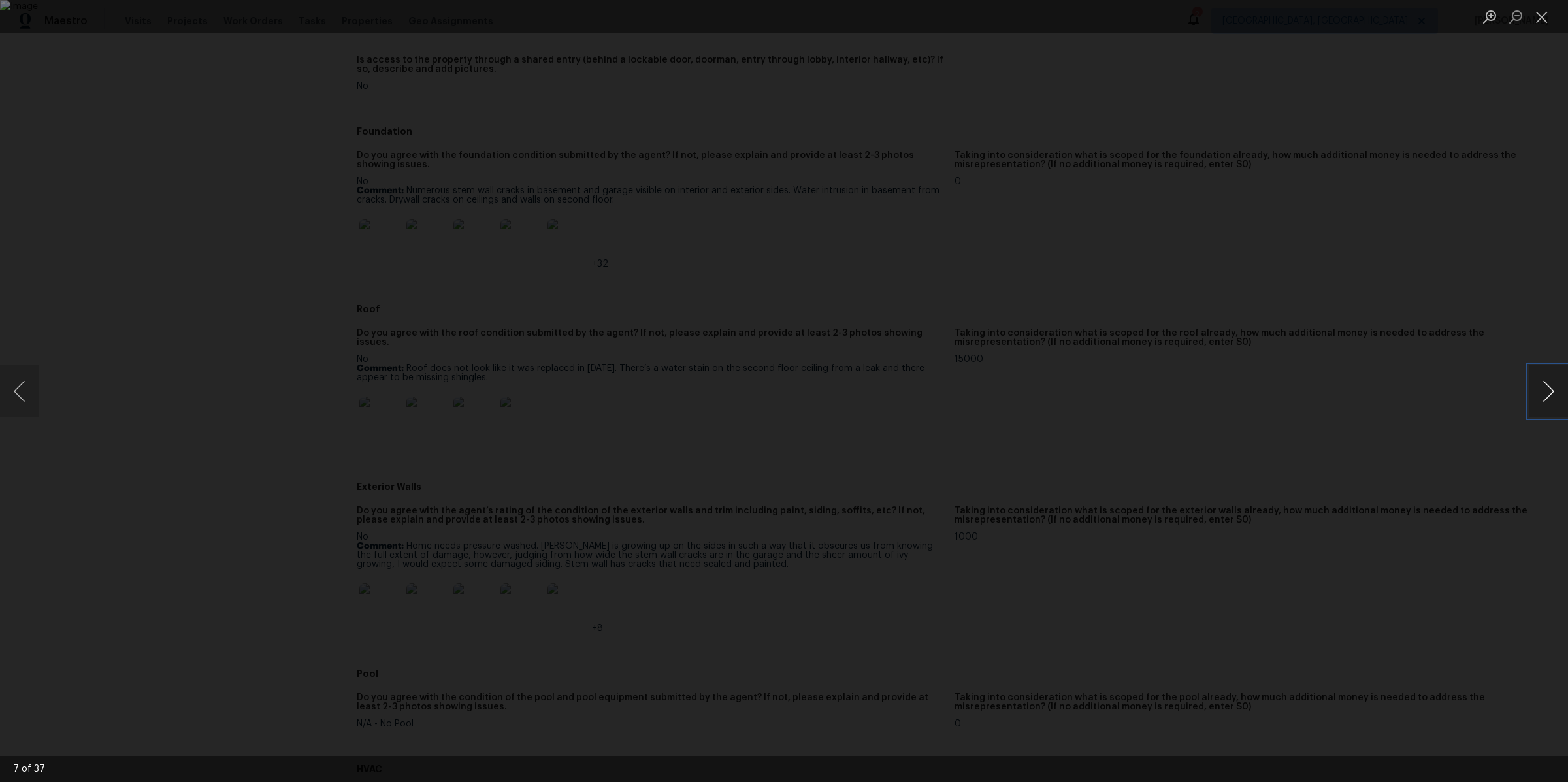
click at [1548, 403] on button "Next image" at bounding box center [1547, 391] width 39 height 52
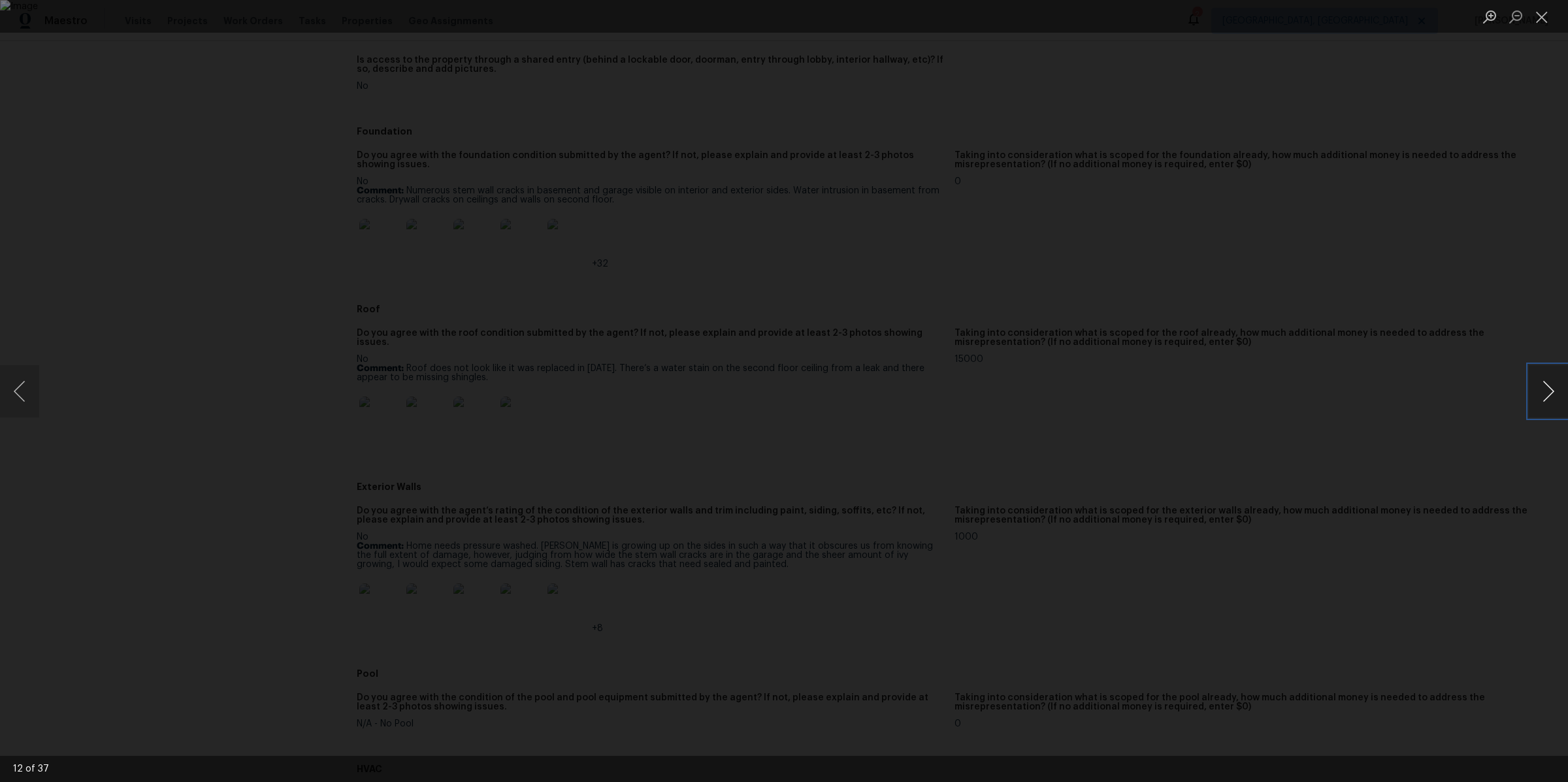
click at [1531, 400] on button "Next image" at bounding box center [1547, 391] width 39 height 52
click at [7, 376] on button "Previous image" at bounding box center [19, 391] width 39 height 52
click at [1566, 398] on button "Next image" at bounding box center [1547, 391] width 39 height 52
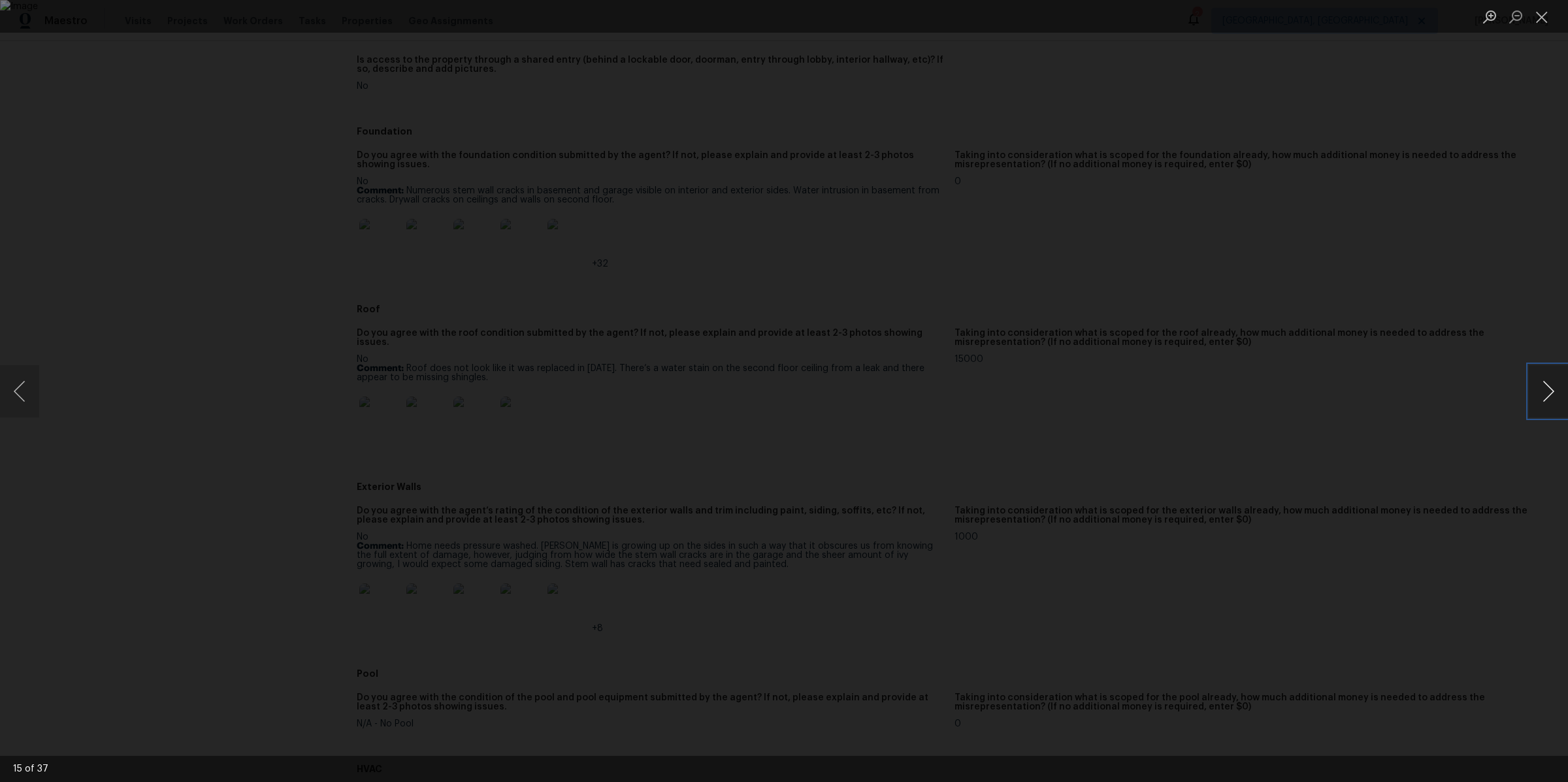
click at [1566, 398] on button "Next image" at bounding box center [1547, 391] width 39 height 52
click at [14, 379] on button "Previous image" at bounding box center [19, 391] width 39 height 52
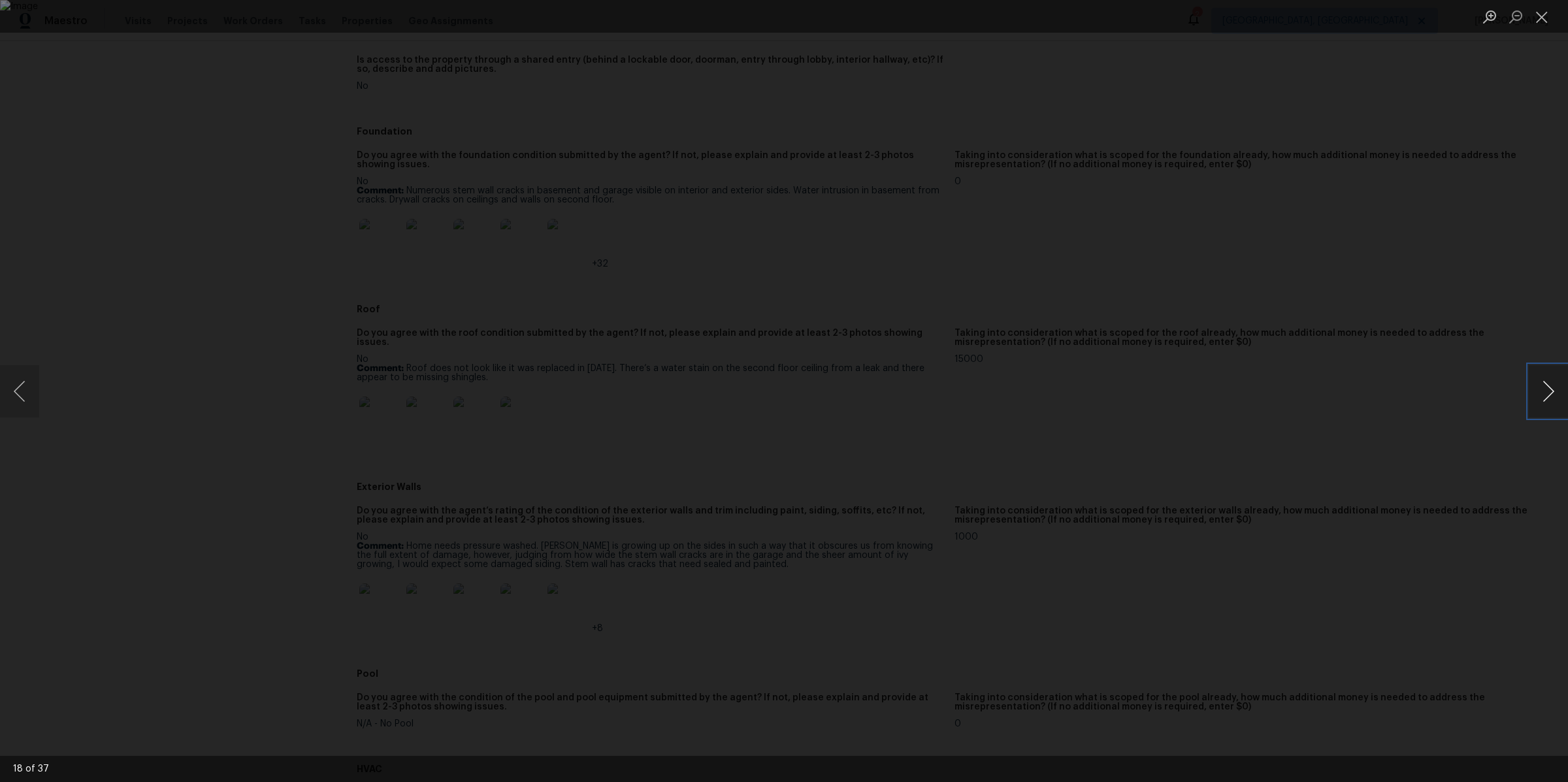
click at [1550, 394] on button "Next image" at bounding box center [1547, 391] width 39 height 52
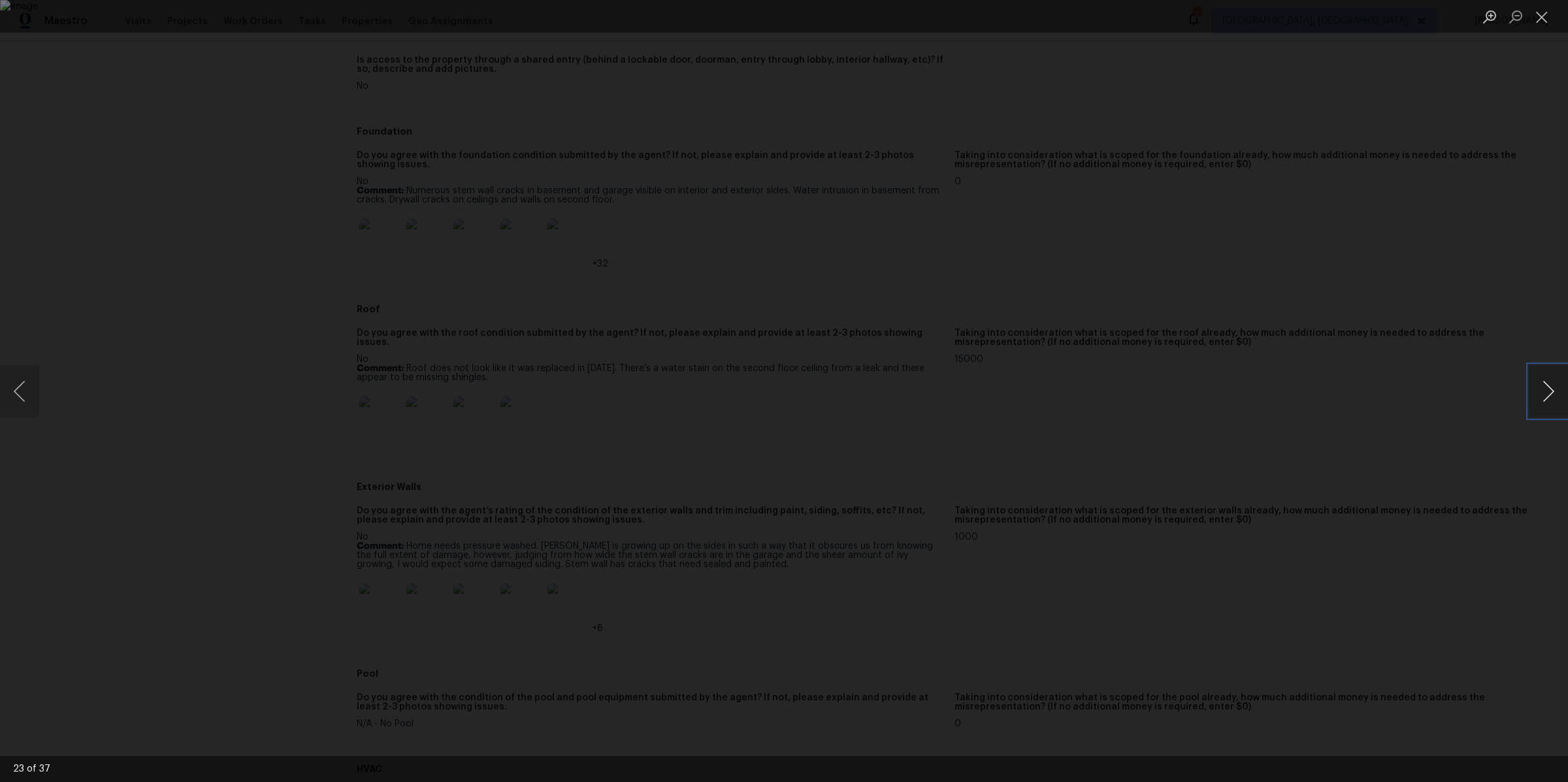
click at [1550, 394] on button "Next image" at bounding box center [1547, 391] width 39 height 52
click at [1546, 394] on button "Next image" at bounding box center [1547, 391] width 39 height 52
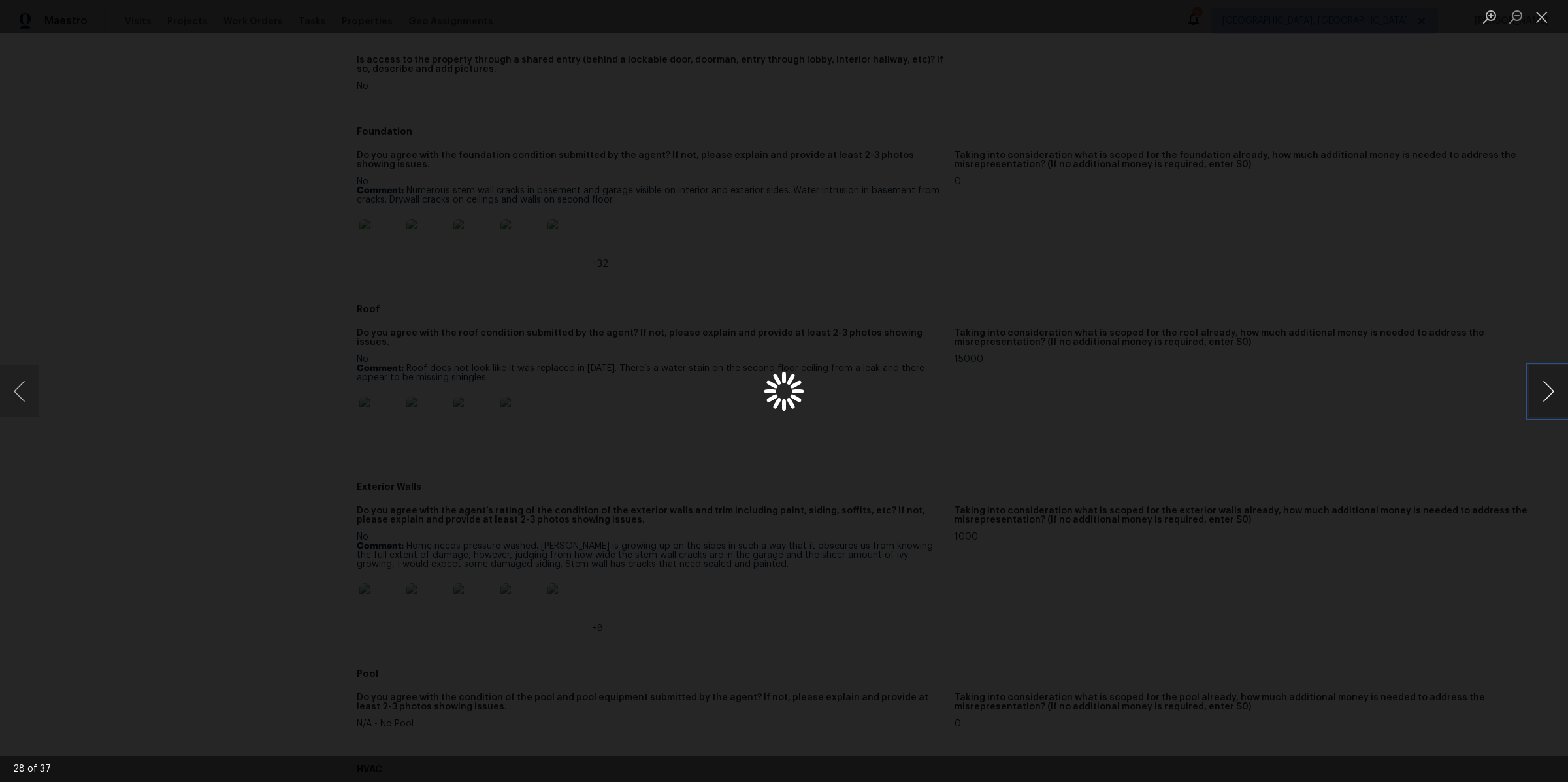
click at [1546, 394] on button "Next image" at bounding box center [1547, 391] width 39 height 52
click at [1320, 434] on div "Lightbox" at bounding box center [784, 391] width 1568 height 782
click at [1305, 349] on div "Lightbox" at bounding box center [784, 391] width 1568 height 782
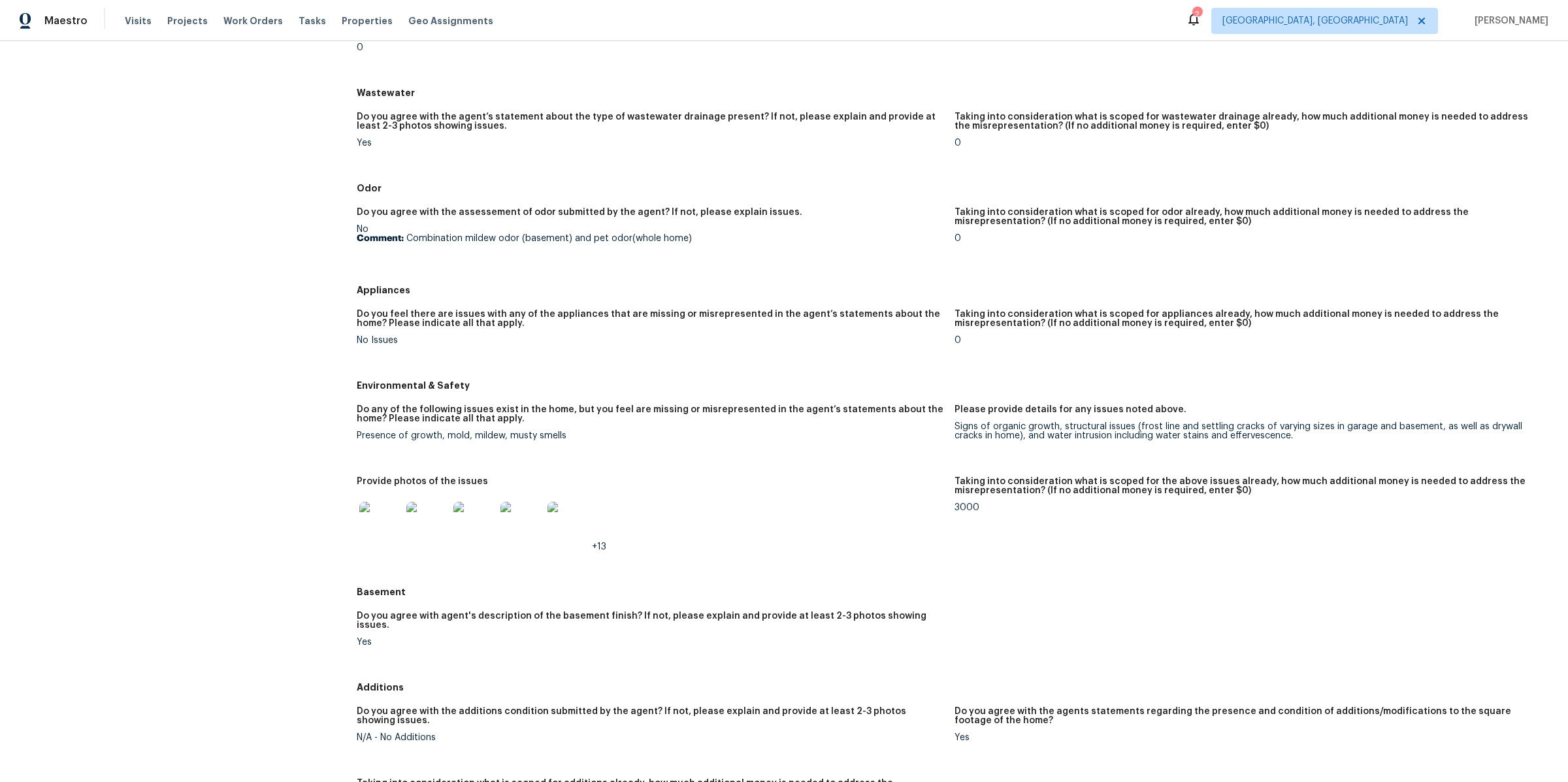
scroll to position [1210, 0]
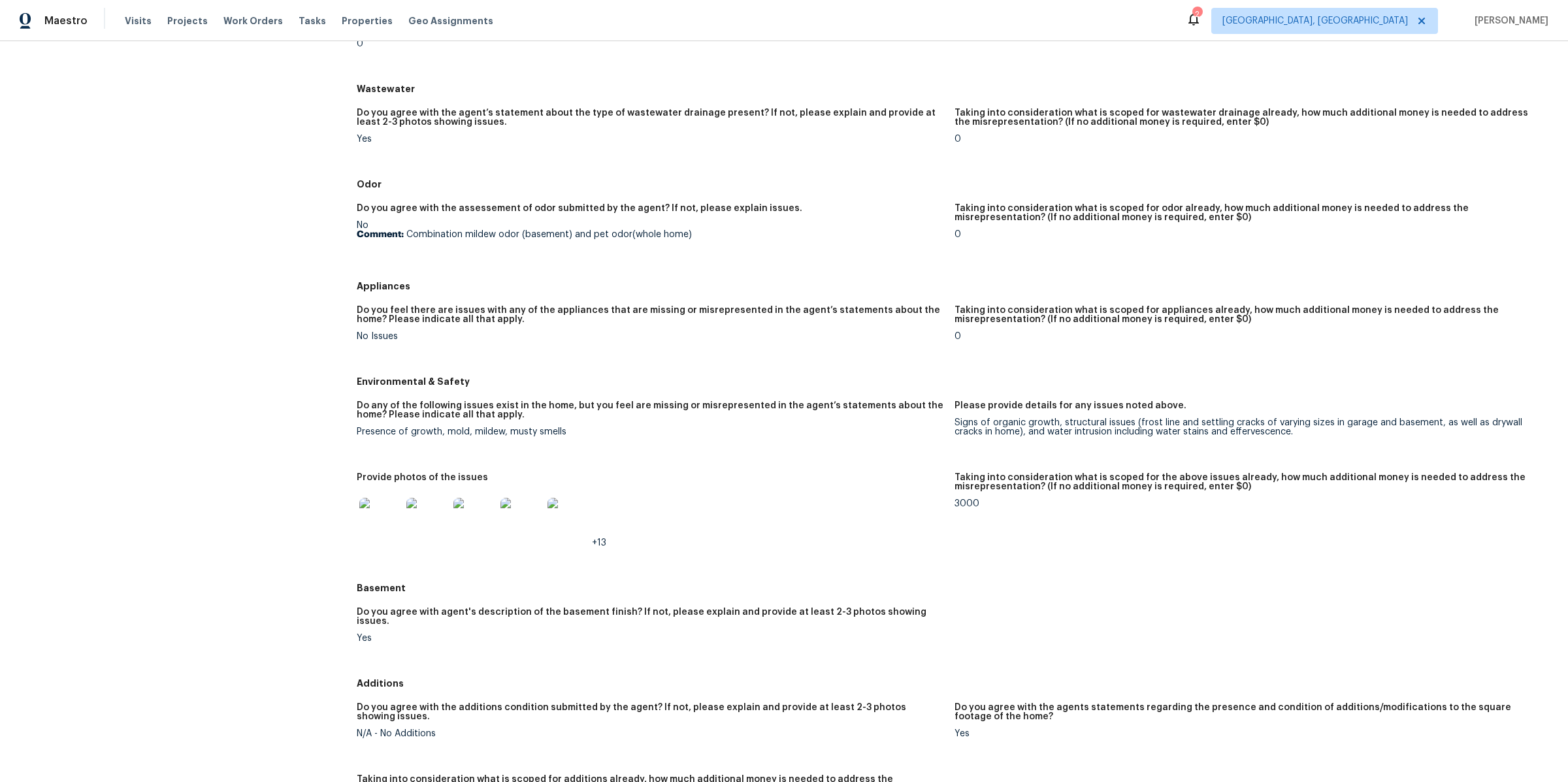
click at [382, 512] on img at bounding box center [380, 519] width 42 height 42
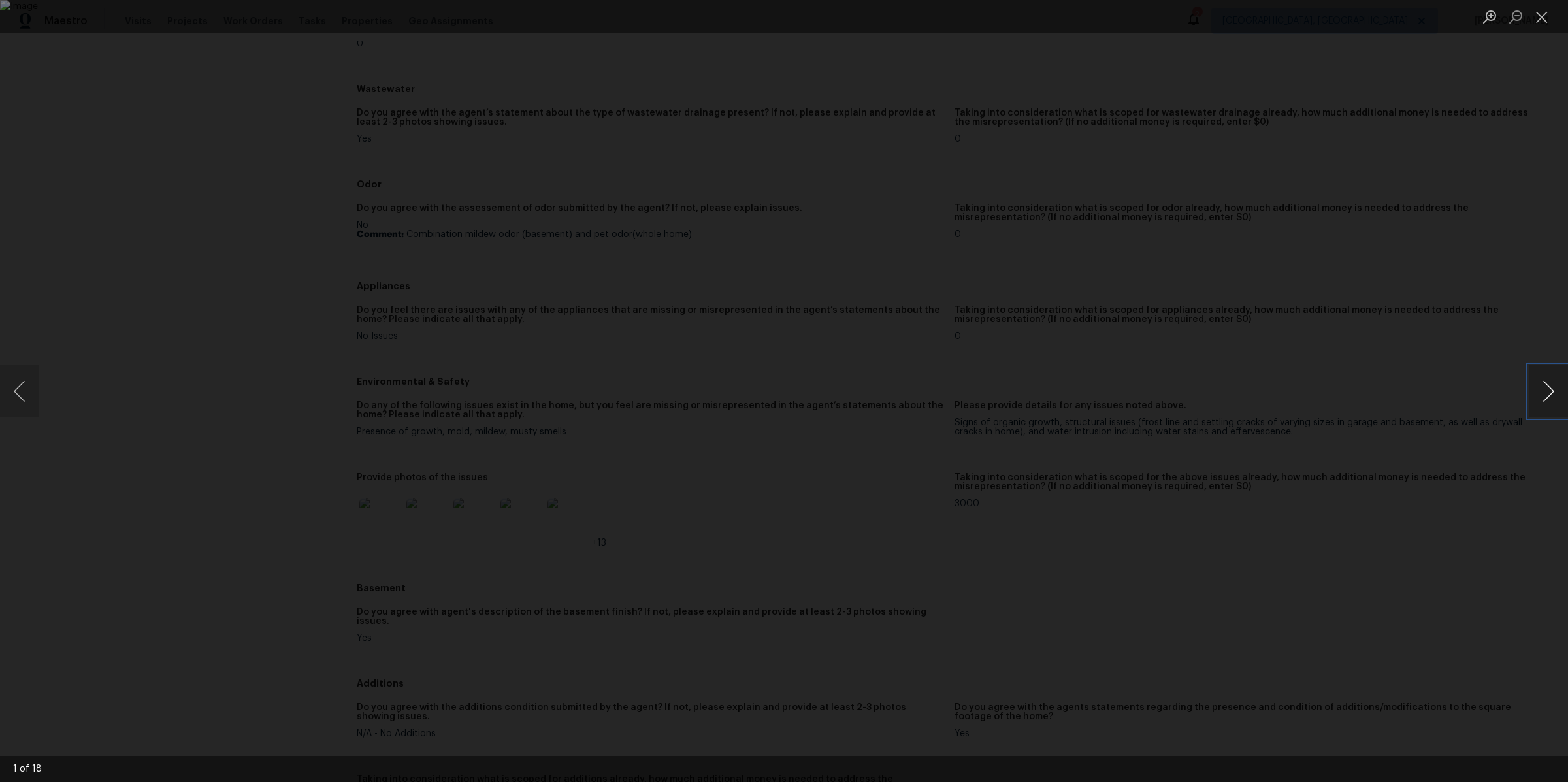
click at [1539, 394] on button "Next image" at bounding box center [1547, 391] width 39 height 52
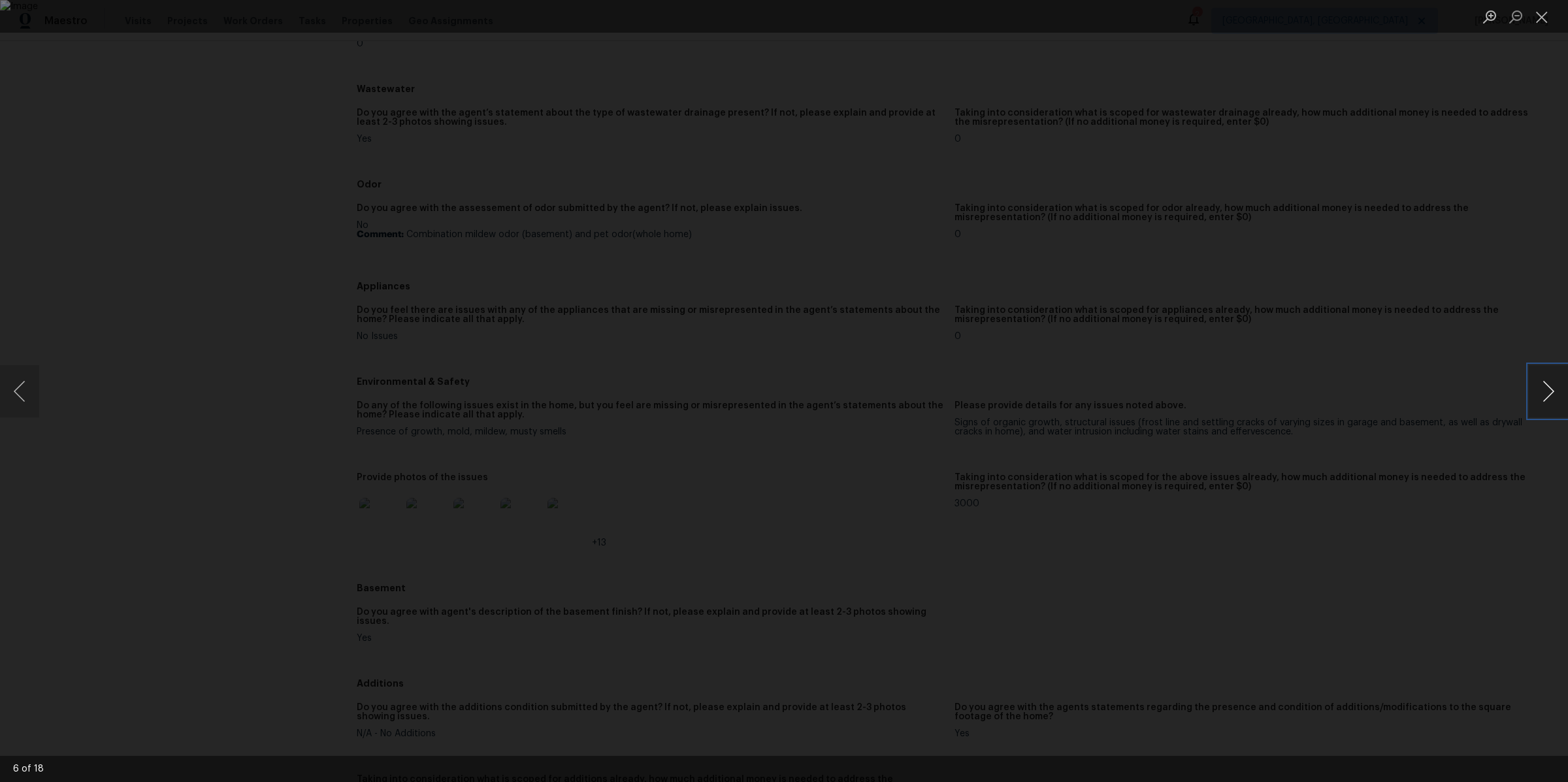
click at [1539, 394] on button "Next image" at bounding box center [1547, 391] width 39 height 52
click at [1566, 399] on button "Next image" at bounding box center [1547, 391] width 39 height 52
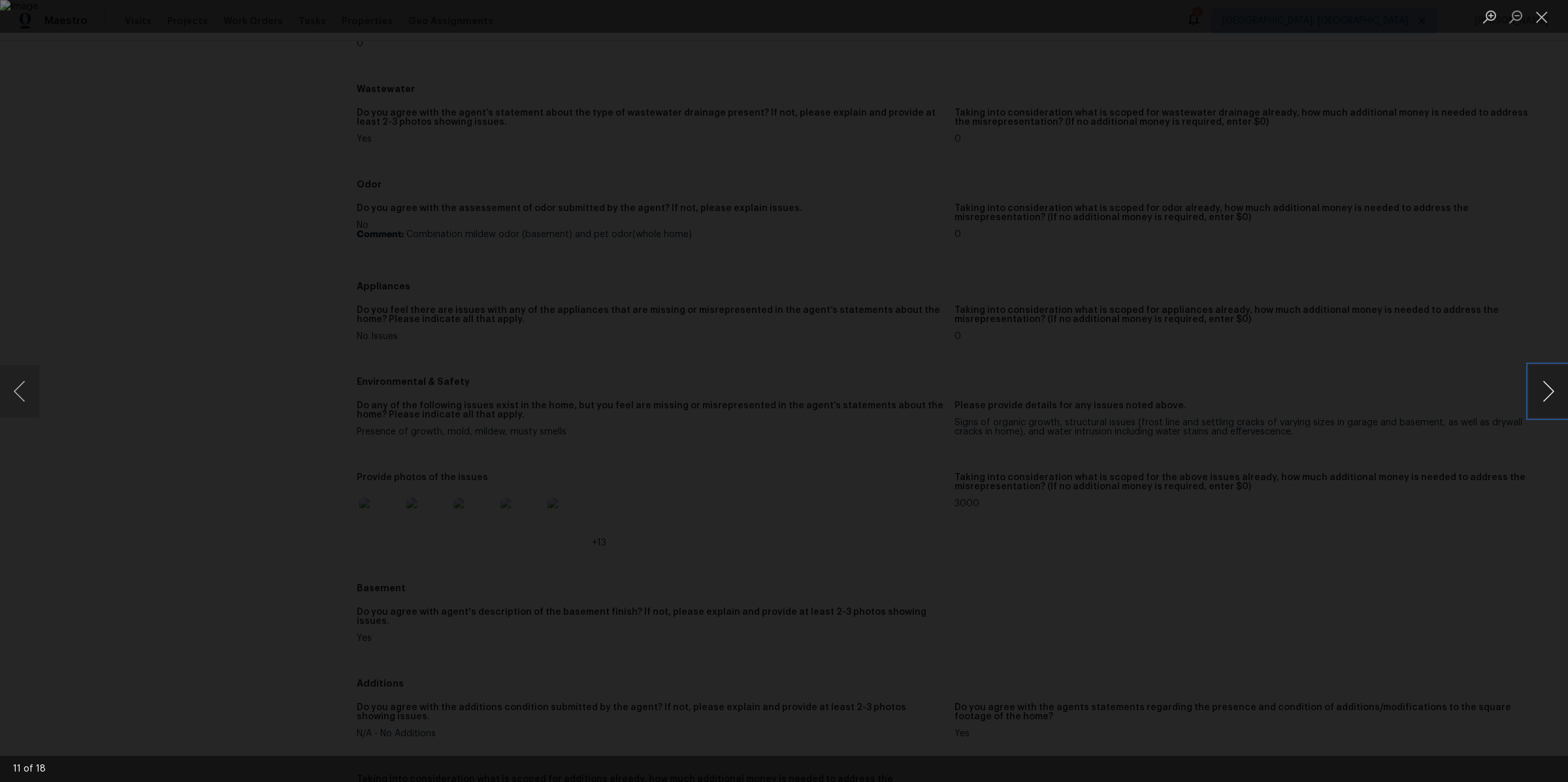
click at [1566, 399] on button "Next image" at bounding box center [1547, 391] width 39 height 52
click at [1416, 384] on div "Lightbox" at bounding box center [784, 391] width 1568 height 782
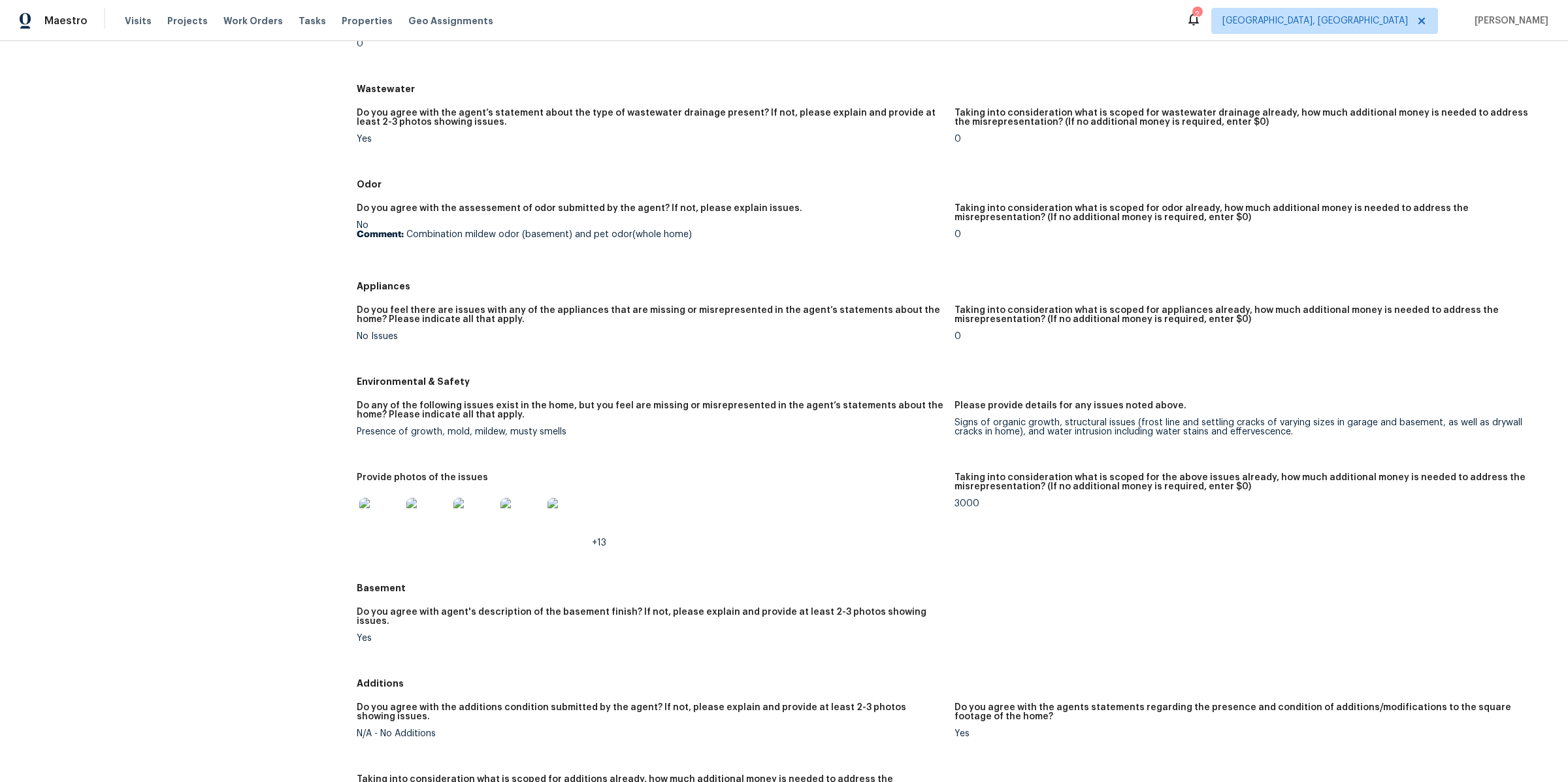
click at [1409, 385] on div "Environmental & Safety" at bounding box center [955, 381] width 1195 height 23
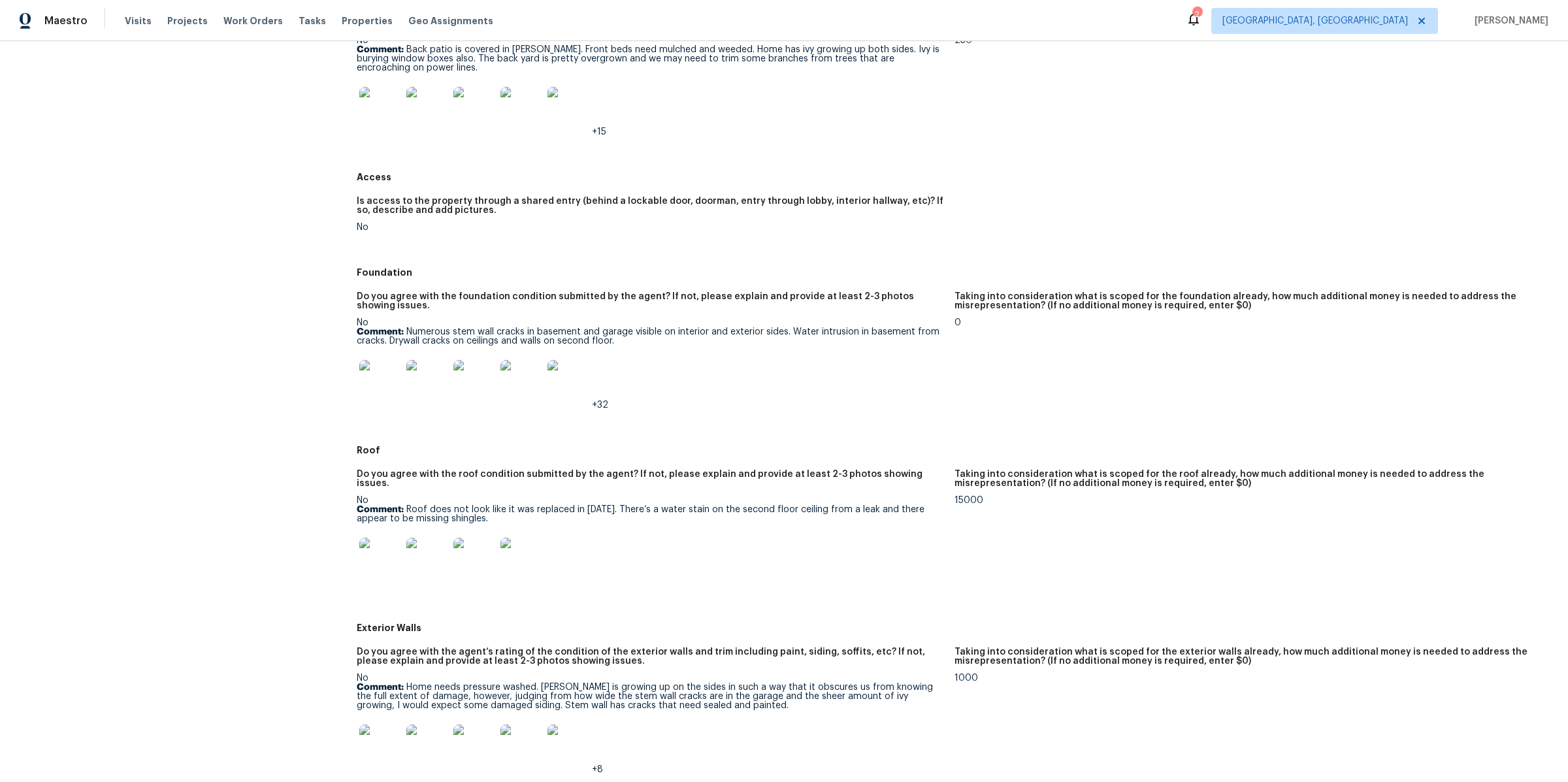
scroll to position [0, 0]
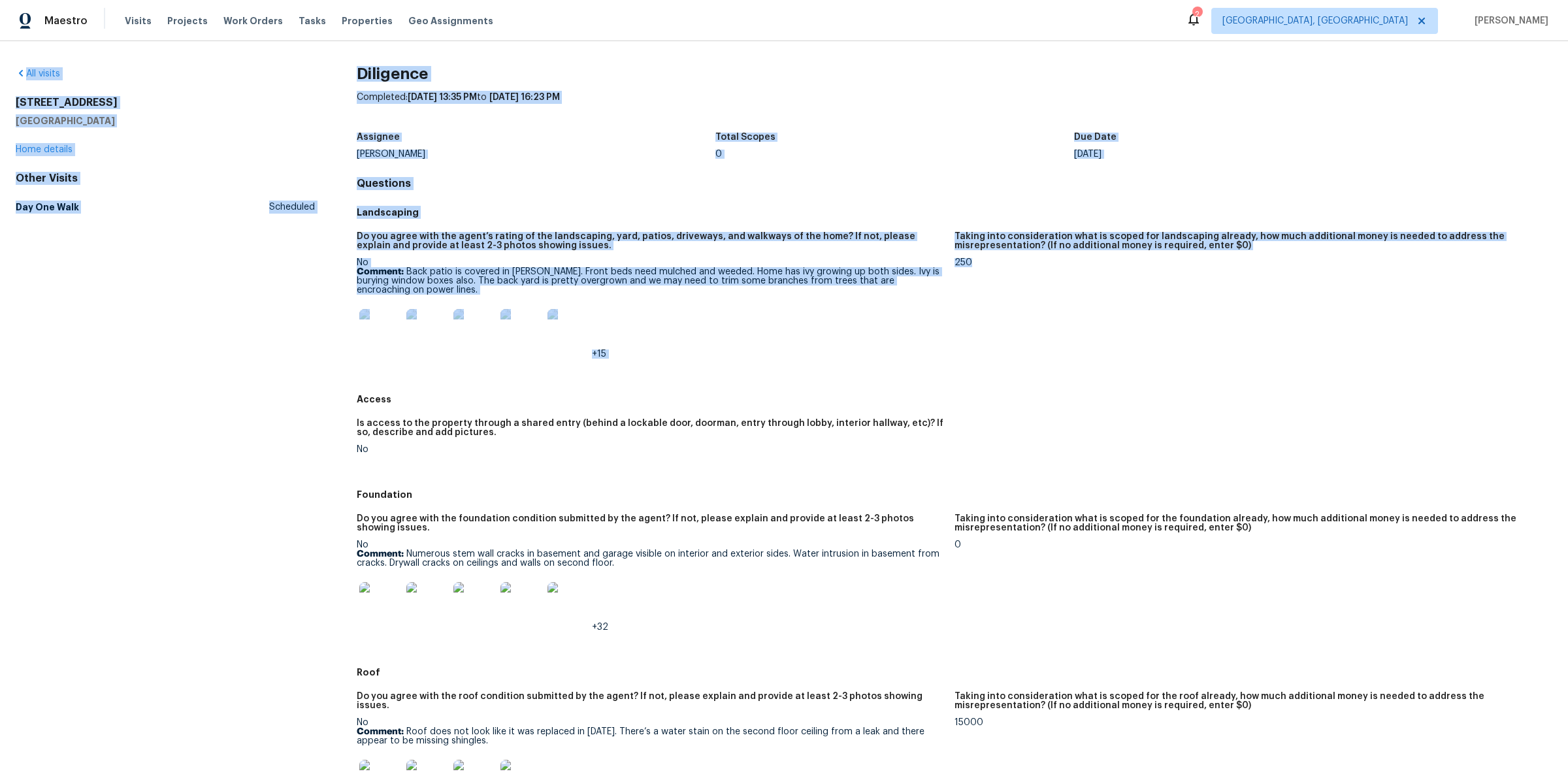
drag, startPoint x: 967, startPoint y: 301, endPoint x: 326, endPoint y: 63, distance: 683.8
click at [326, 63] on div "All visits 20945 Halworth Rd Shaker Heights, OH 44122 Home details Other Visits…" at bounding box center [784, 412] width 1568 height 740
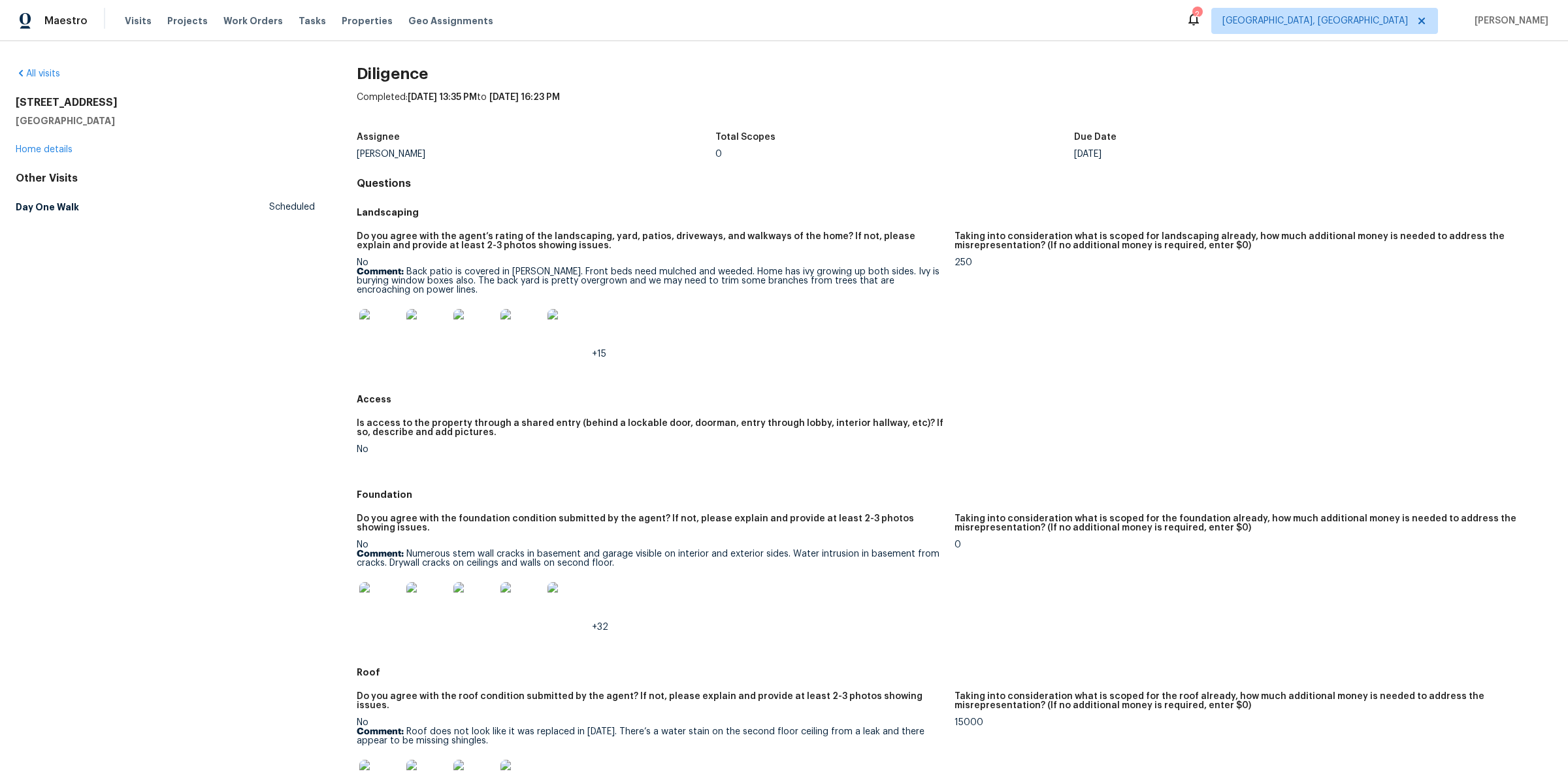
click at [346, 64] on div "All visits 20945 Halworth Rd Shaker Heights, OH 44122 Home details Other Visits…" at bounding box center [784, 412] width 1568 height 740
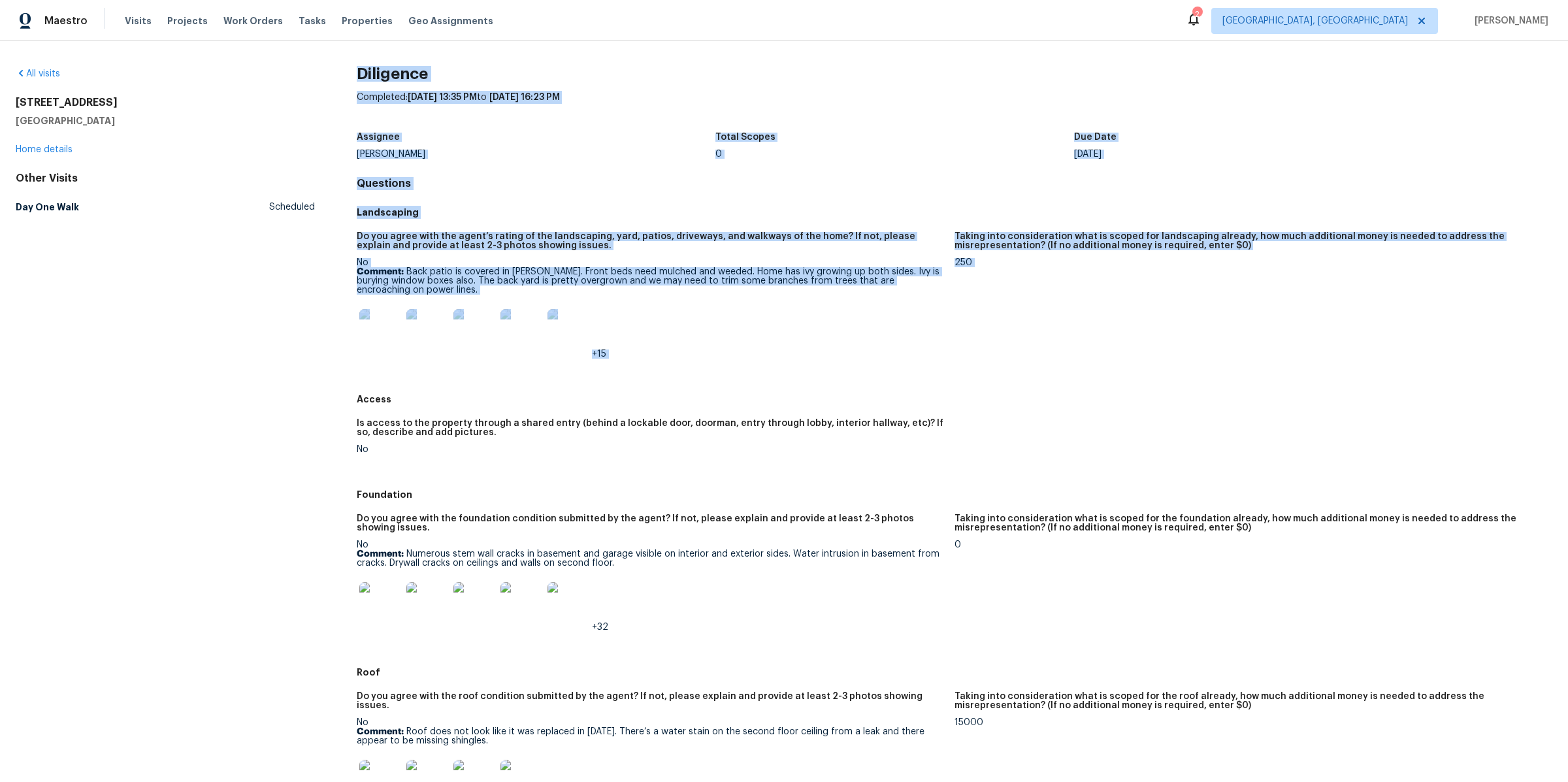
drag, startPoint x: 346, startPoint y: 64, endPoint x: 1414, endPoint y: 278, distance: 1089.2
click at [1414, 278] on div "All visits 20945 Halworth Rd Shaker Heights, OH 44122 Home details Other Visits…" at bounding box center [784, 412] width 1568 height 740
click at [1414, 278] on figure "Taking into consideration what is scoped for landscaping already, how much addi…" at bounding box center [1253, 305] width 598 height 148
drag, startPoint x: 1414, startPoint y: 278, endPoint x: 217, endPoint y: 688, distance: 1265.3
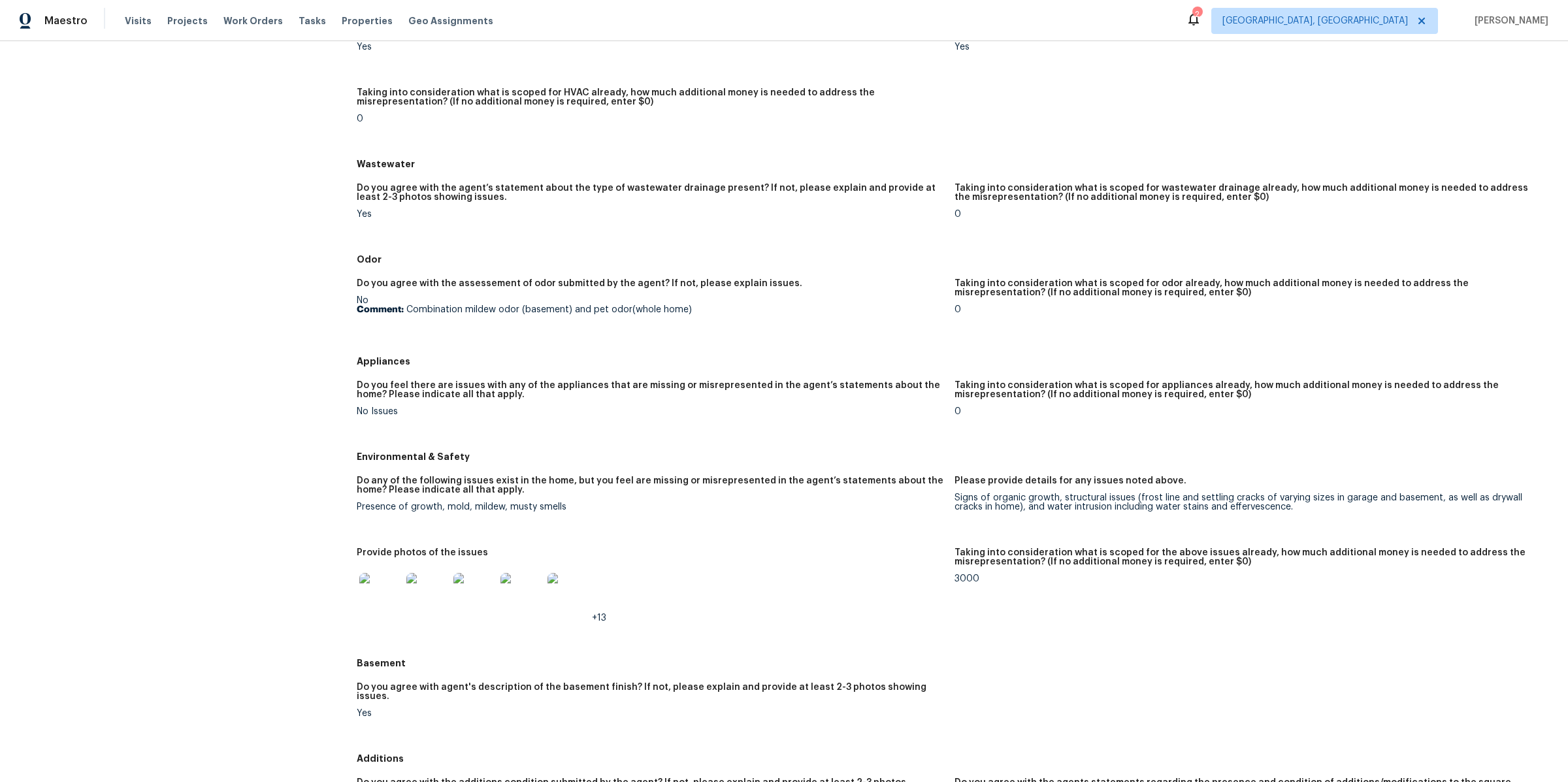
scroll to position [1806, 0]
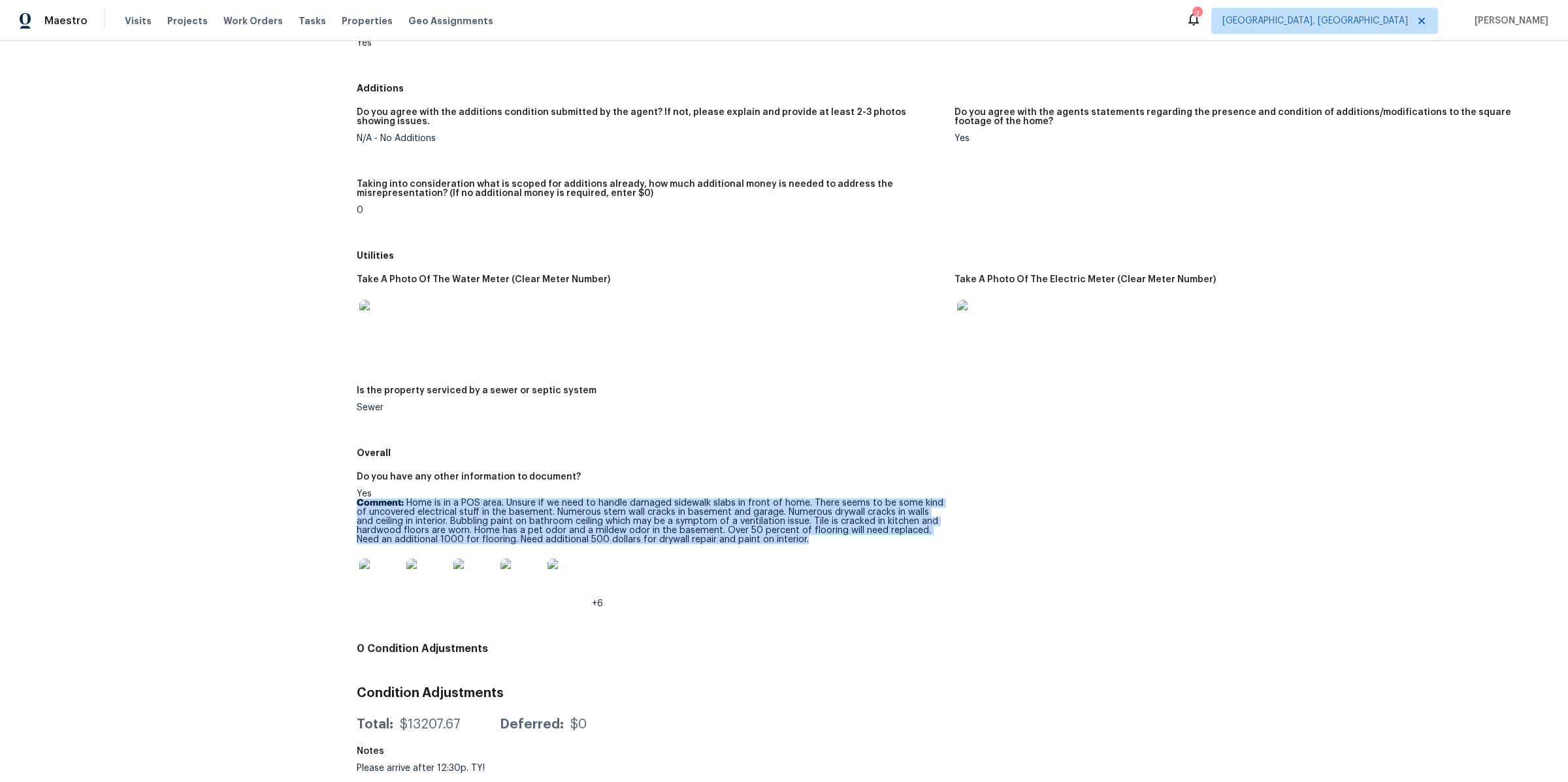
drag, startPoint x: 419, startPoint y: 478, endPoint x: 855, endPoint y: 521, distance: 438.1
click at [855, 521] on div "Yes Comment: Home is in a POS area. Unsure if we need to handle damaged sidewal…" at bounding box center [650, 548] width 587 height 119
click at [855, 521] on p "Comment: Home is in a POS area. Unsure if we need to handle damaged sidewalk sl…" at bounding box center [650, 521] width 587 height 46
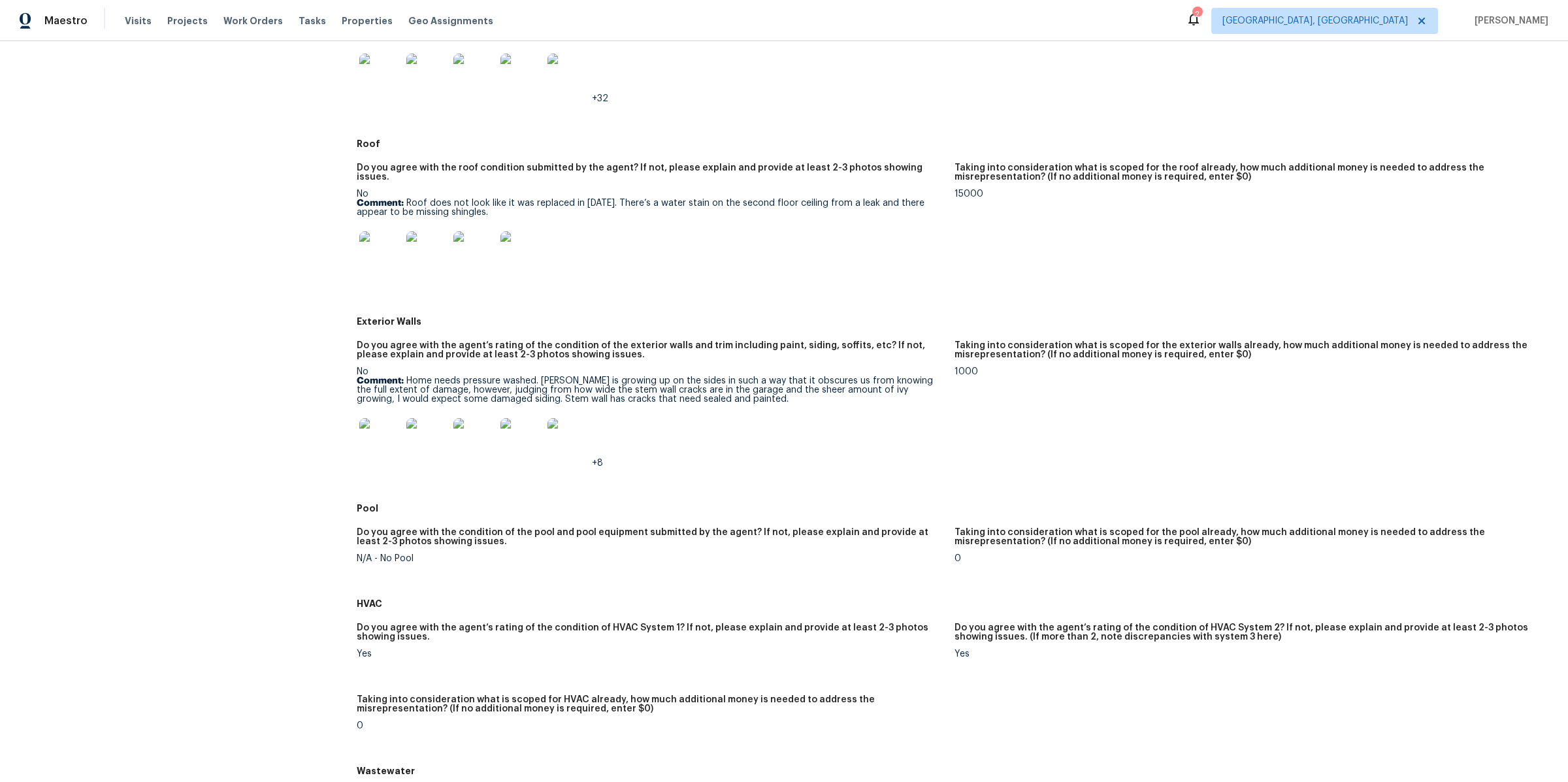
scroll to position [0, 0]
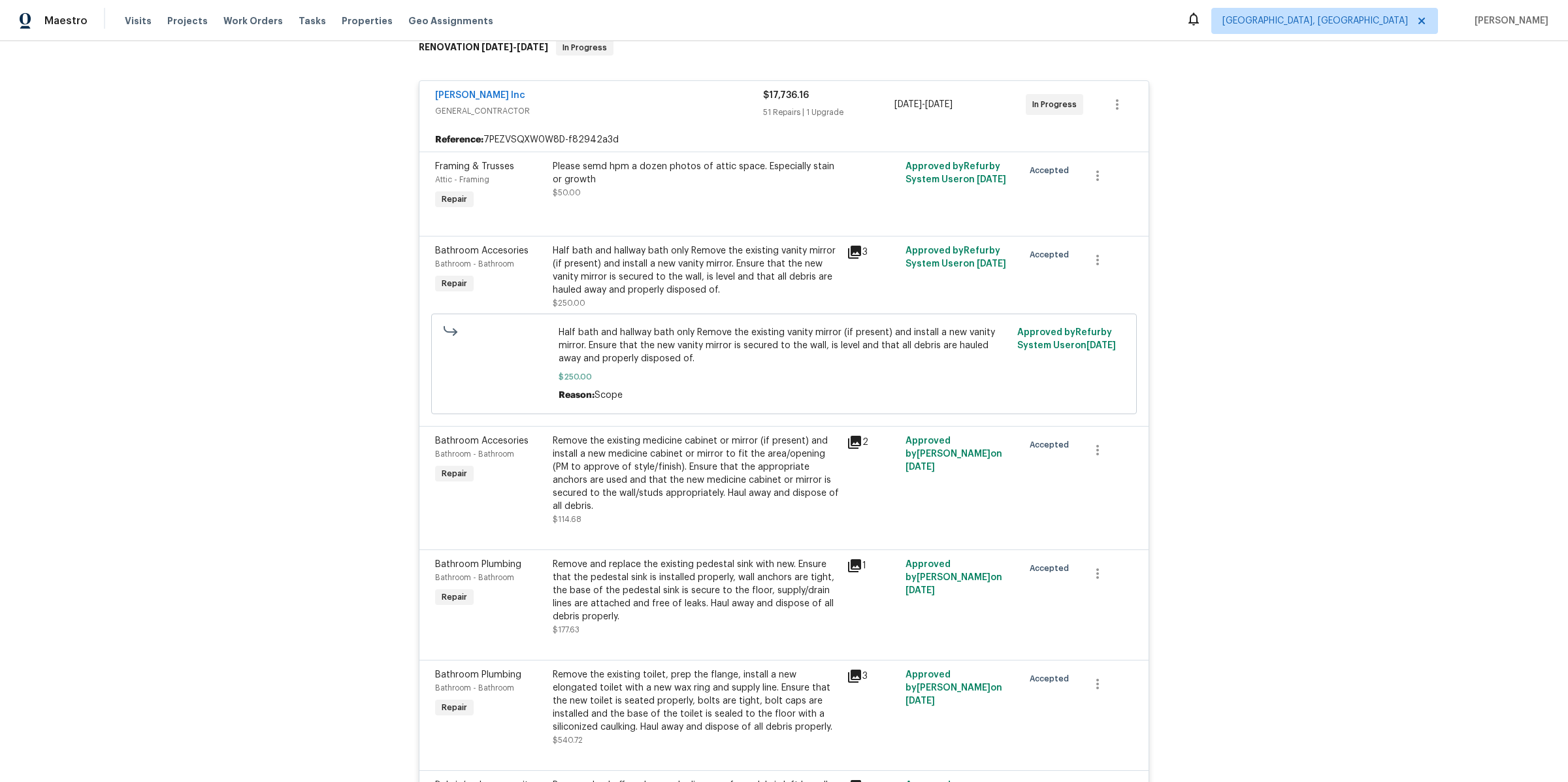
scroll to position [1720, 0]
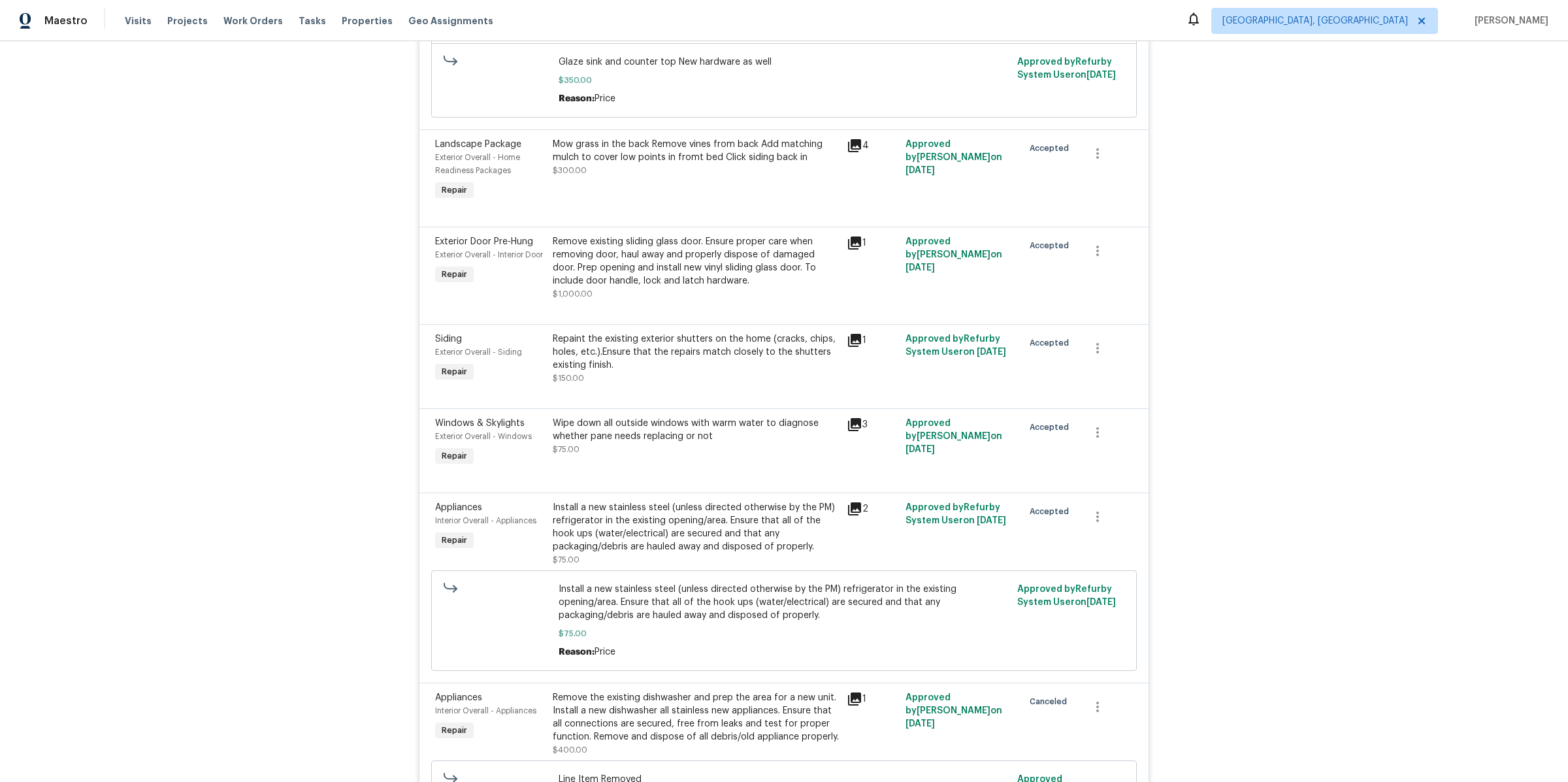
click at [848, 417] on icon at bounding box center [854, 424] width 16 height 16
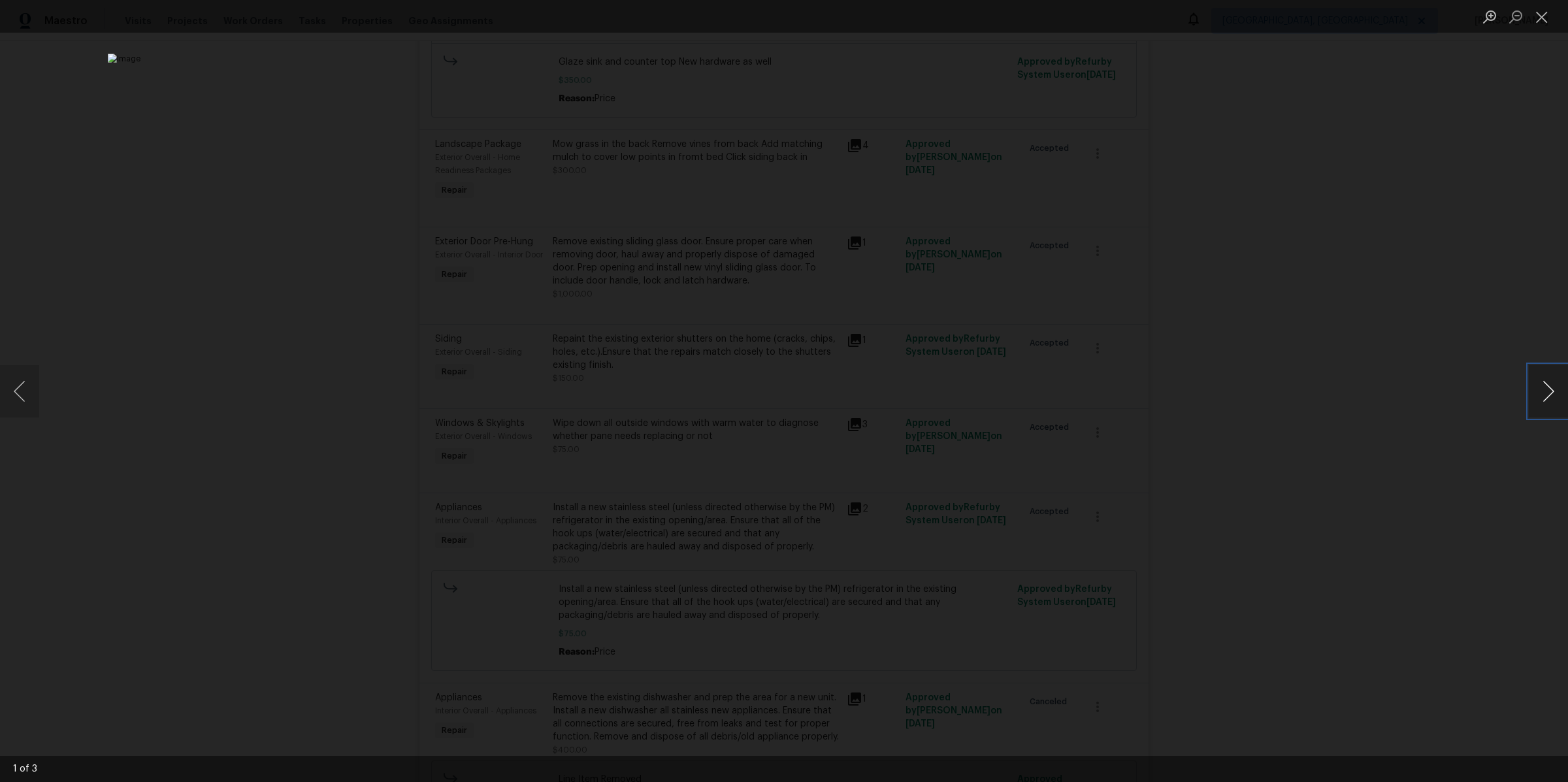
click at [1553, 391] on button "Next image" at bounding box center [1547, 391] width 39 height 52
click at [1166, 537] on div "Lightbox" at bounding box center [784, 391] width 1568 height 782
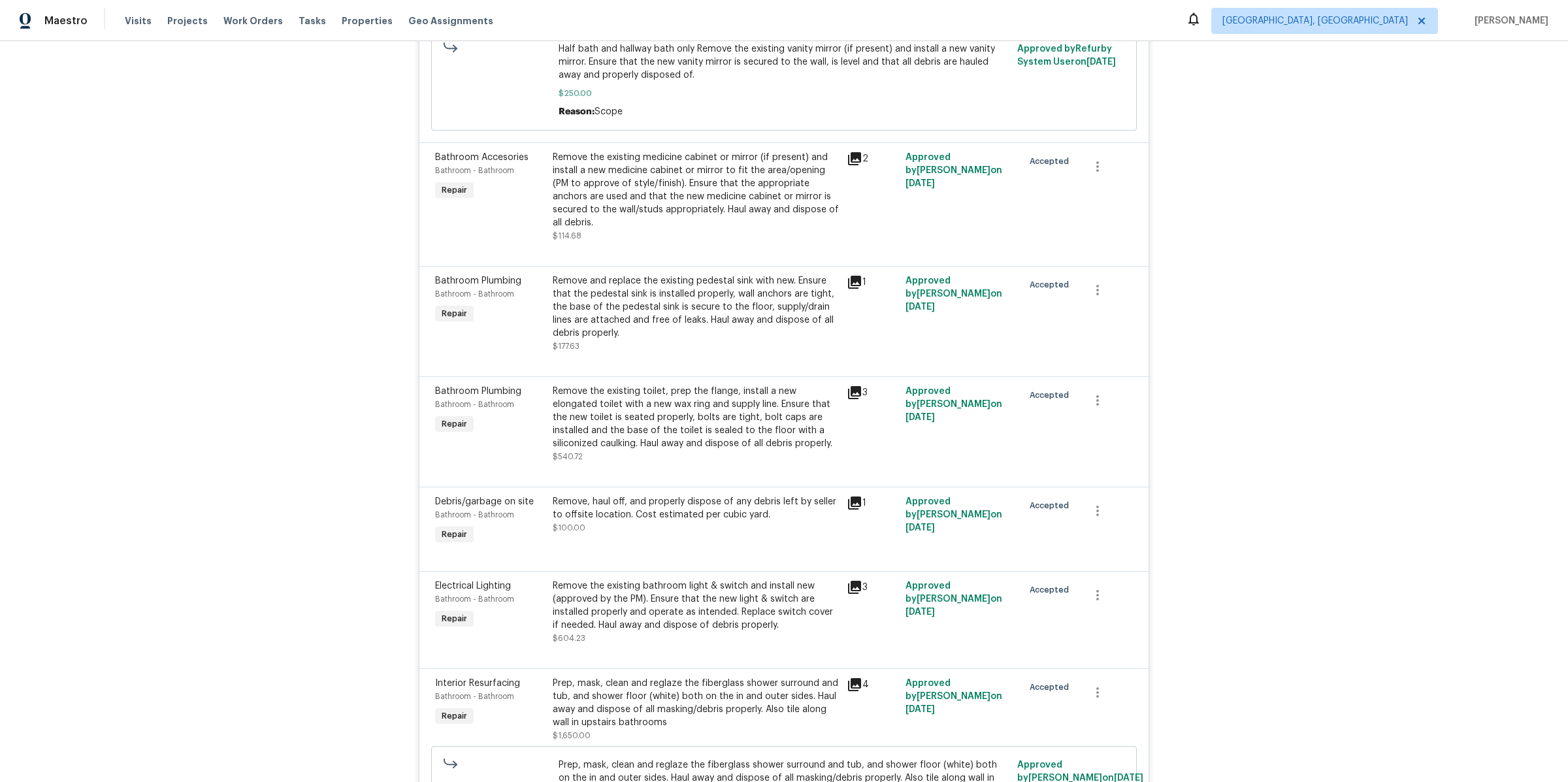
scroll to position [0, 0]
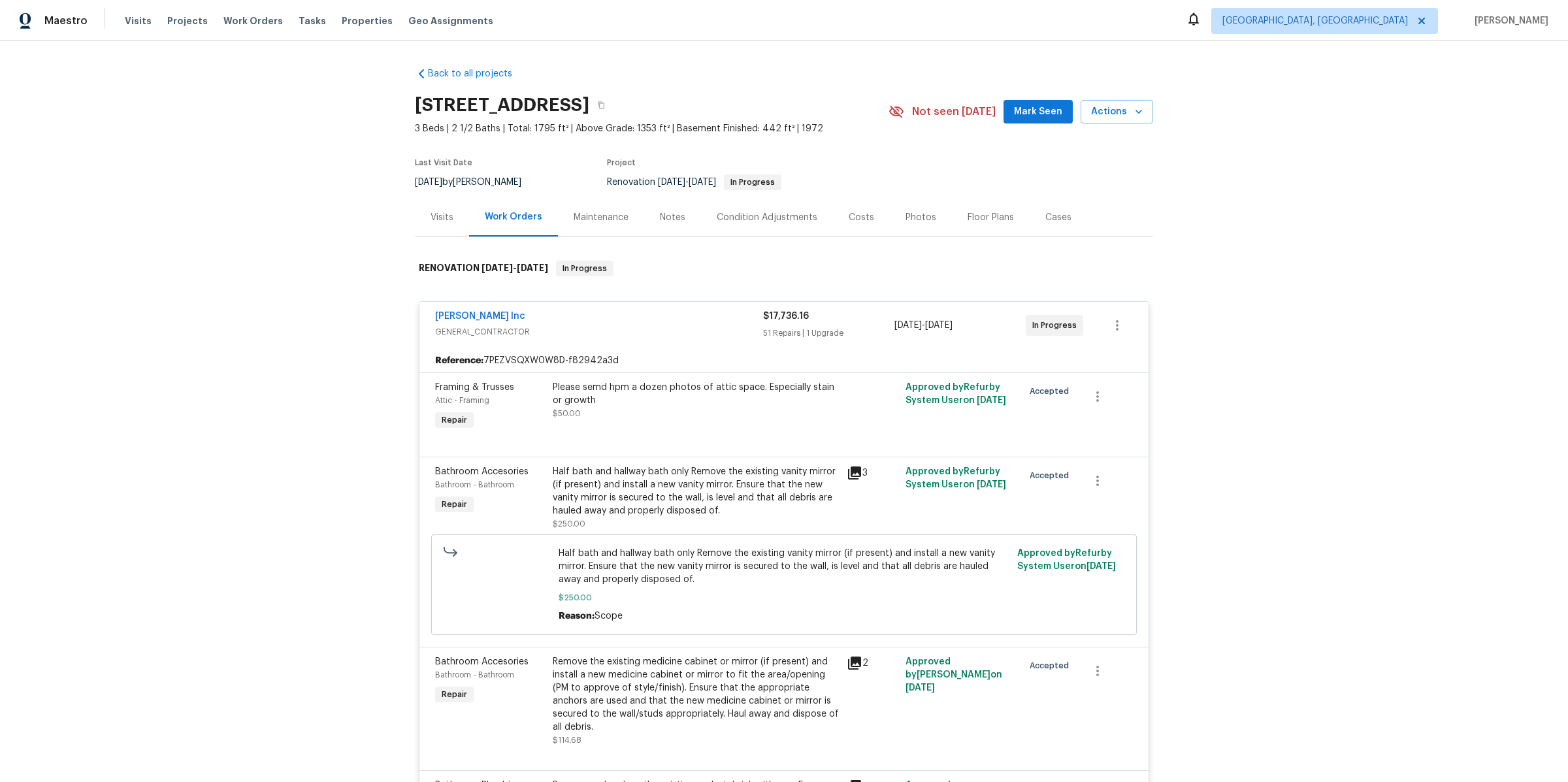
click at [856, 220] on div "Costs" at bounding box center [861, 217] width 26 height 13
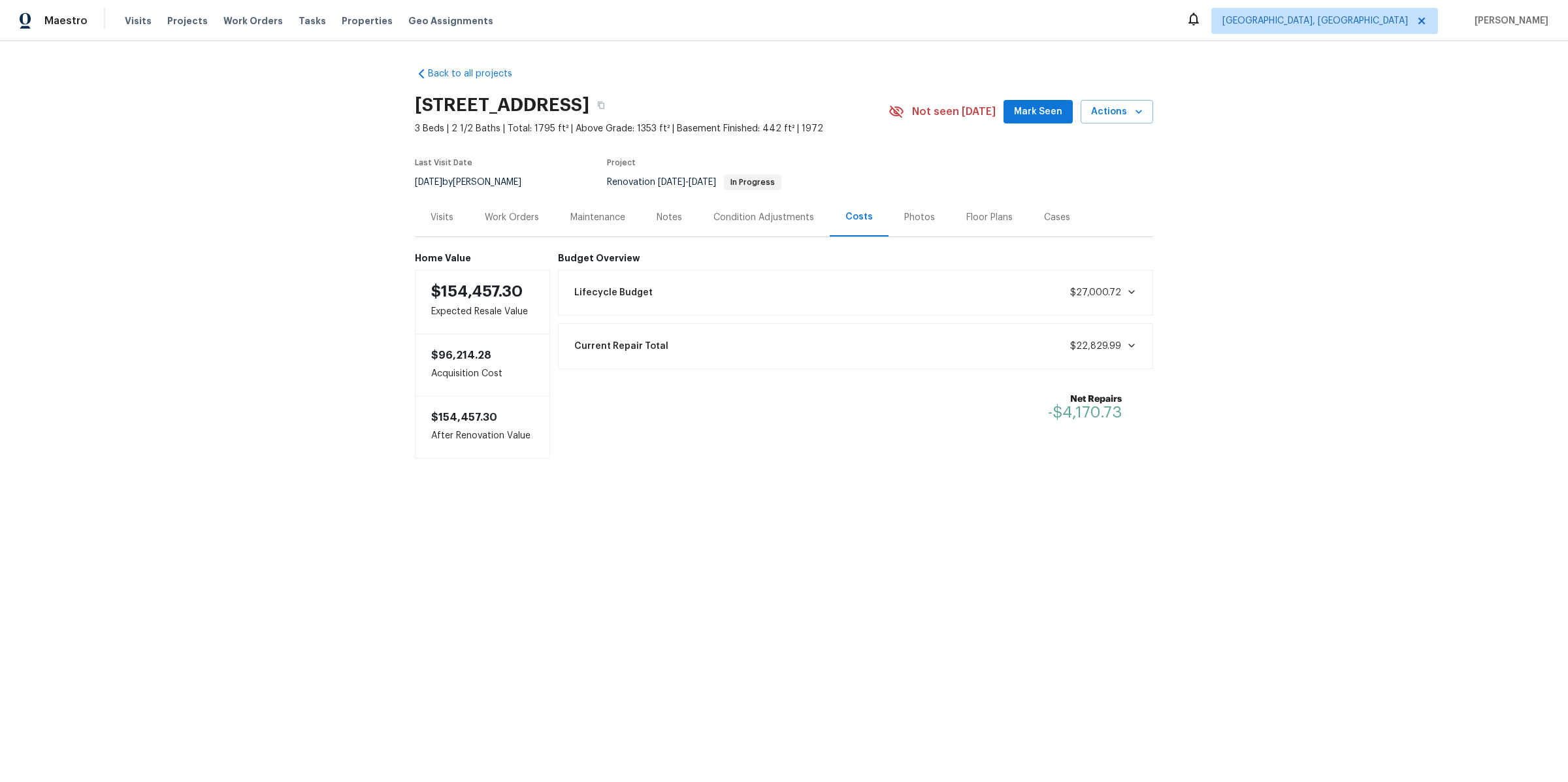
click at [765, 306] on div "Lifecycle Budget $27,000.72" at bounding box center [856, 292] width 596 height 46
click at [756, 294] on div "Lifecycle Budget $27,000.72" at bounding box center [855, 292] width 579 height 29
click at [729, 216] on div "Condition Adjustments" at bounding box center [763, 217] width 100 height 13
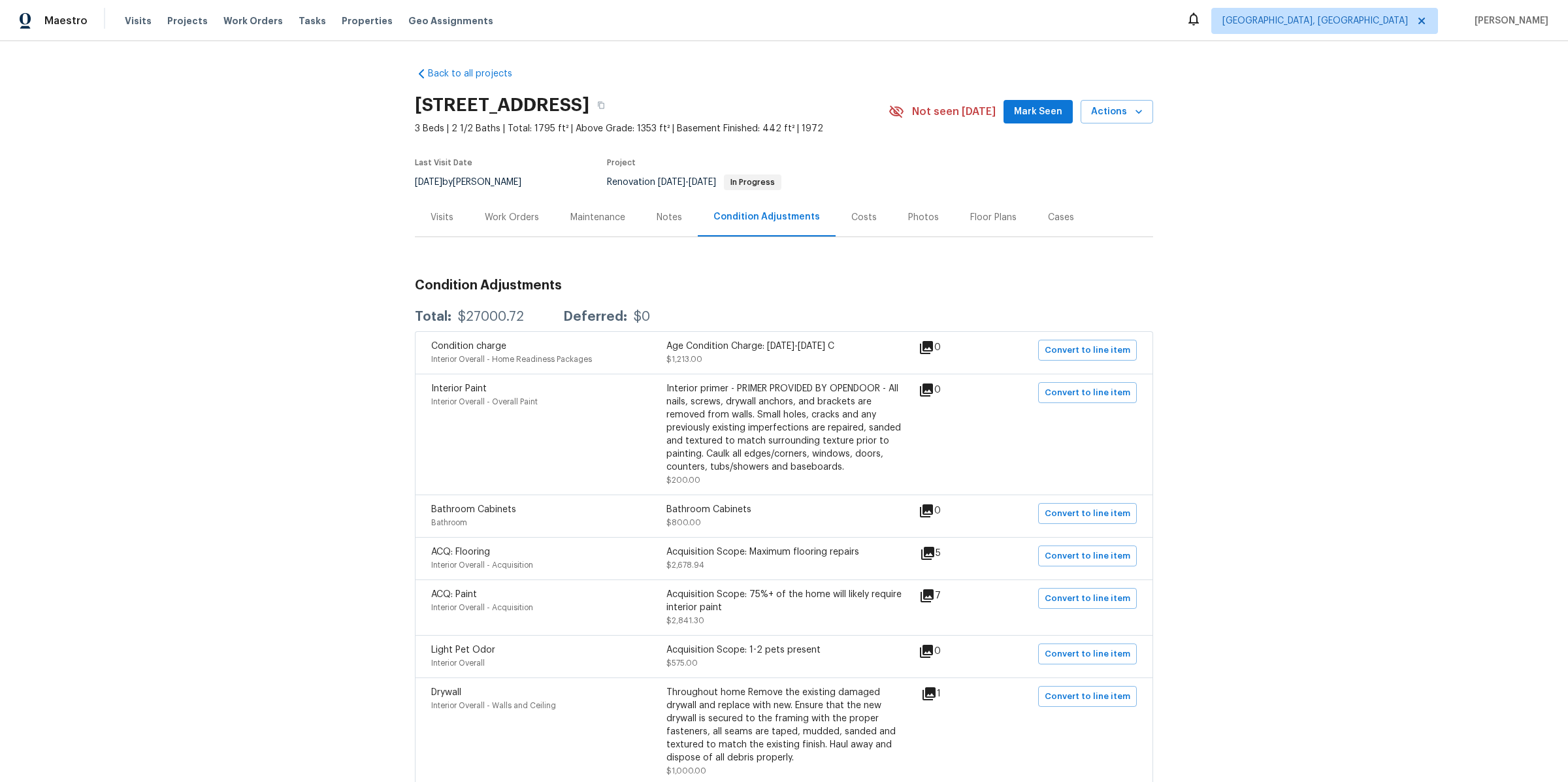
click at [875, 219] on div "Costs" at bounding box center [863, 217] width 56 height 38
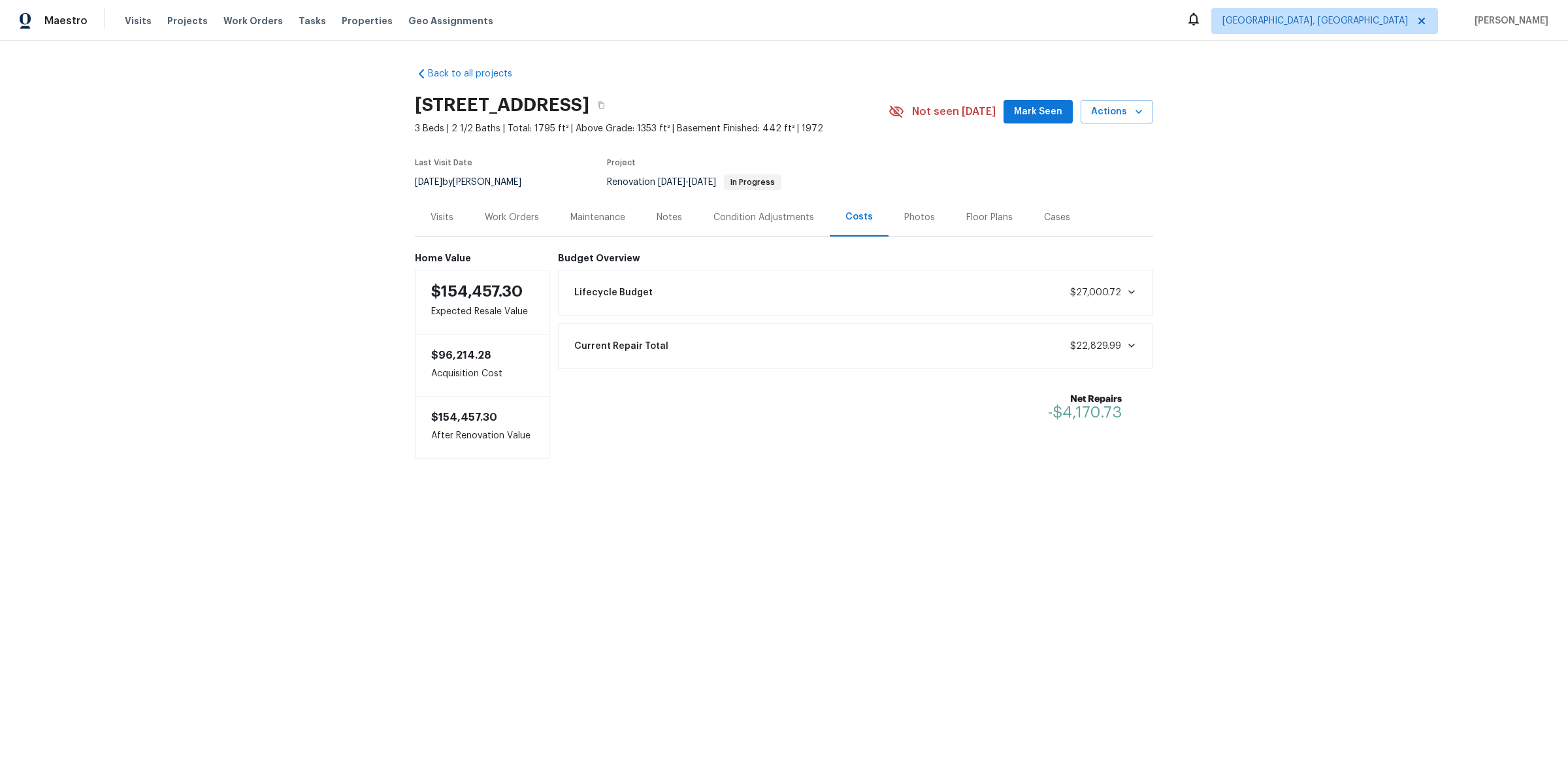
click at [498, 219] on div "Work Orders" at bounding box center [511, 217] width 54 height 13
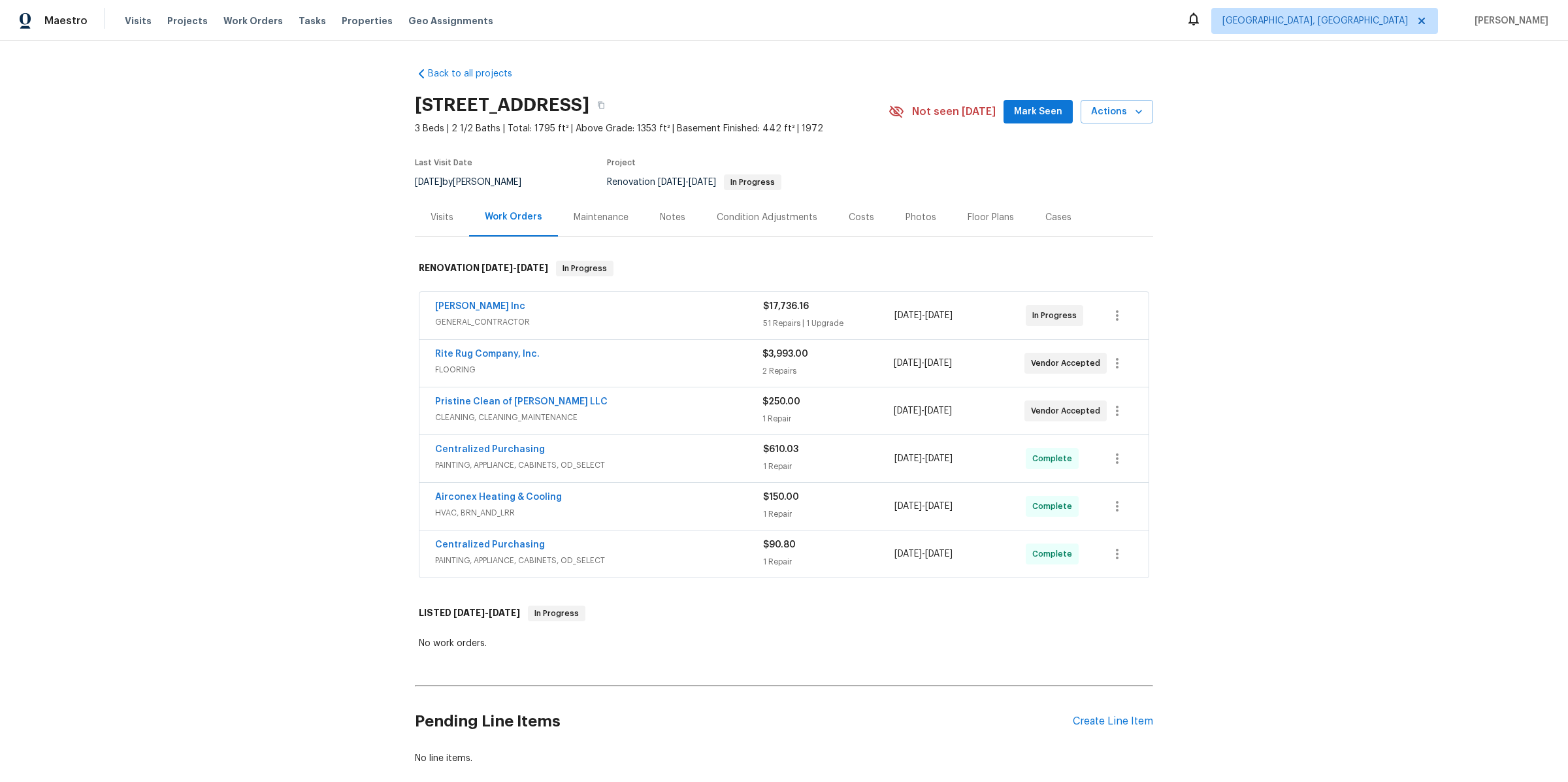
click at [578, 220] on div "Maintenance" at bounding box center [601, 217] width 55 height 13
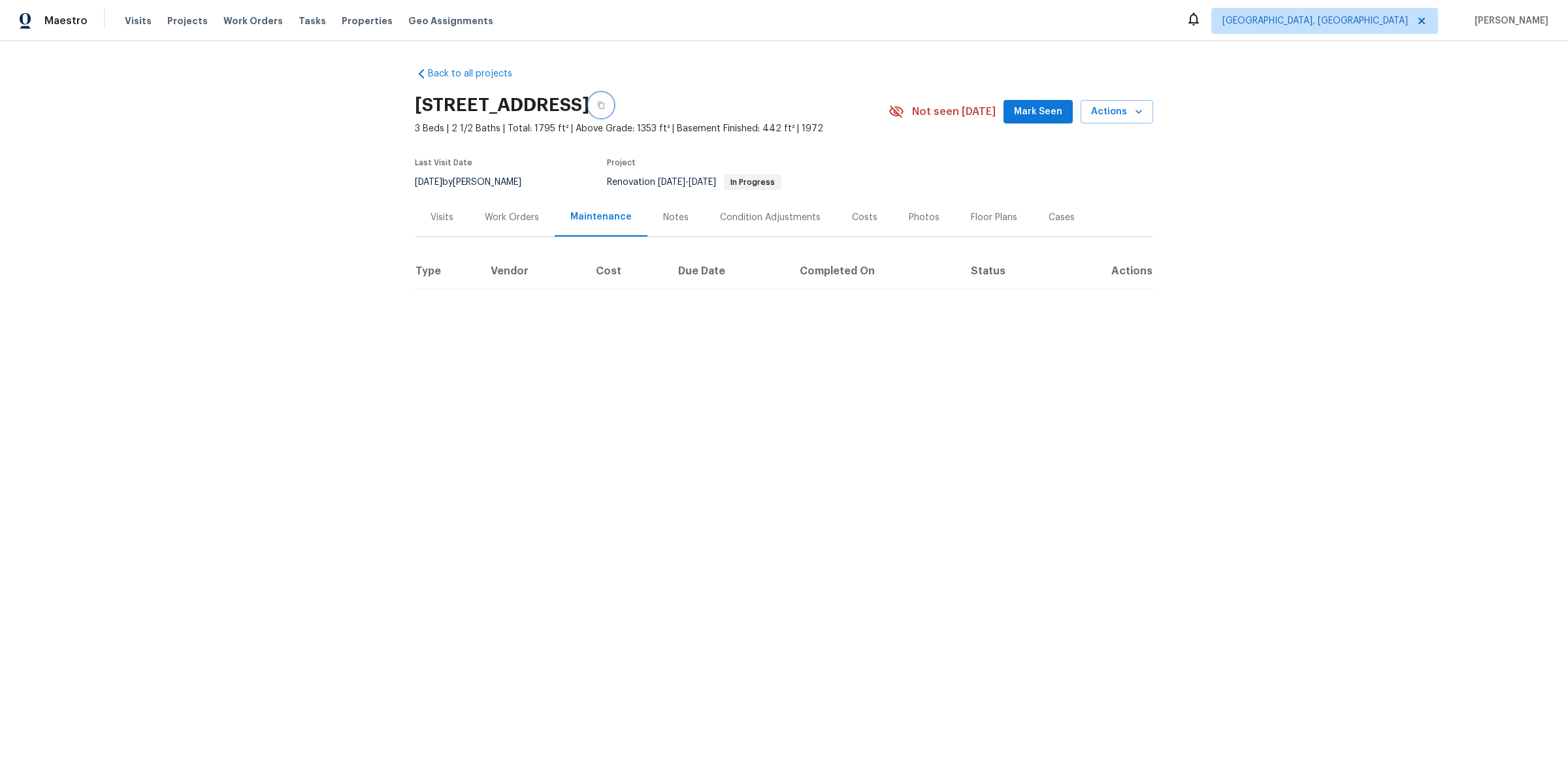
click at [604, 103] on icon "button" at bounding box center [601, 105] width 7 height 7
click at [500, 218] on div "Work Orders" at bounding box center [511, 217] width 54 height 13
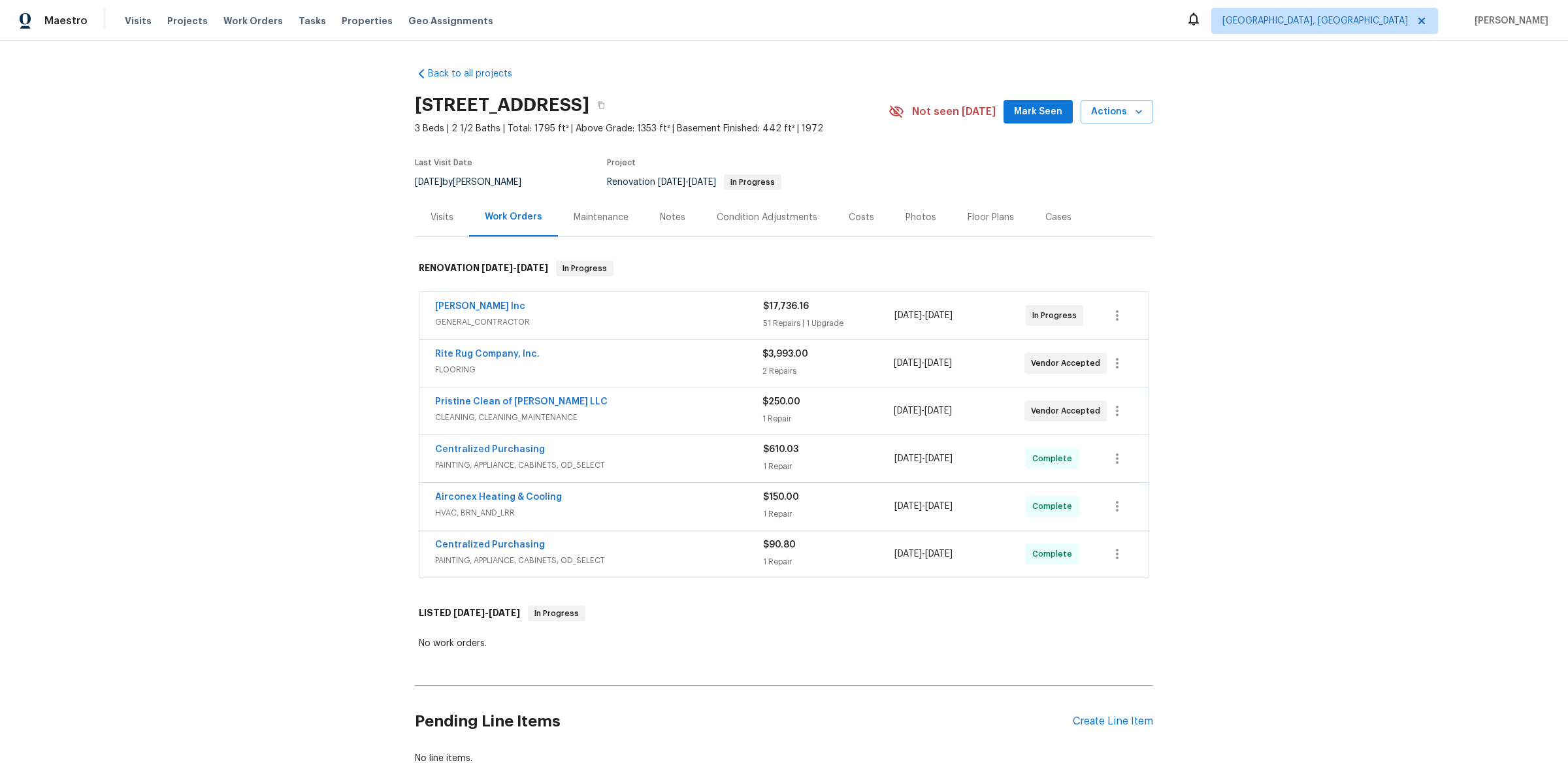
click at [701, 314] on div "Michael Radney Inc" at bounding box center [598, 307] width 328 height 16
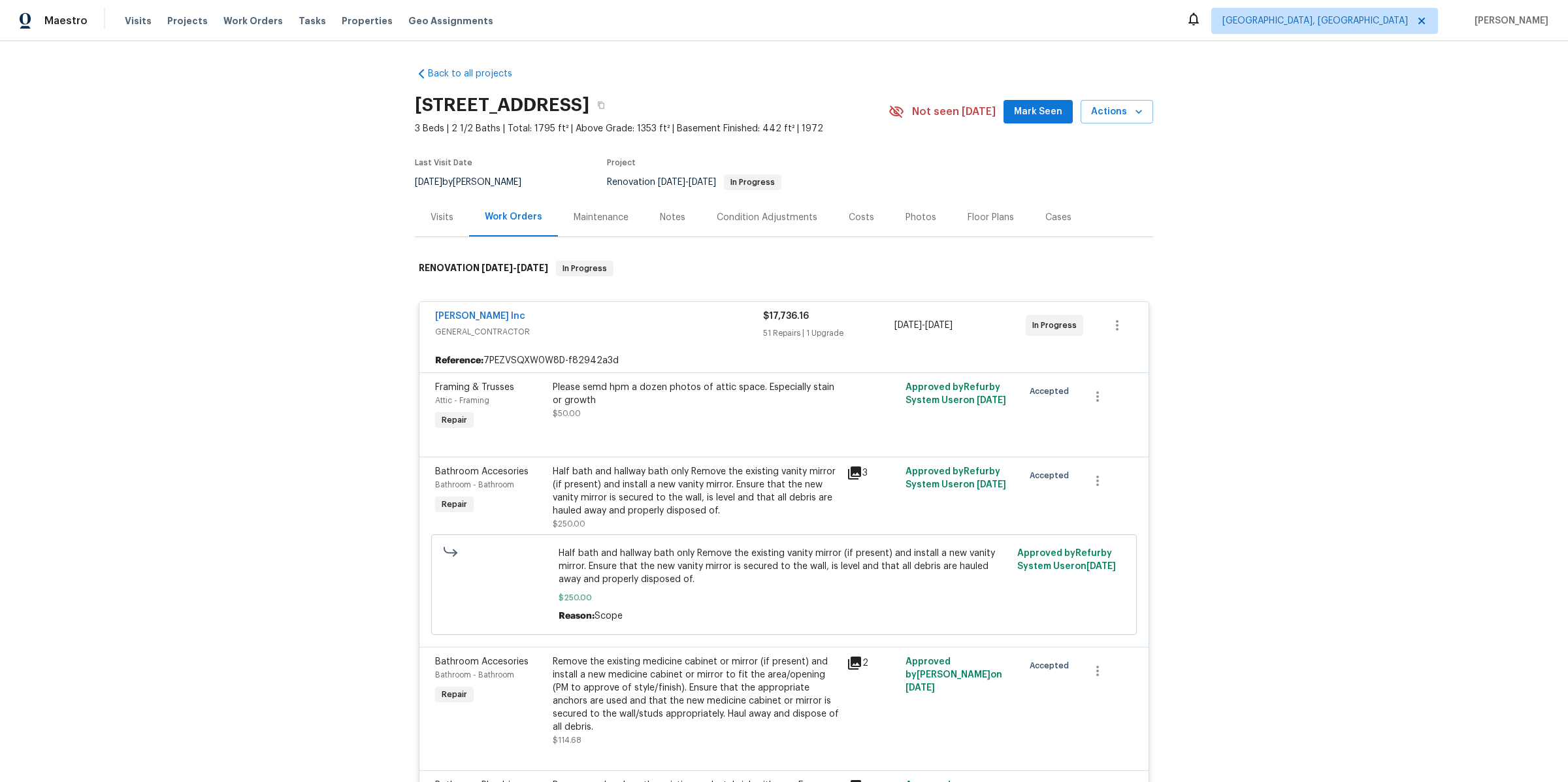
click at [701, 314] on div "Michael Radney Inc" at bounding box center [598, 317] width 328 height 16
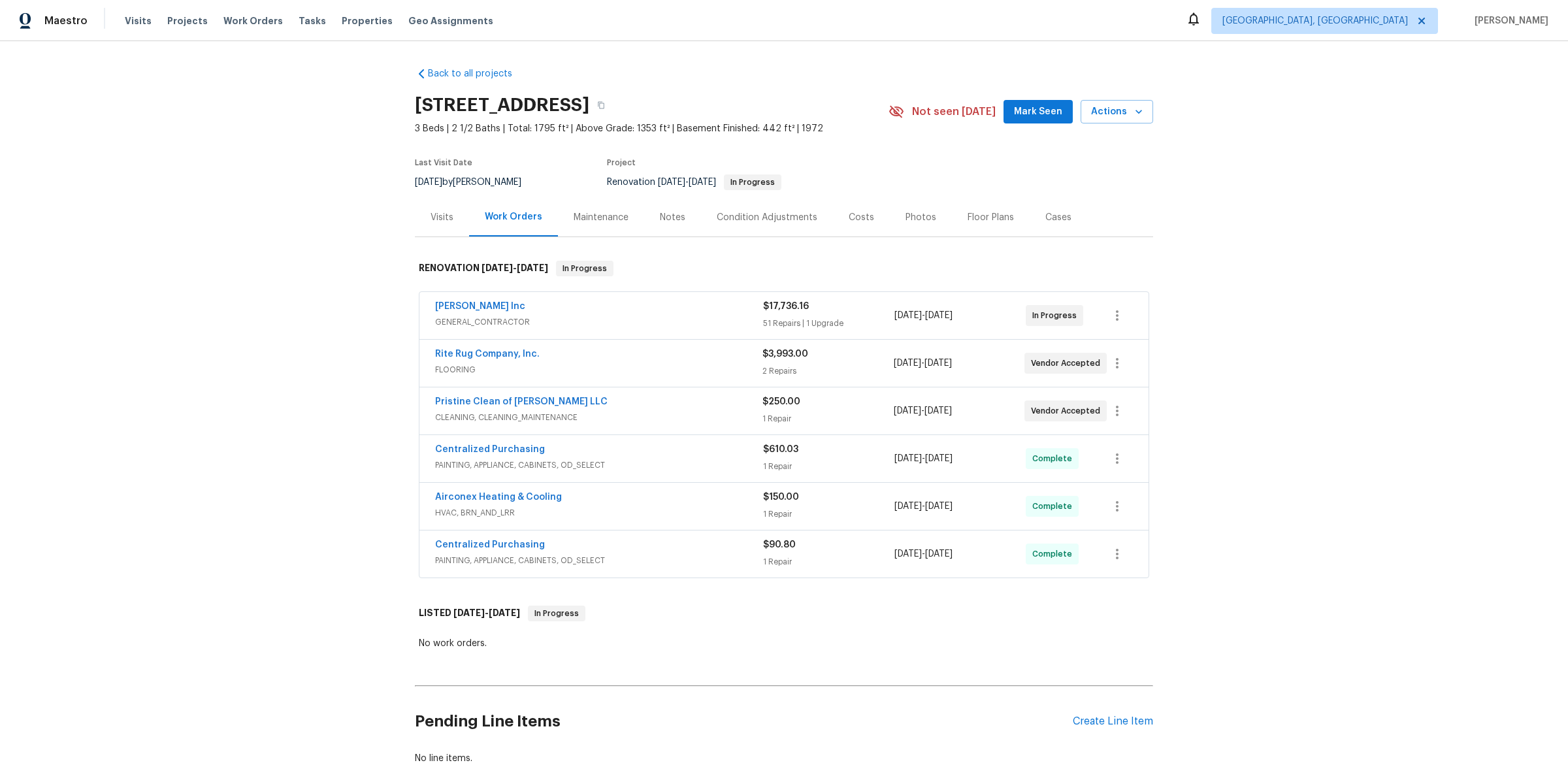
click at [554, 305] on div "Michael Radney Inc" at bounding box center [598, 307] width 328 height 16
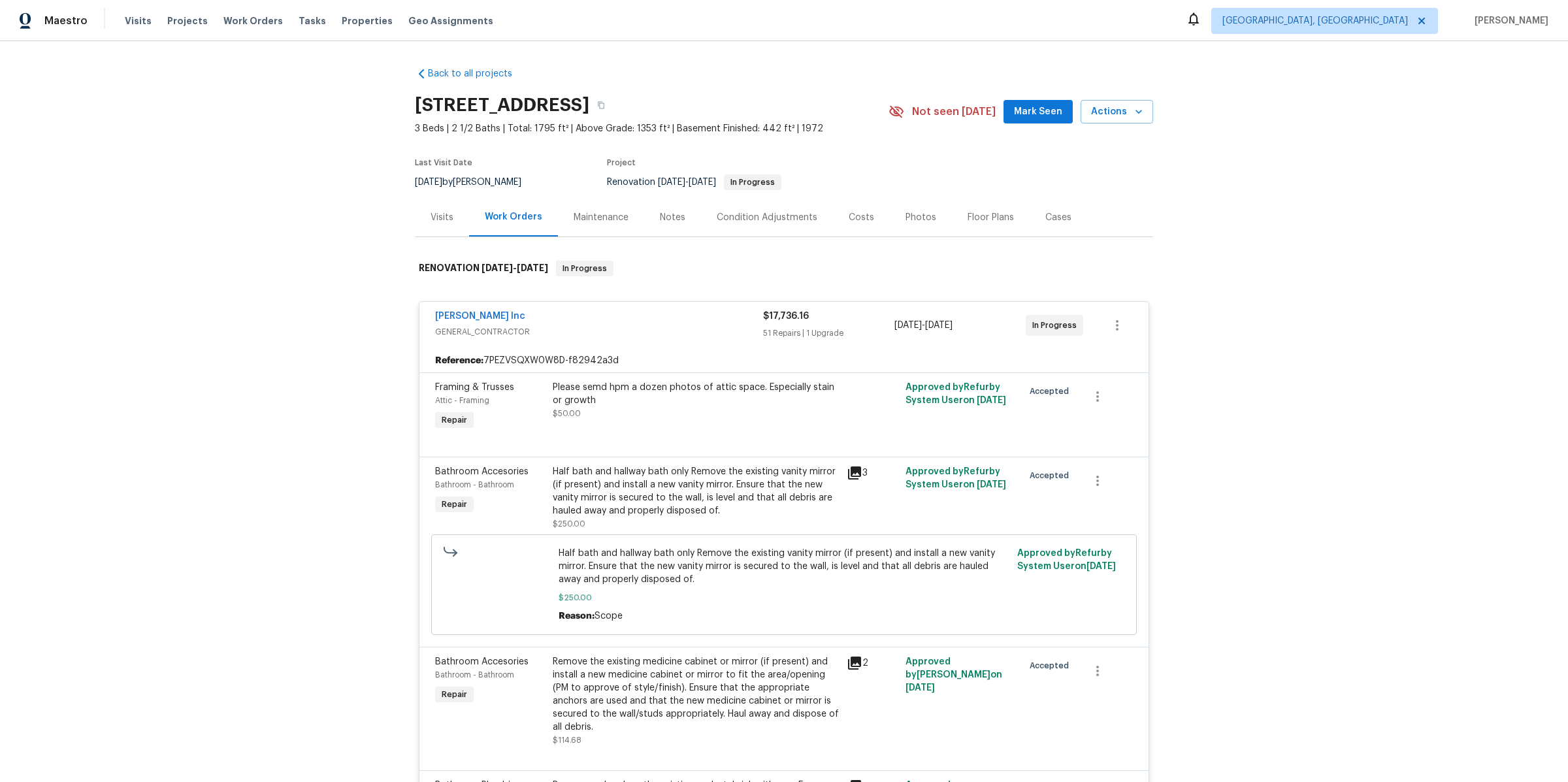
scroll to position [1440, 0]
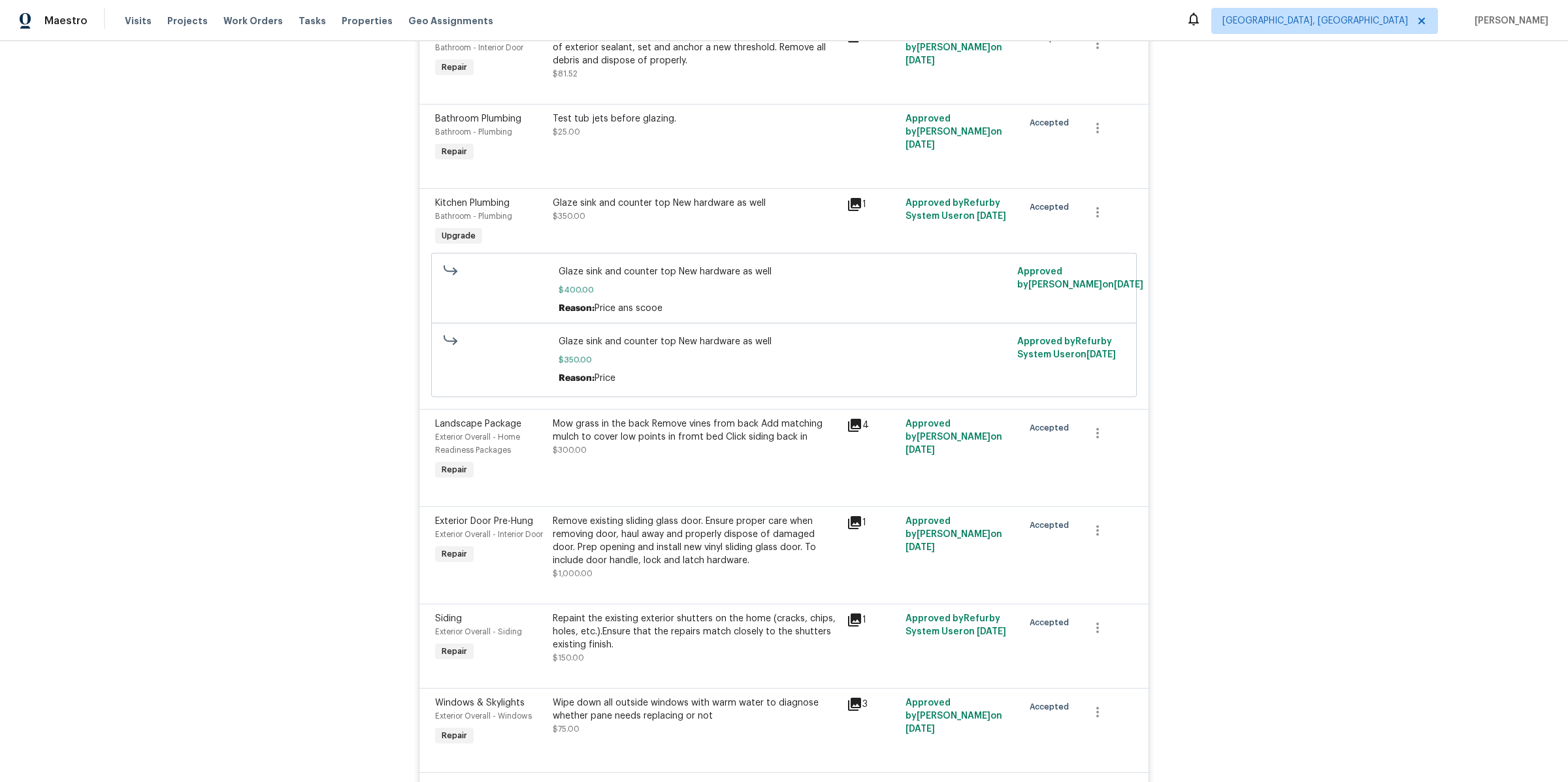
click at [854, 418] on icon at bounding box center [854, 425] width 13 height 13
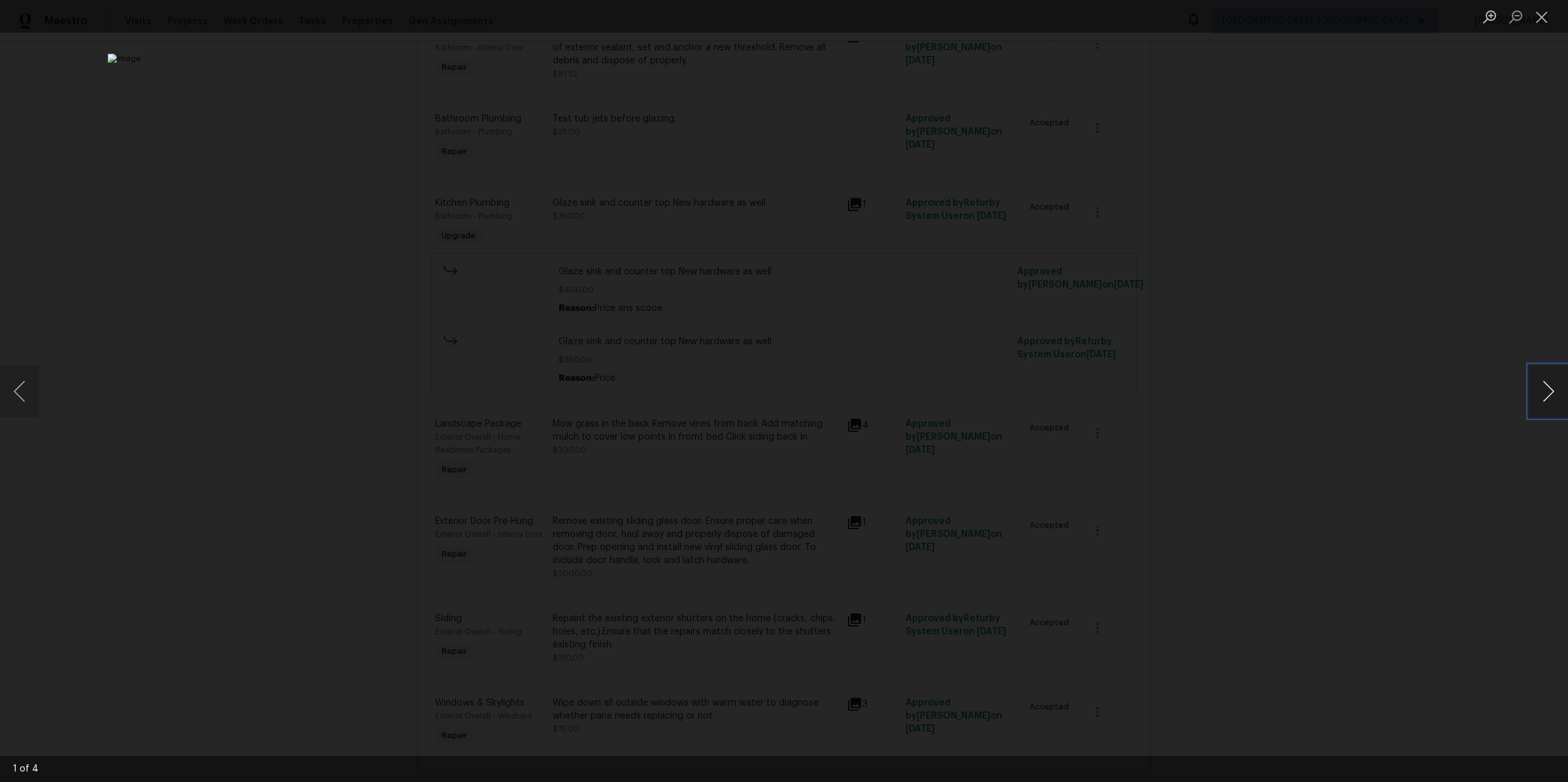
click at [1545, 392] on button "Next image" at bounding box center [1547, 391] width 39 height 52
click at [413, 123] on div "Lightbox" at bounding box center [784, 391] width 1568 height 782
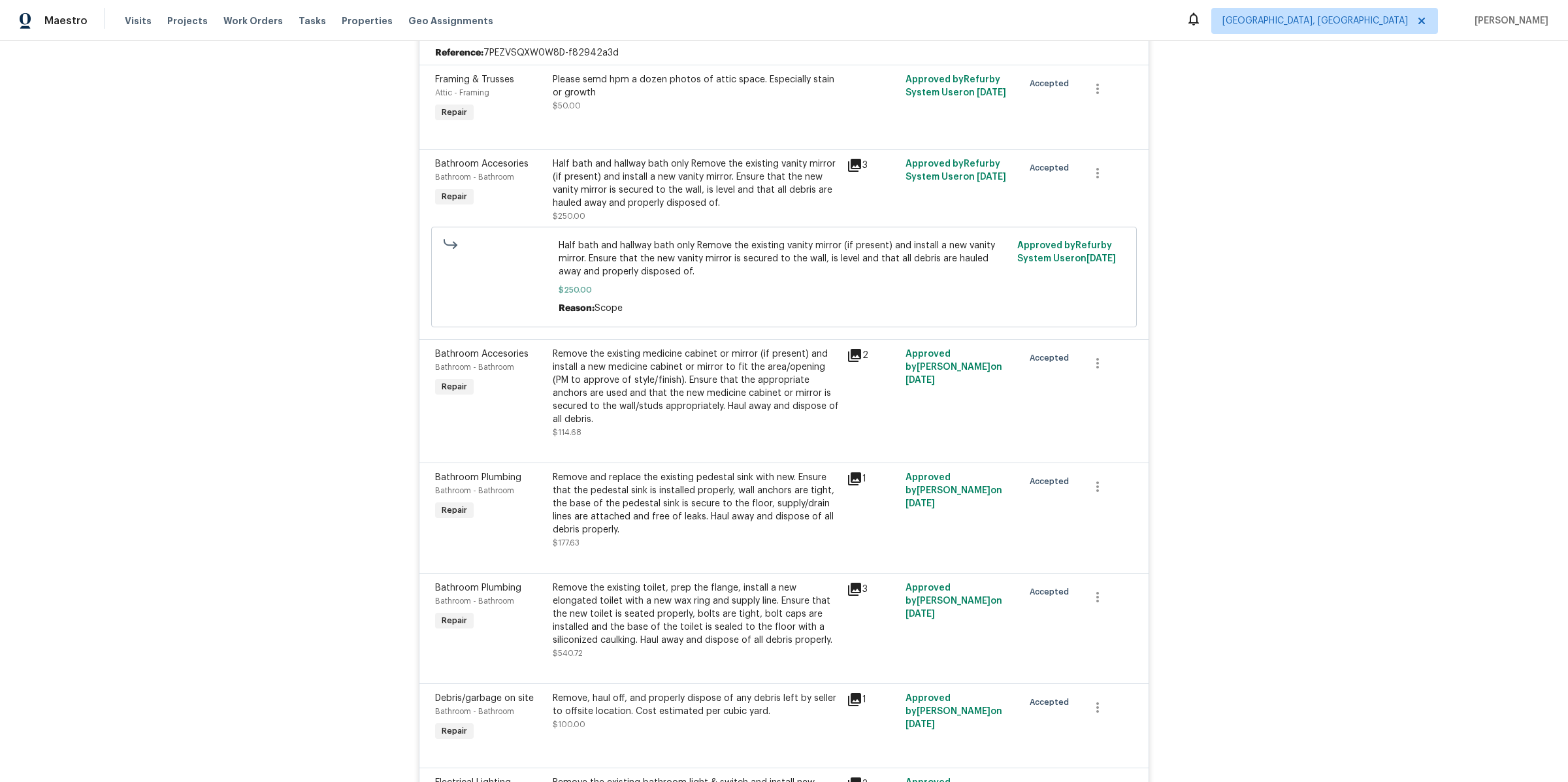
scroll to position [0, 0]
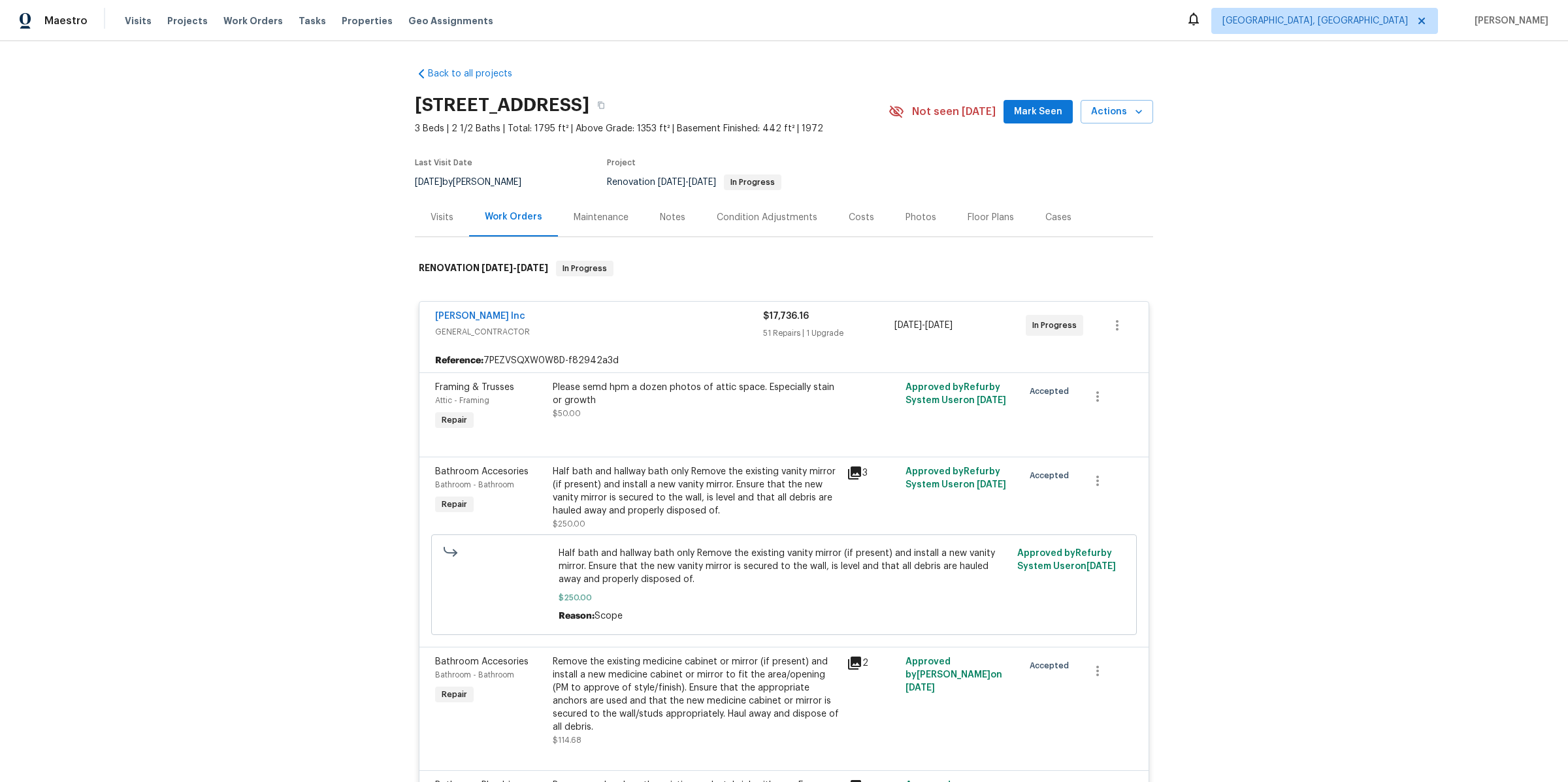
click at [342, 11] on div "Visits Projects Work Orders Tasks Properties Geo Assignments" at bounding box center [316, 20] width 384 height 26
click at [342, 22] on span "Properties" at bounding box center [367, 21] width 51 height 13
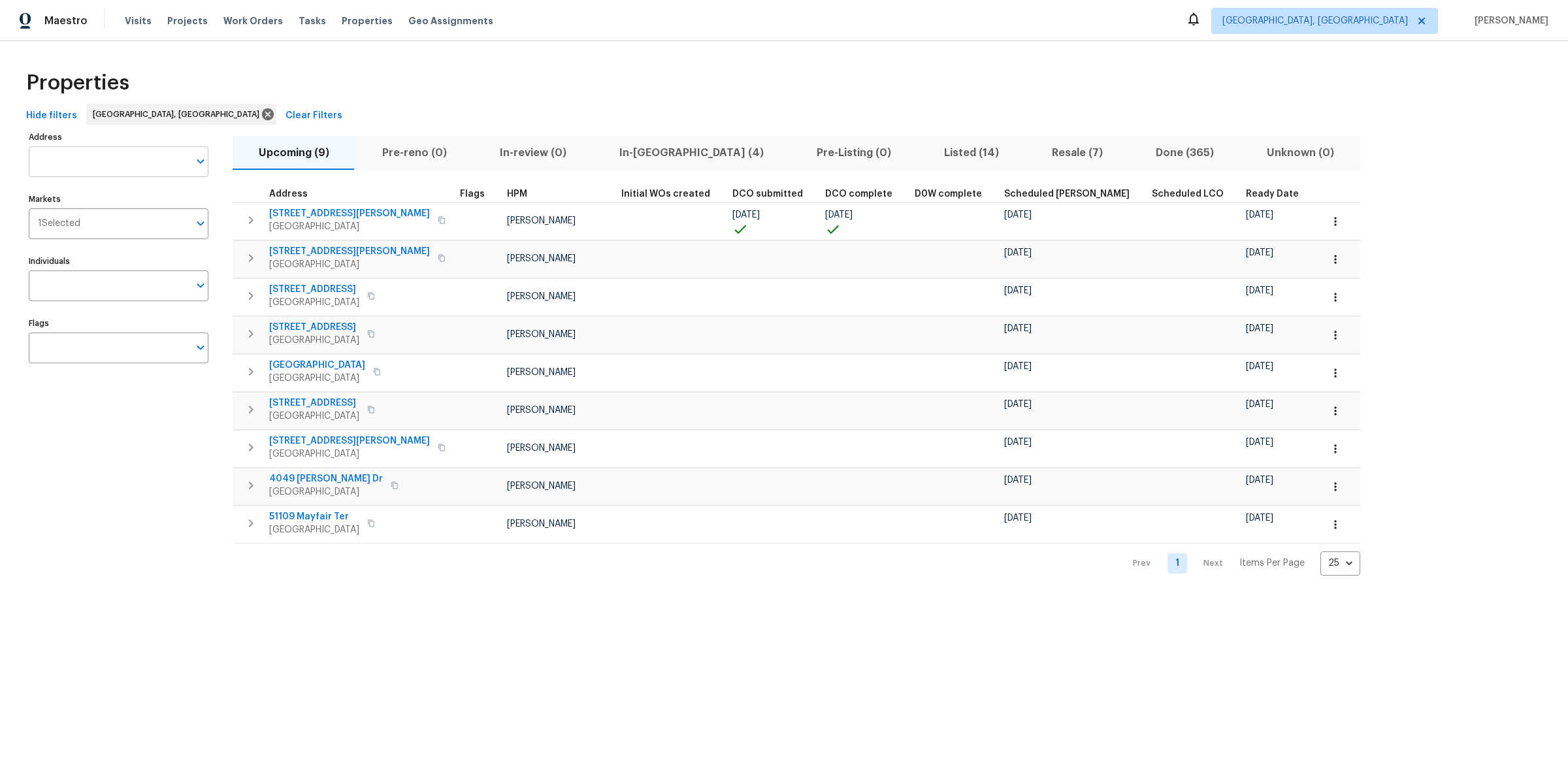
click at [121, 153] on input "Address" at bounding box center [109, 161] width 160 height 31
type input "patton"
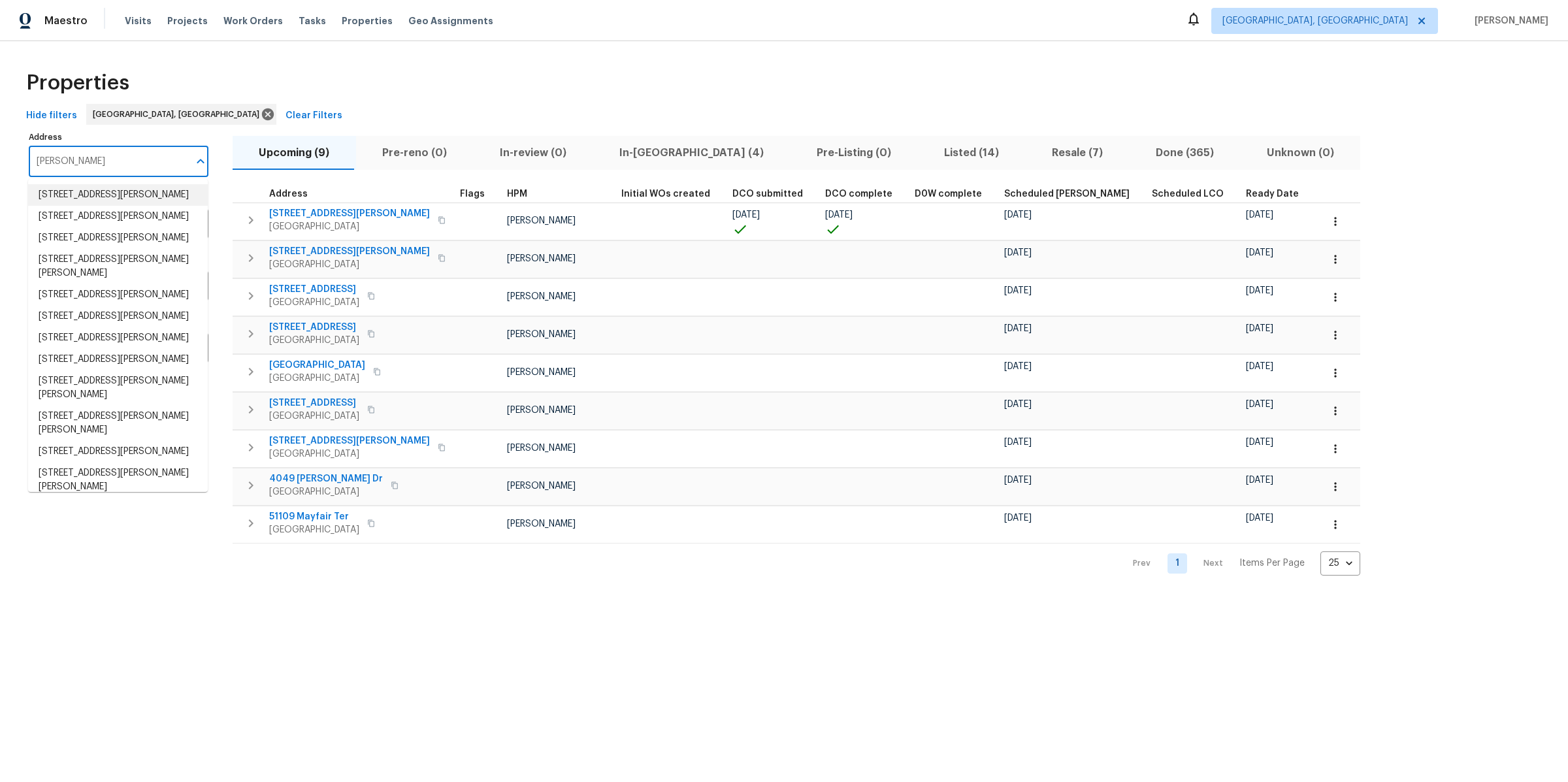
click at [925, 151] on span "Listed (14)" at bounding box center [970, 153] width 92 height 18
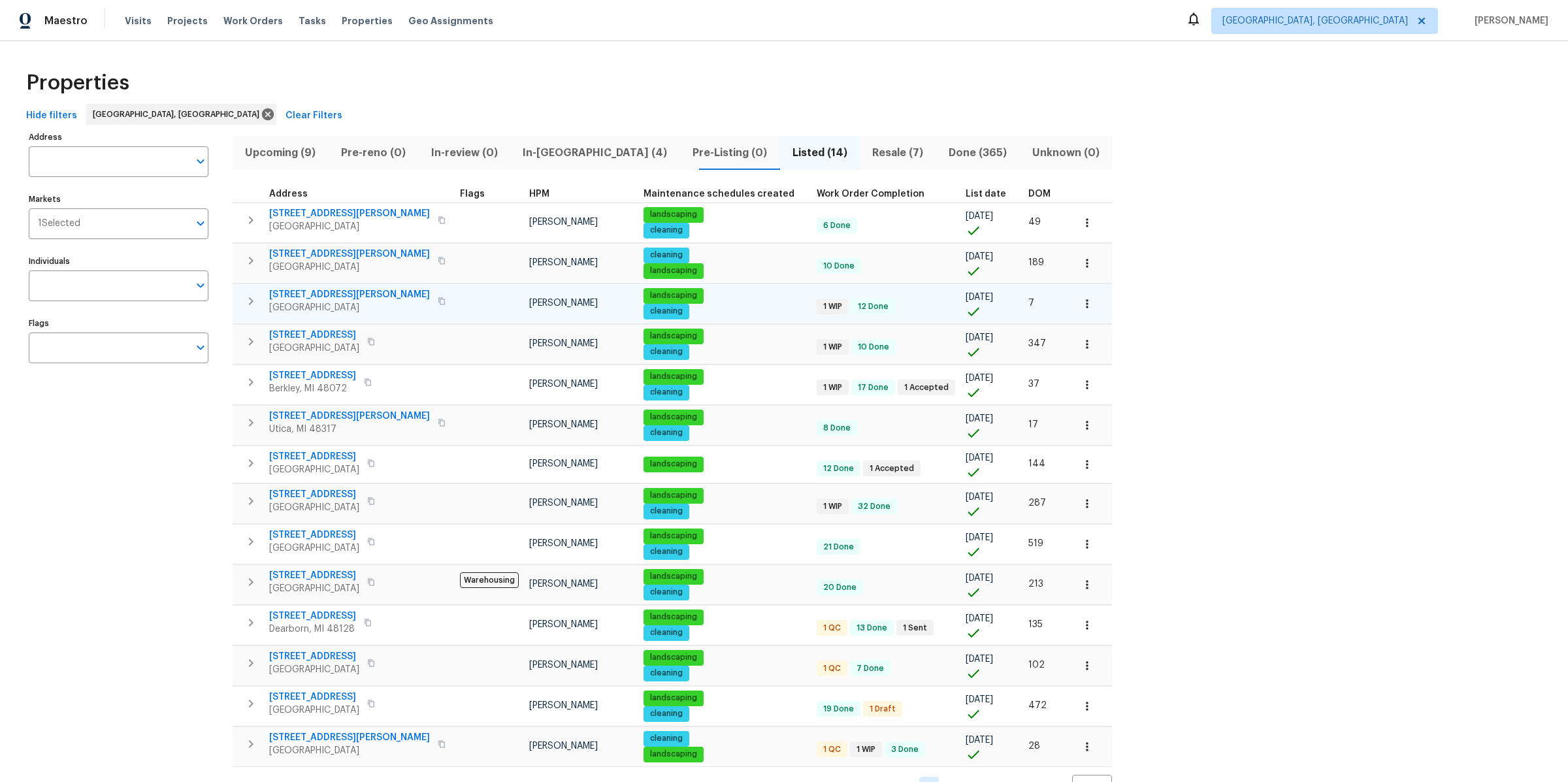
click at [334, 293] on span "15836 Patton St" at bounding box center [349, 295] width 161 height 13
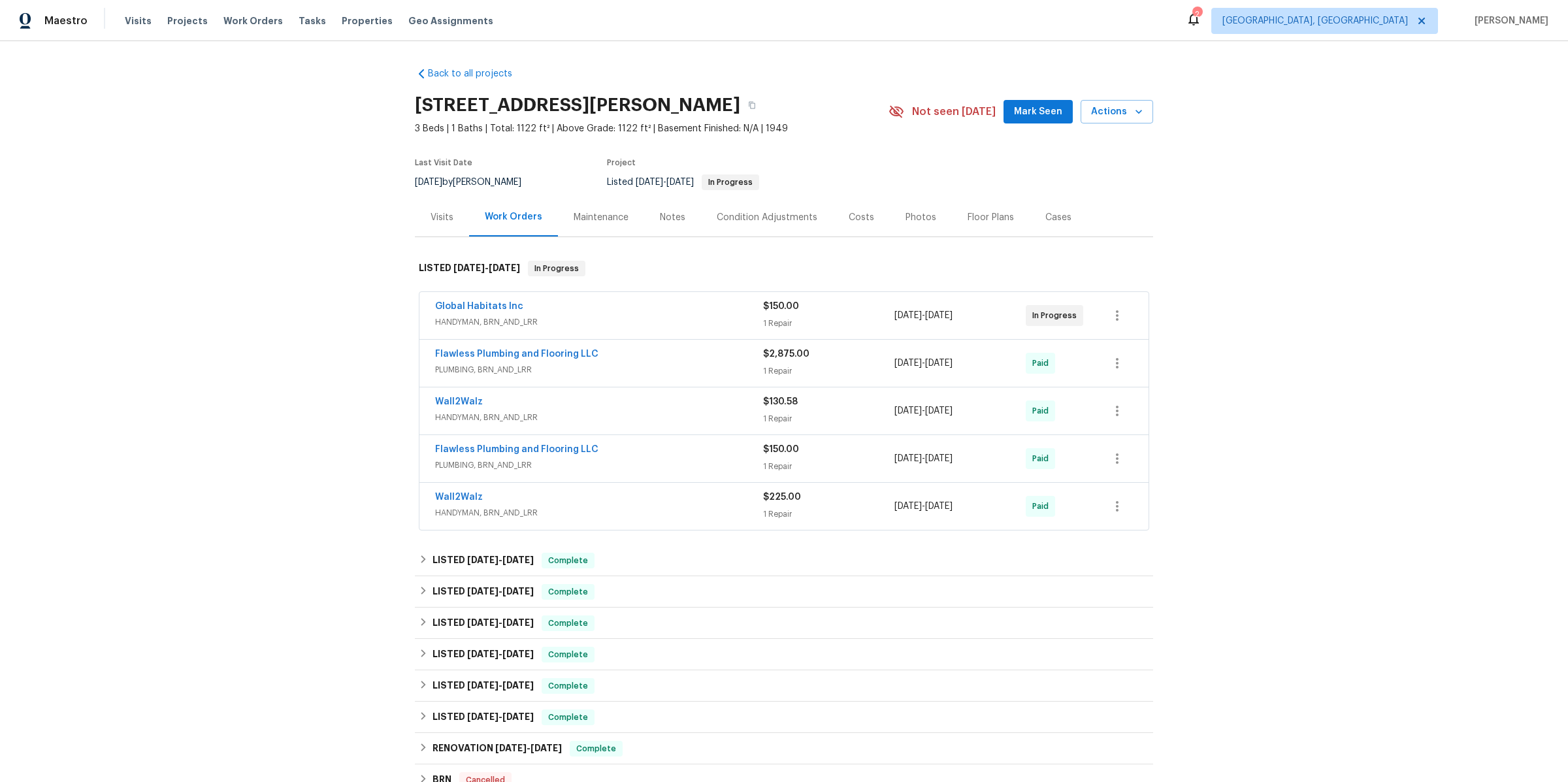
click at [602, 310] on div "Global Habitats Inc" at bounding box center [598, 307] width 328 height 16
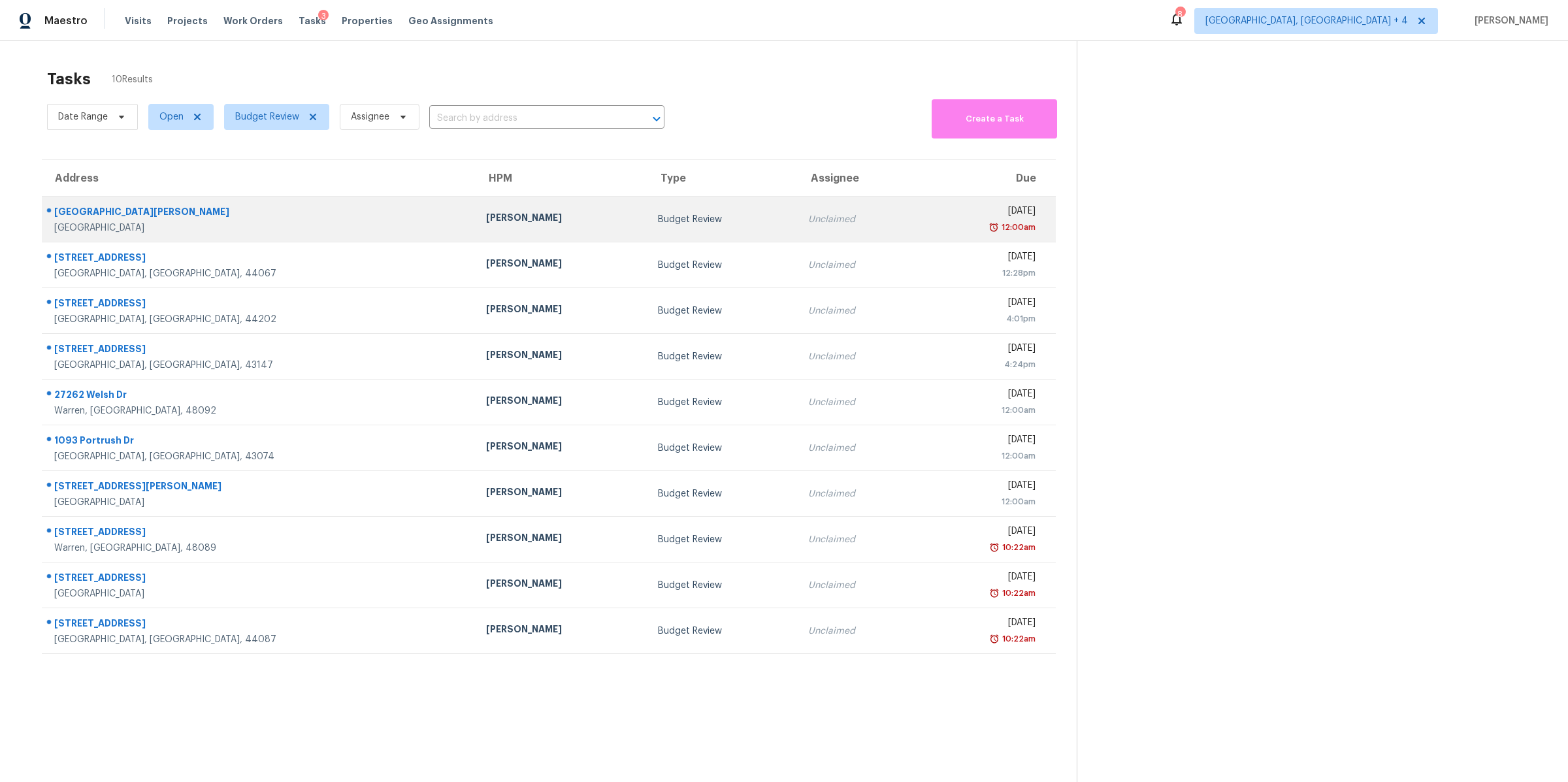
click at [918, 235] on td "[DATE] 12:00am" at bounding box center [987, 219] width 138 height 46
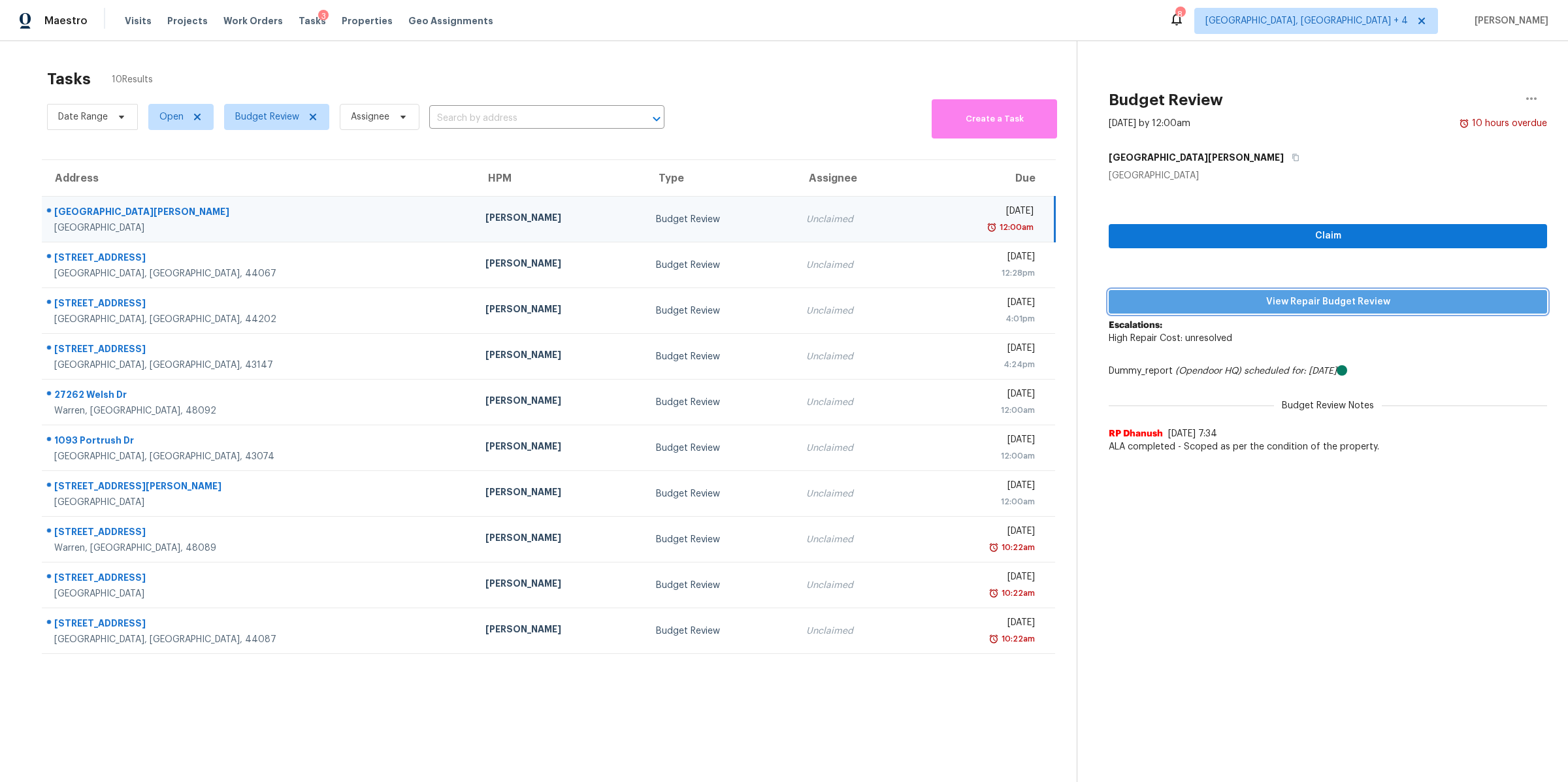
click at [1285, 294] on span "View Repair Budget Review" at bounding box center [1327, 302] width 418 height 17
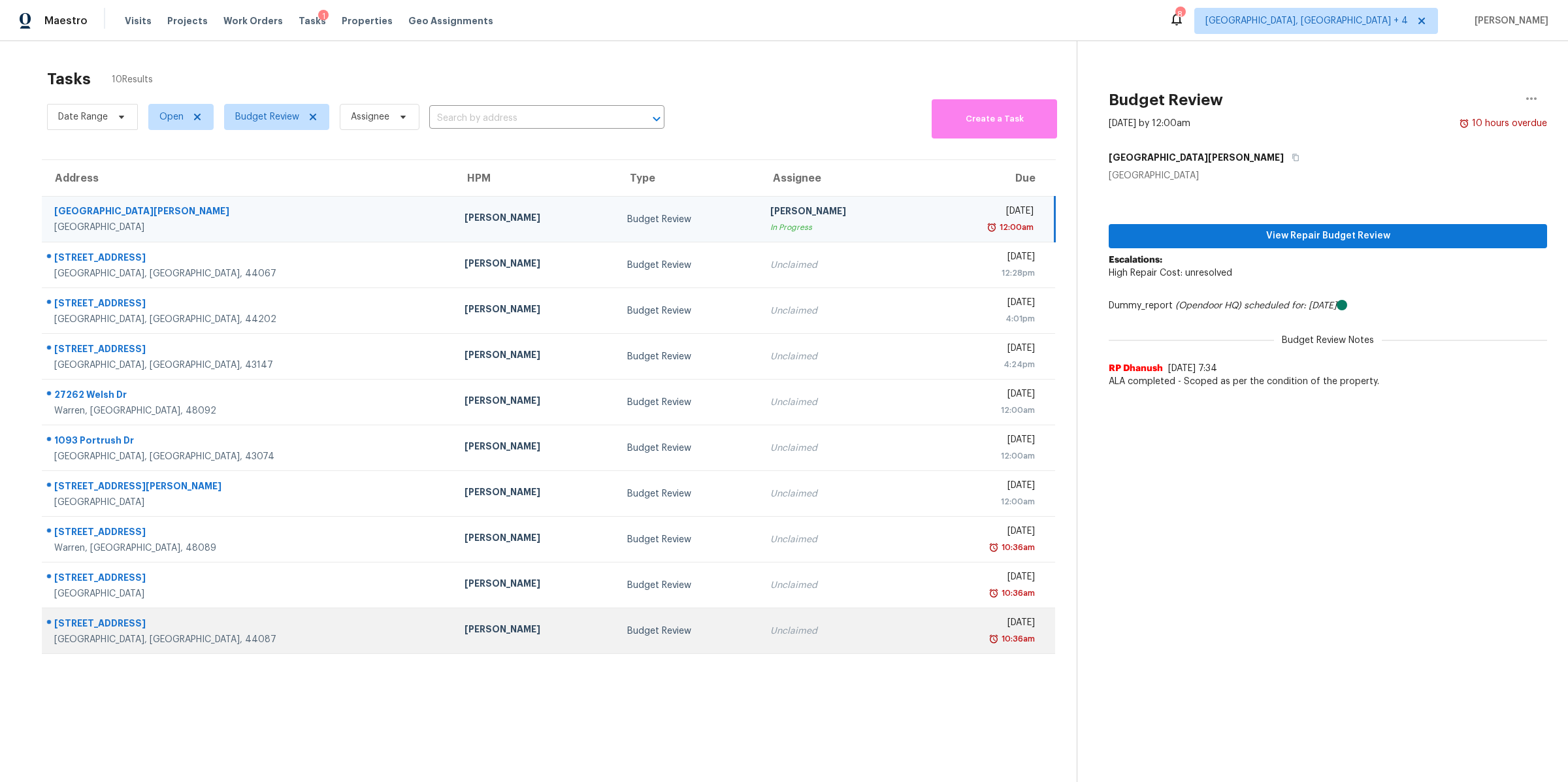
click at [939, 616] on div "[DATE]" at bounding box center [984, 624] width 102 height 17
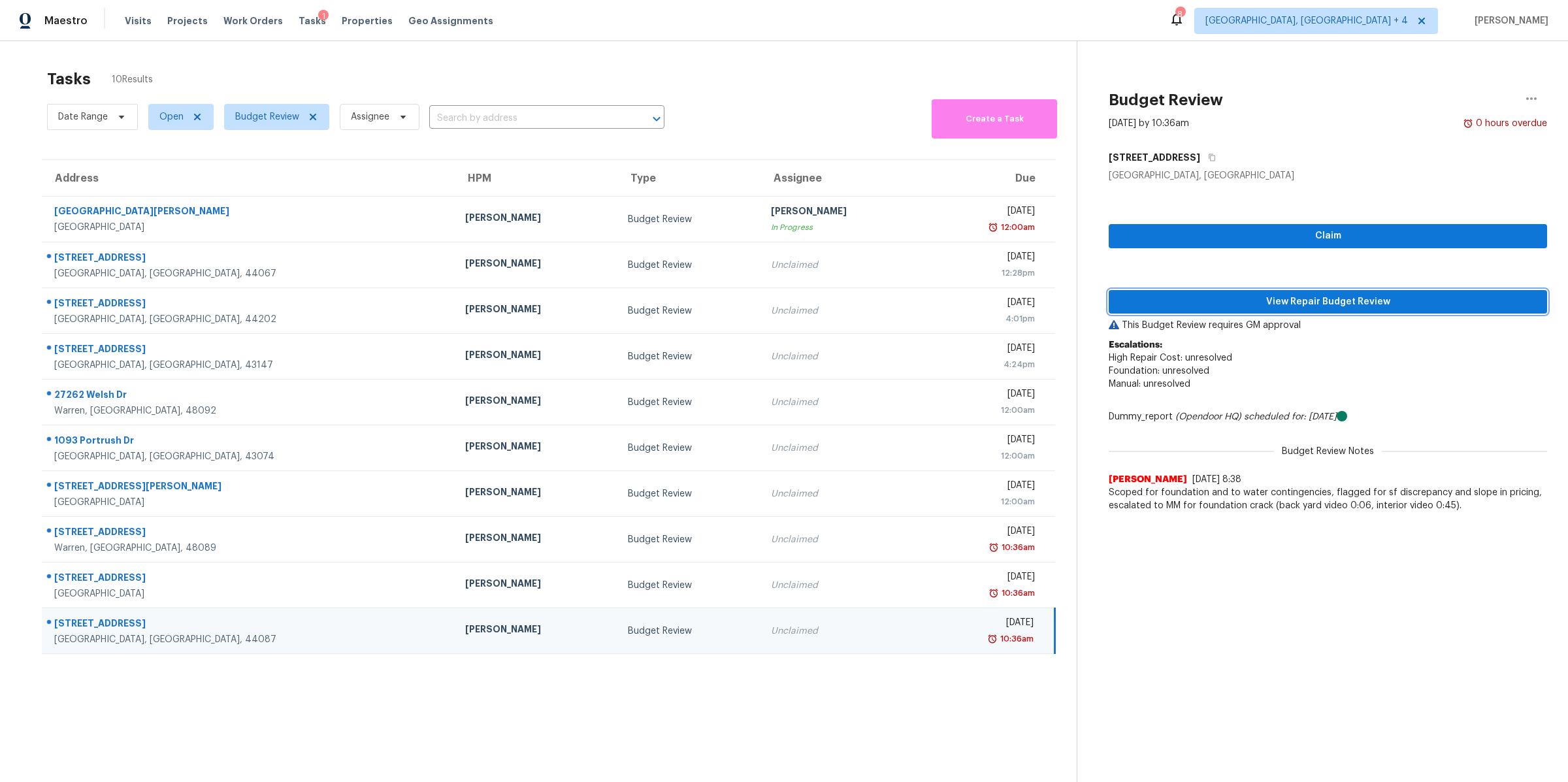
click at [1205, 309] on button "View Repair Budget Review" at bounding box center [1327, 301] width 438 height 24
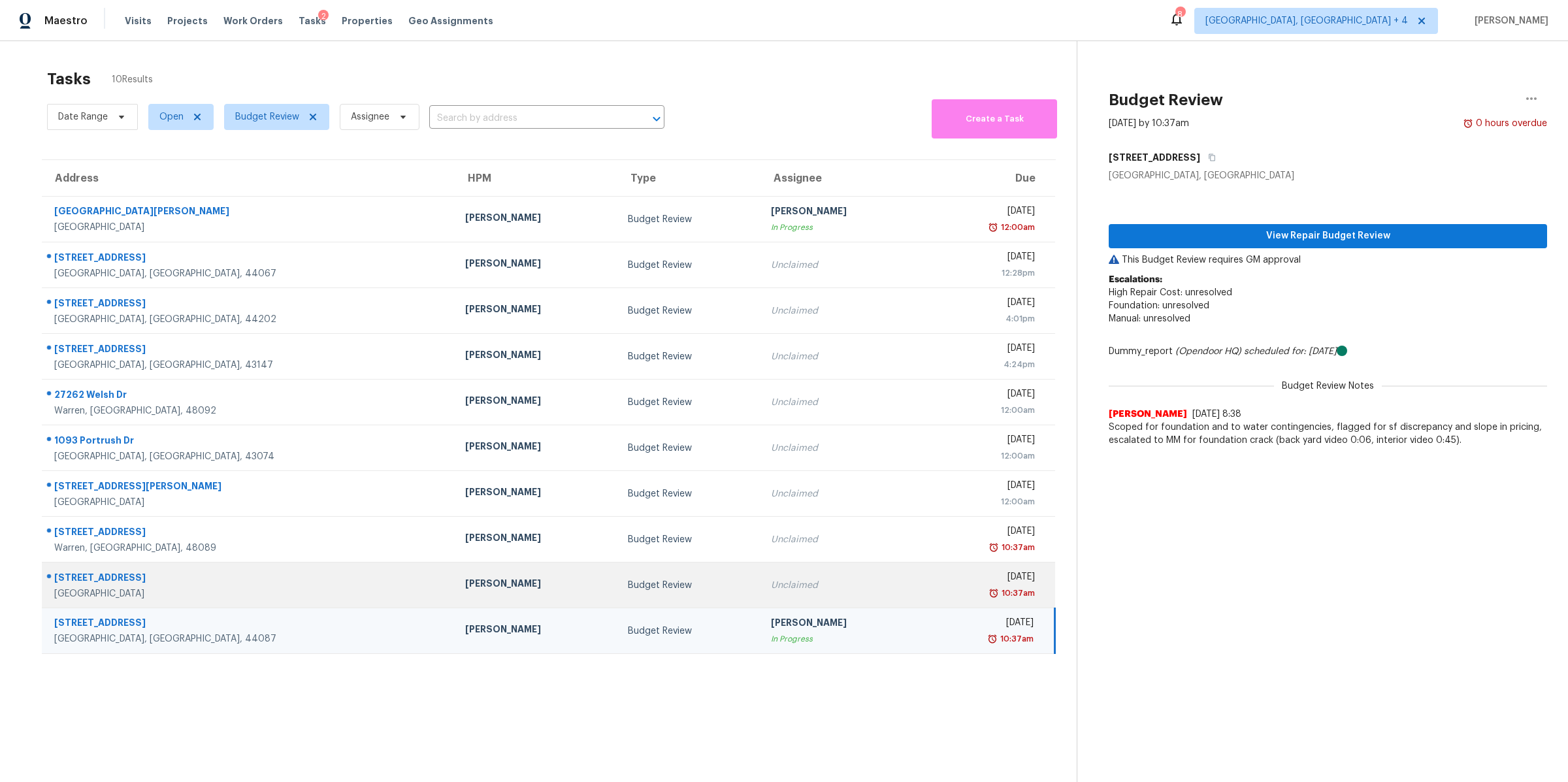
click at [934, 578] on div "[DATE]" at bounding box center [984, 579] width 100 height 17
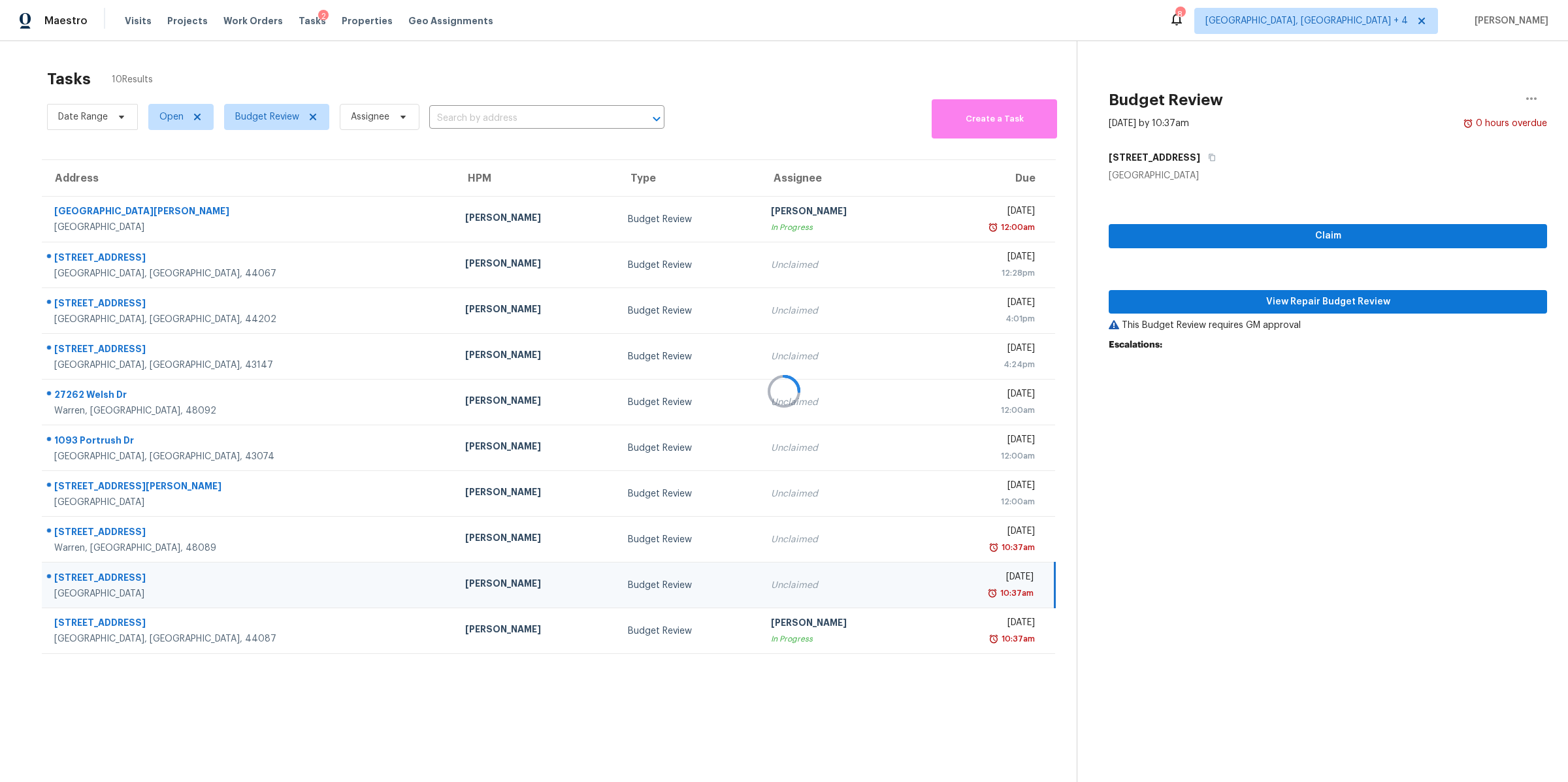
click at [1215, 301] on div at bounding box center [784, 391] width 1568 height 782
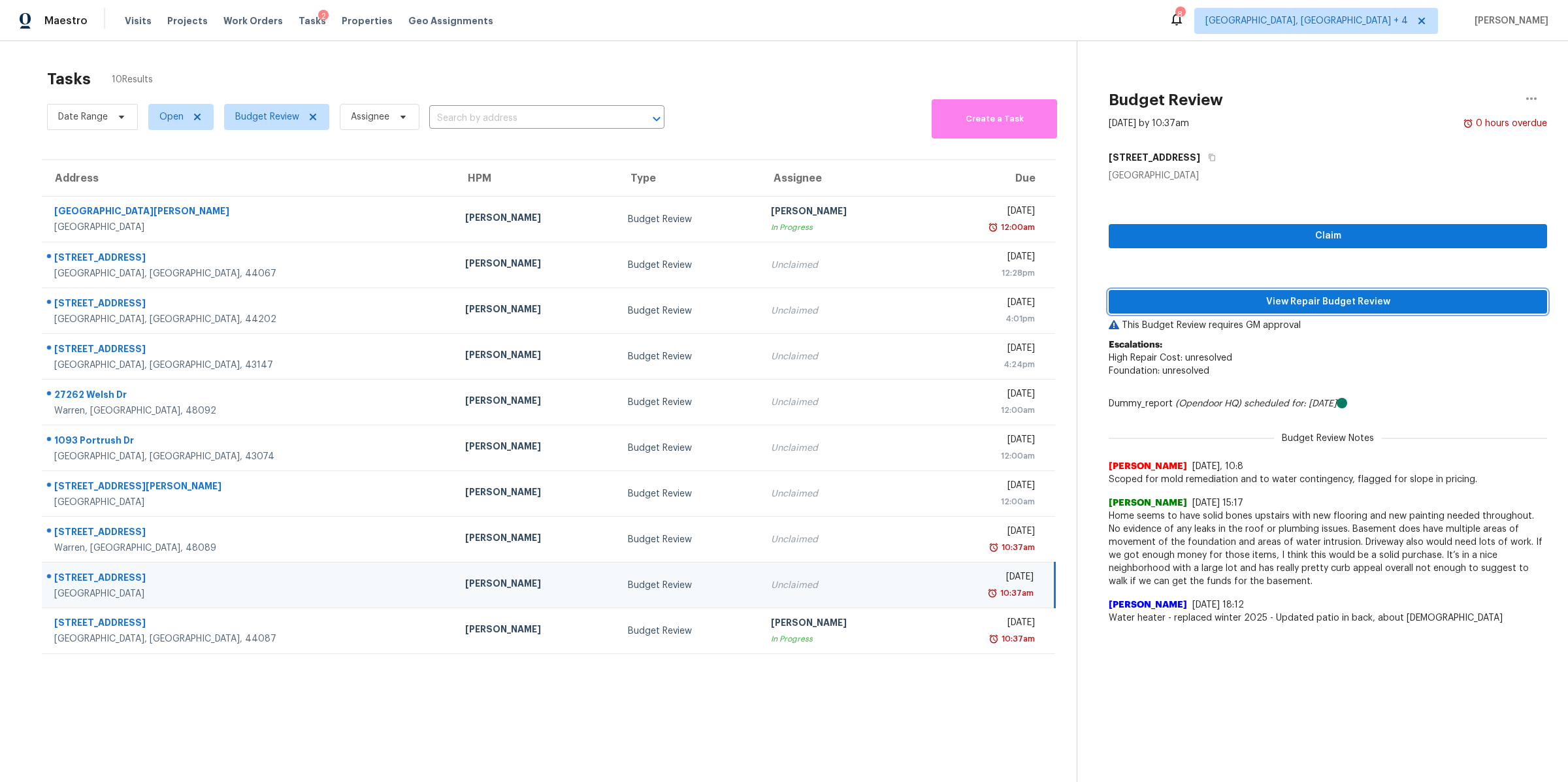
click at [1258, 301] on span "View Repair Budget Review" at bounding box center [1327, 302] width 418 height 17
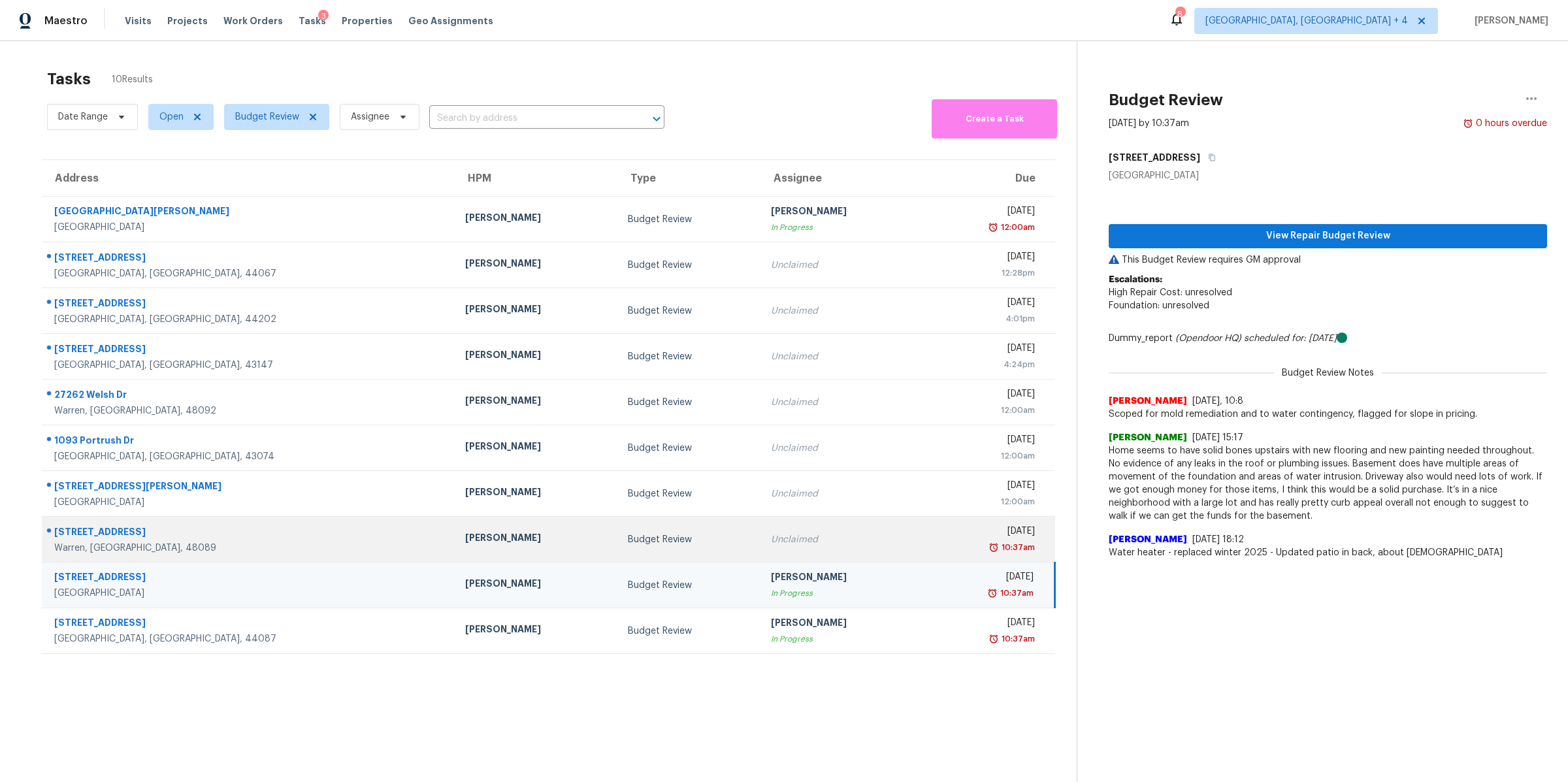
click at [816, 539] on div "Unclaimed" at bounding box center [842, 540] width 142 height 13
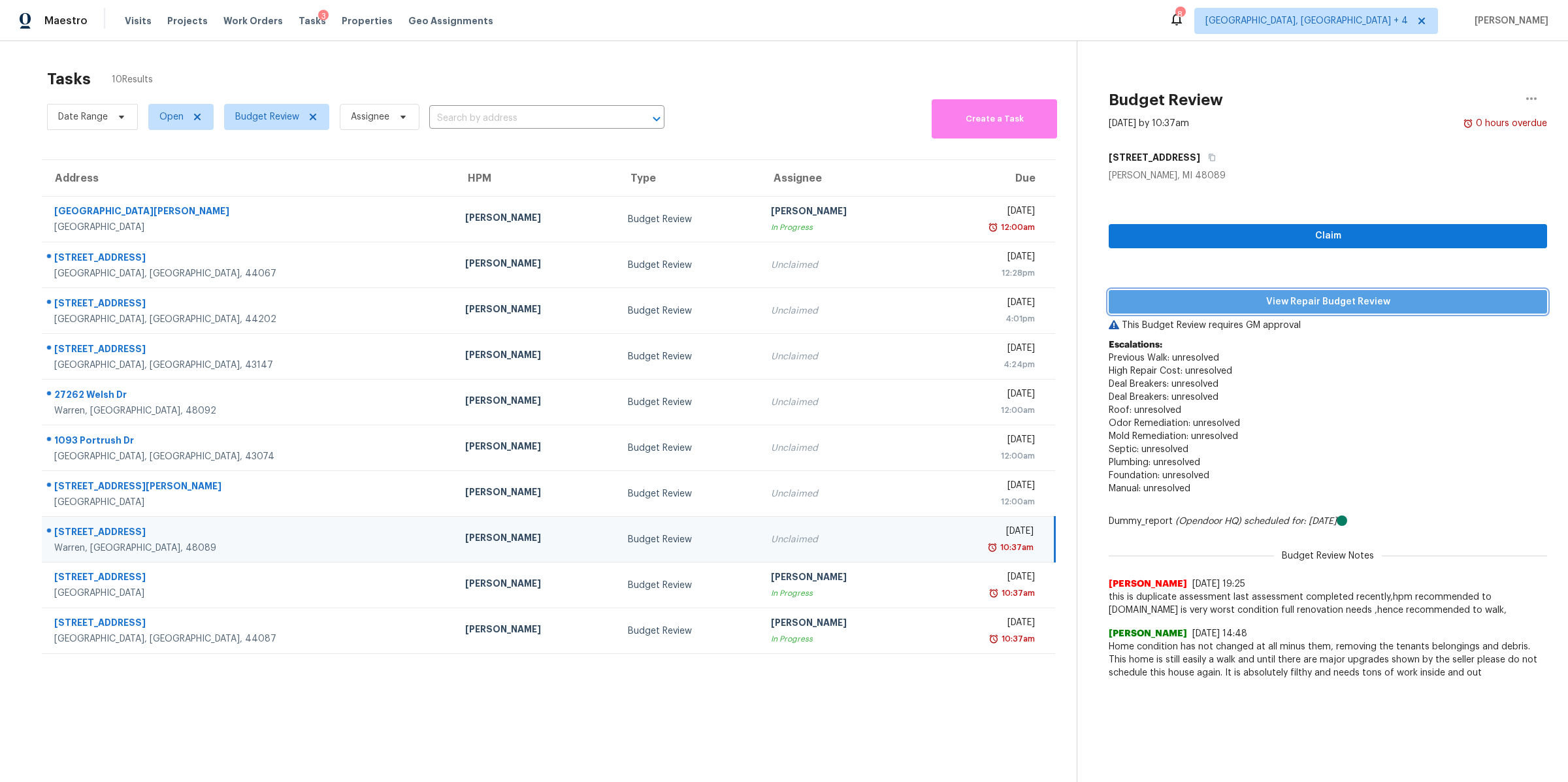
click at [1262, 305] on span "View Repair Budget Review" at bounding box center [1327, 302] width 418 height 17
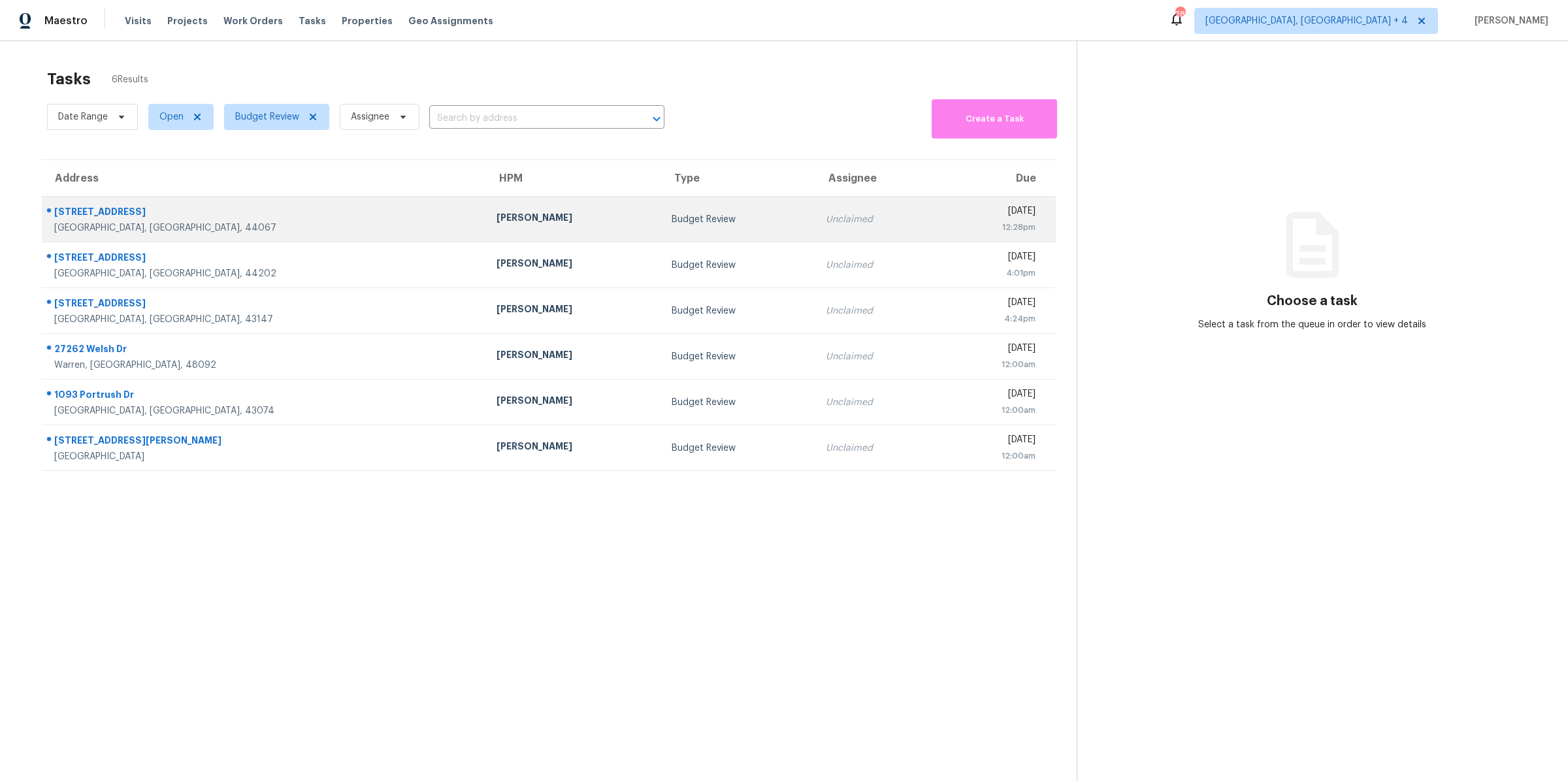
click at [949, 210] on div "[DATE]" at bounding box center [992, 213] width 87 height 17
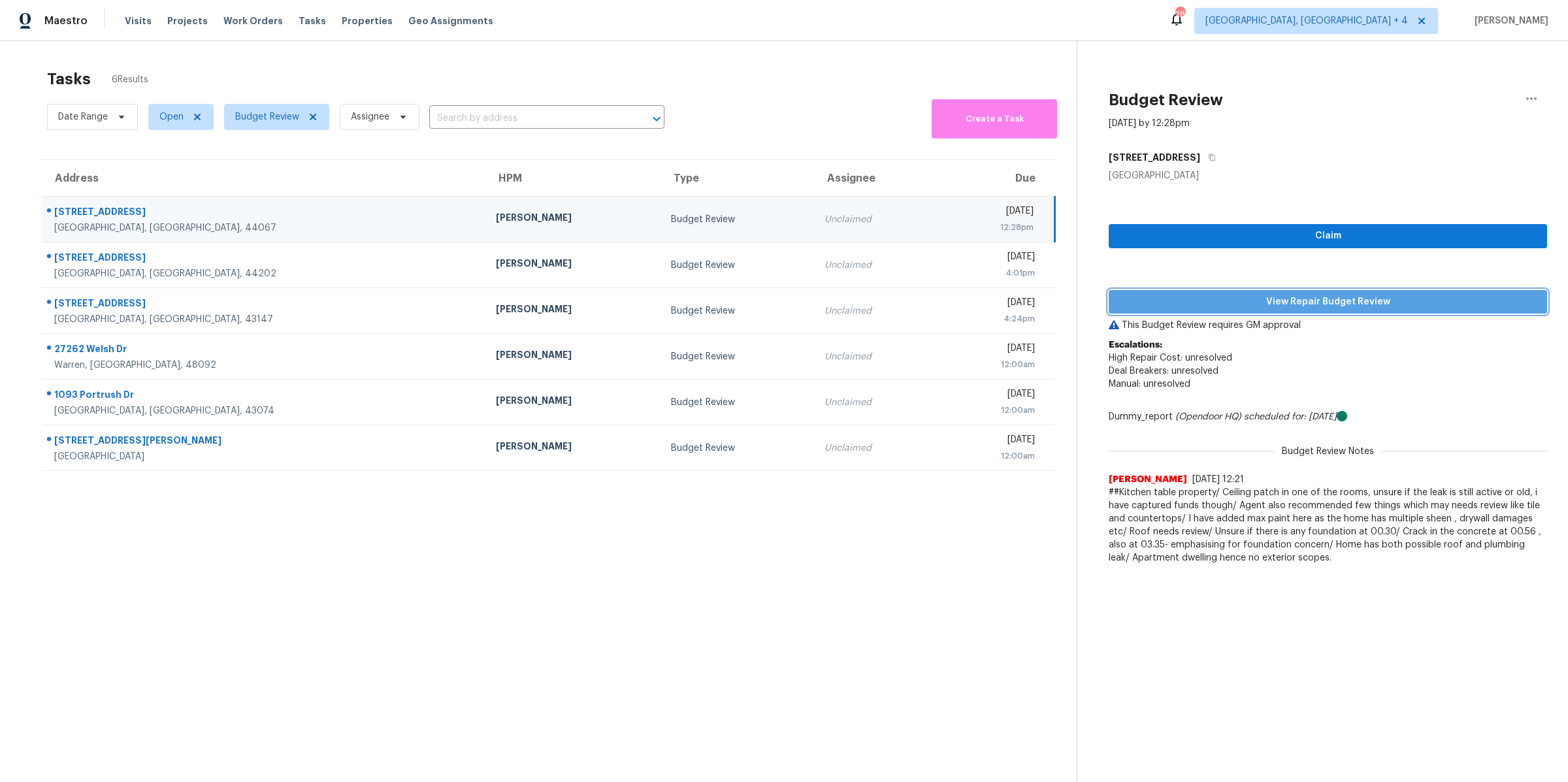
click at [1292, 297] on span "View Repair Budget Review" at bounding box center [1327, 302] width 418 height 17
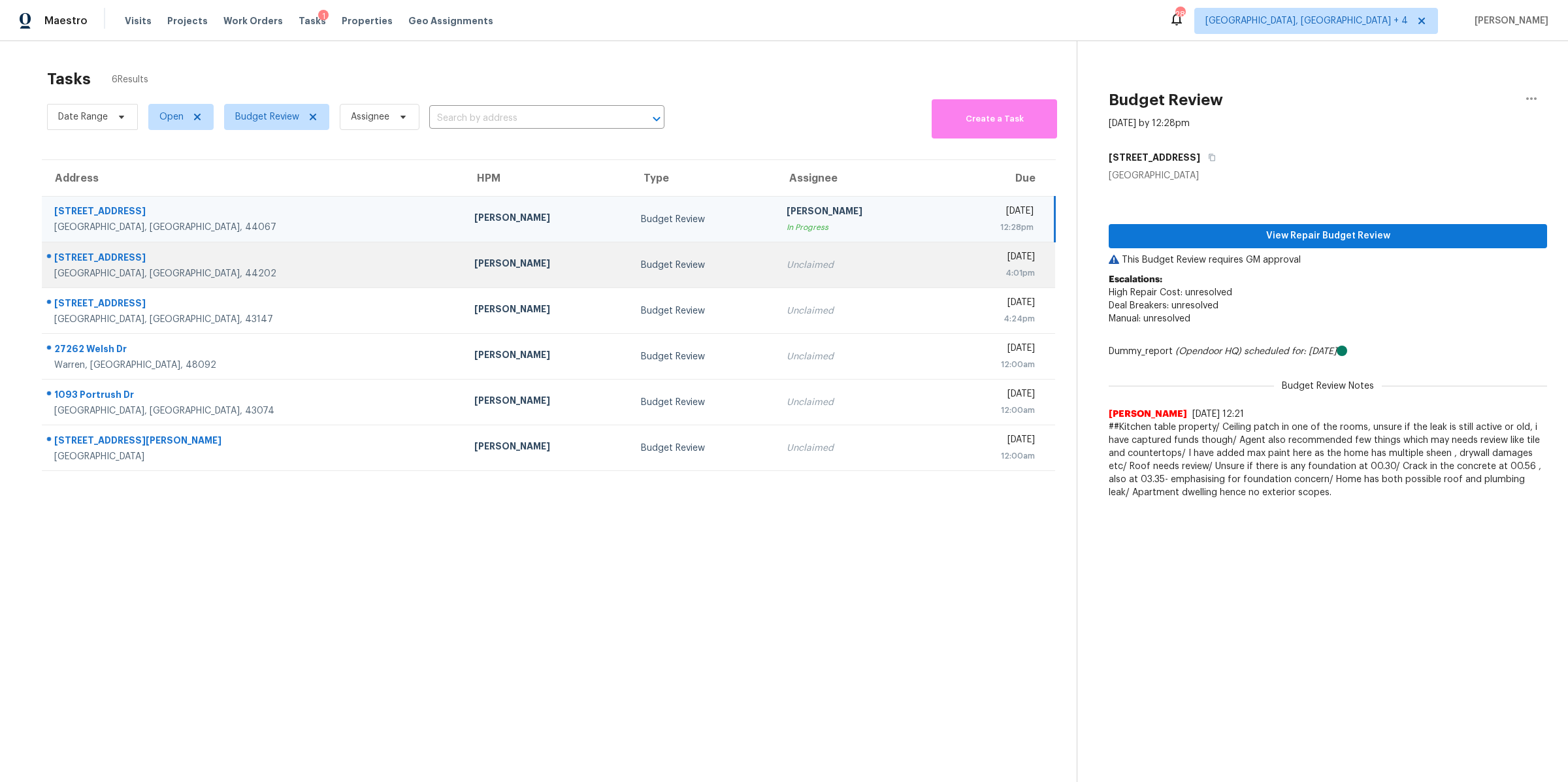
click at [953, 263] on div "[DATE]" at bounding box center [994, 258] width 81 height 17
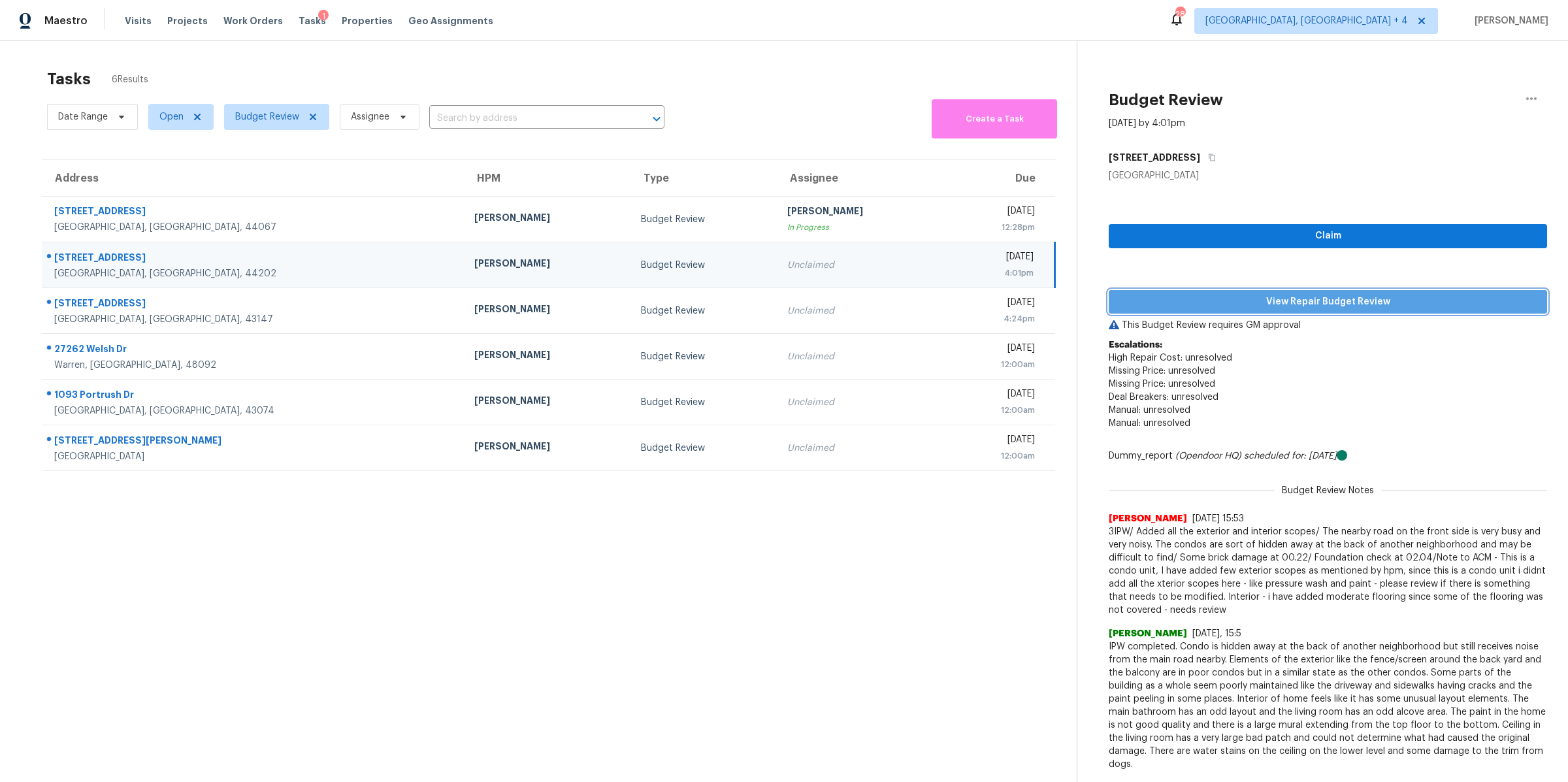
click at [1231, 307] on span "View Repair Budget Review" at bounding box center [1327, 302] width 418 height 17
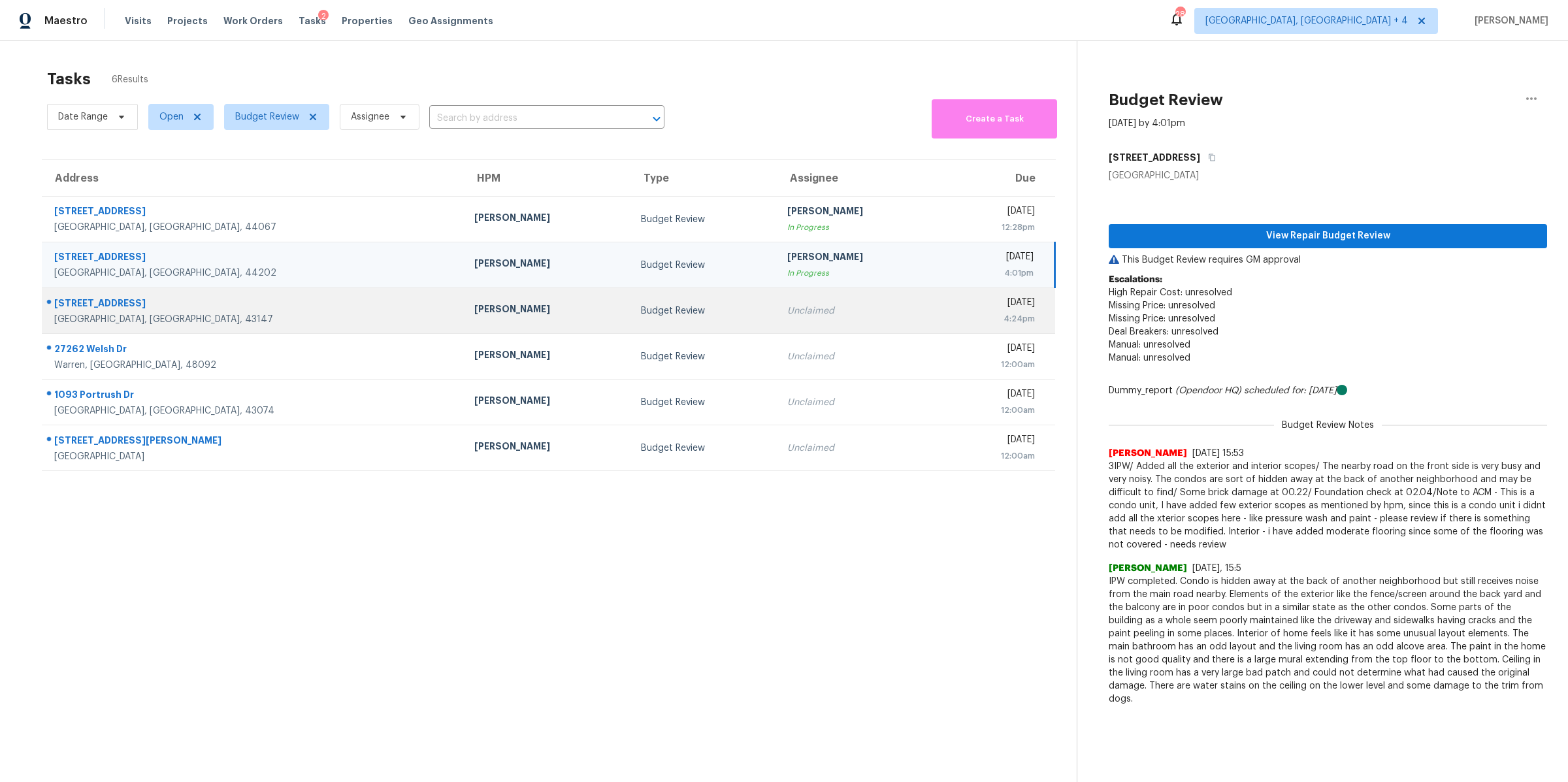
click at [954, 302] on div "[DATE]" at bounding box center [994, 304] width 81 height 17
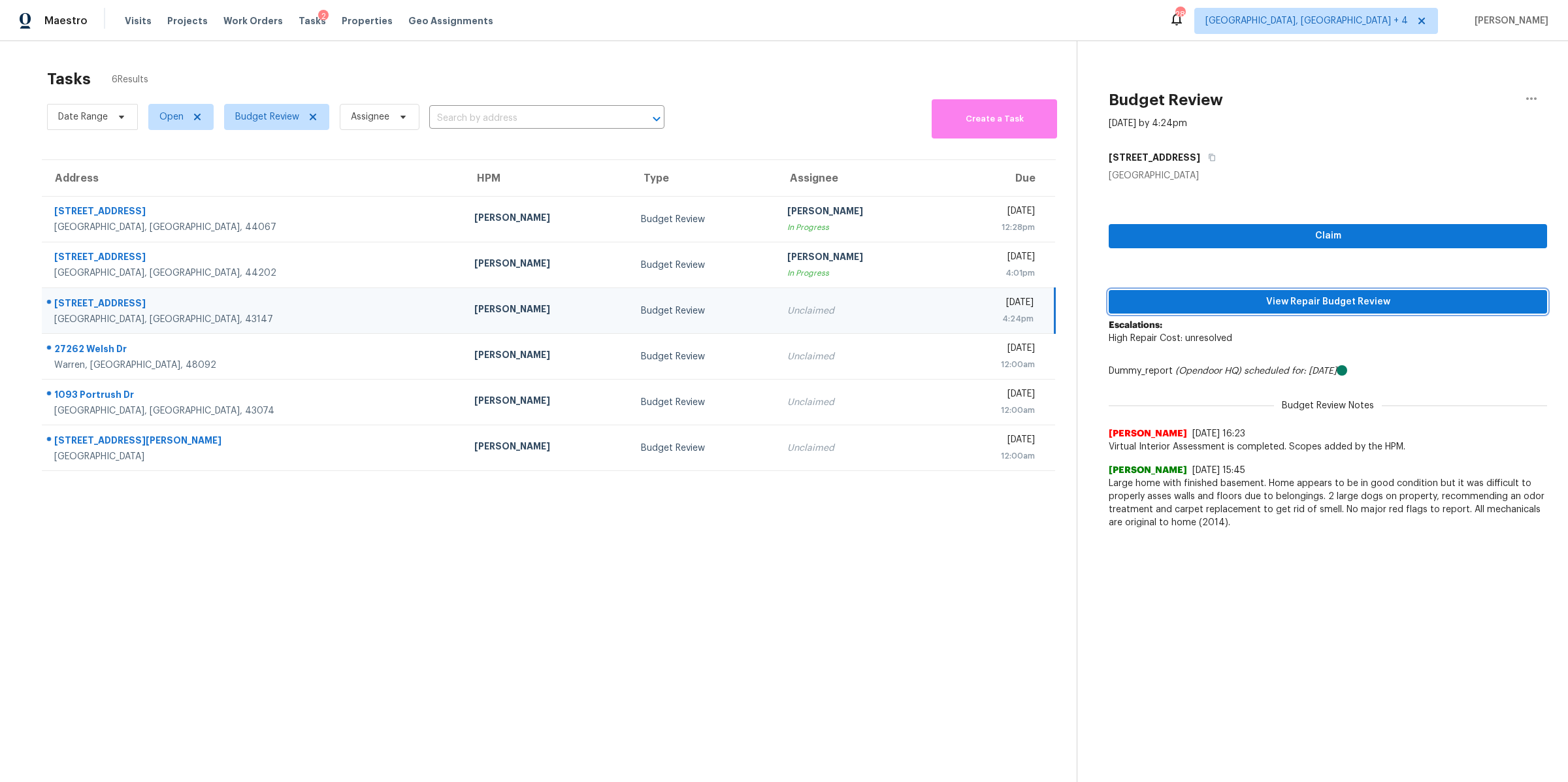
click at [1191, 301] on span "View Repair Budget Review" at bounding box center [1327, 302] width 418 height 17
